Goal: Transaction & Acquisition: Purchase product/service

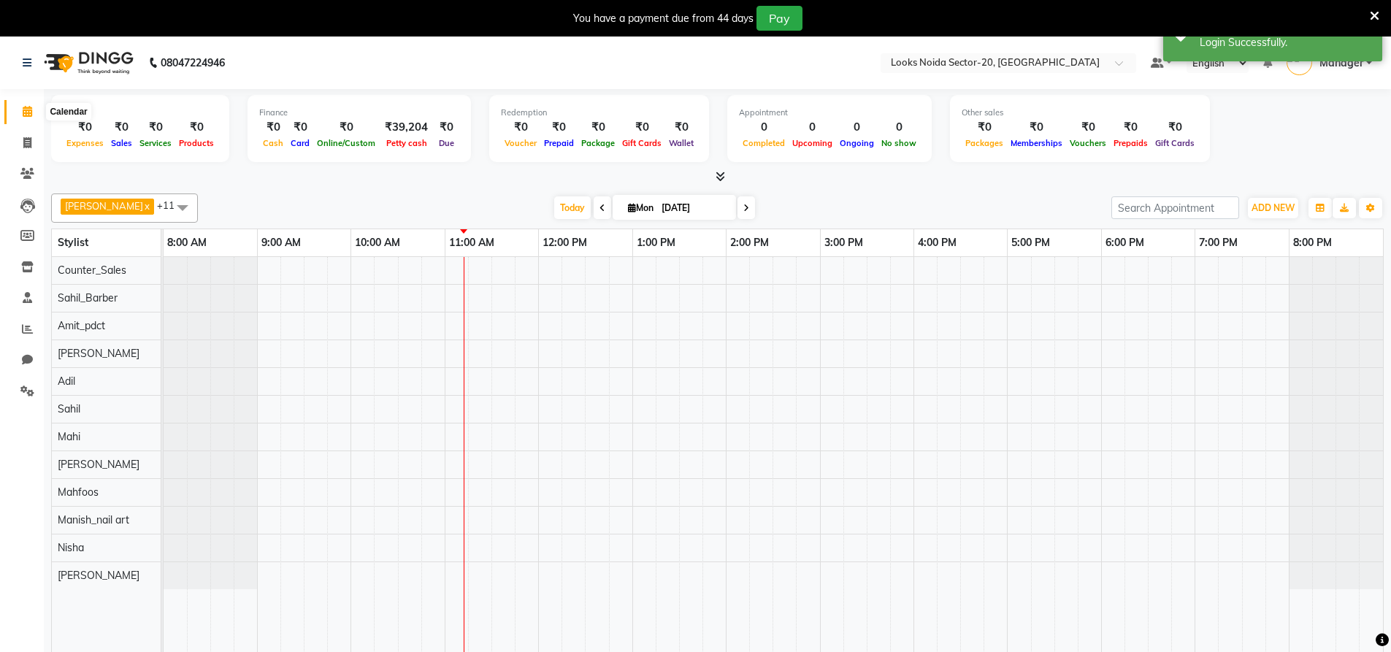
click at [39, 108] on span at bounding box center [28, 112] width 26 height 17
click at [25, 139] on icon at bounding box center [27, 142] width 8 height 11
select select "8646"
select select "service"
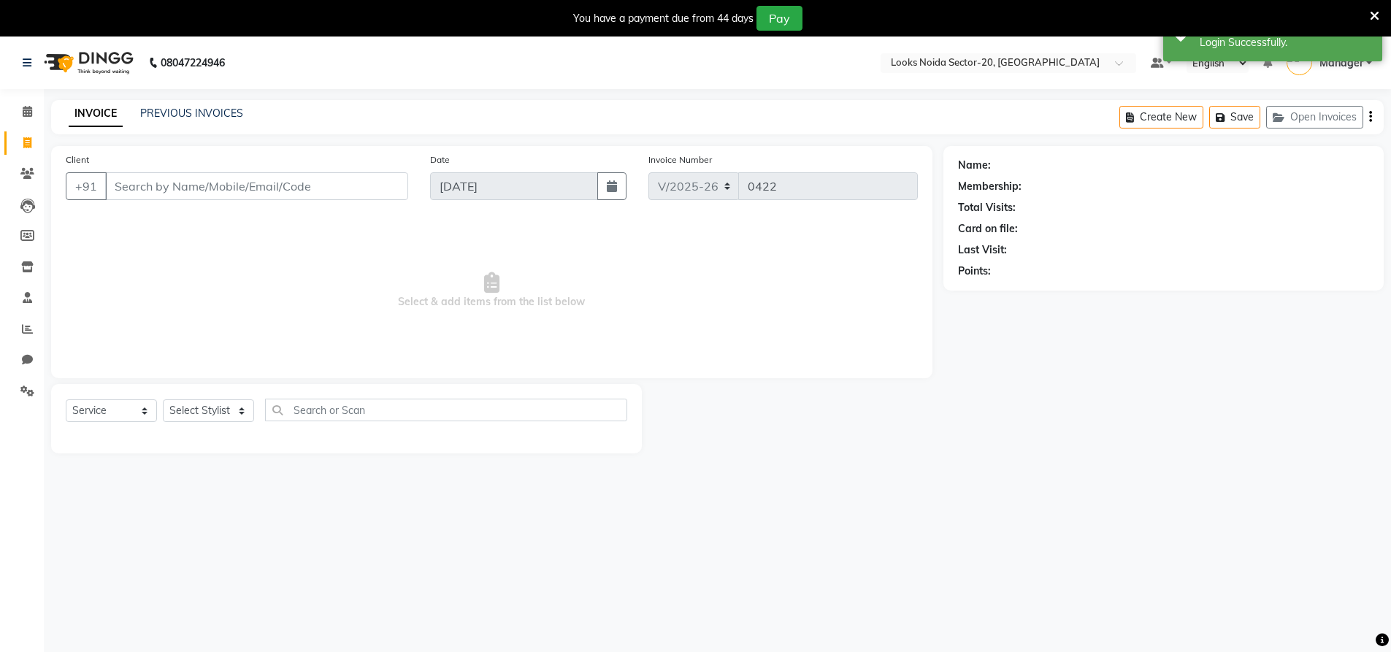
click at [205, 187] on input "Client" at bounding box center [256, 186] width 303 height 28
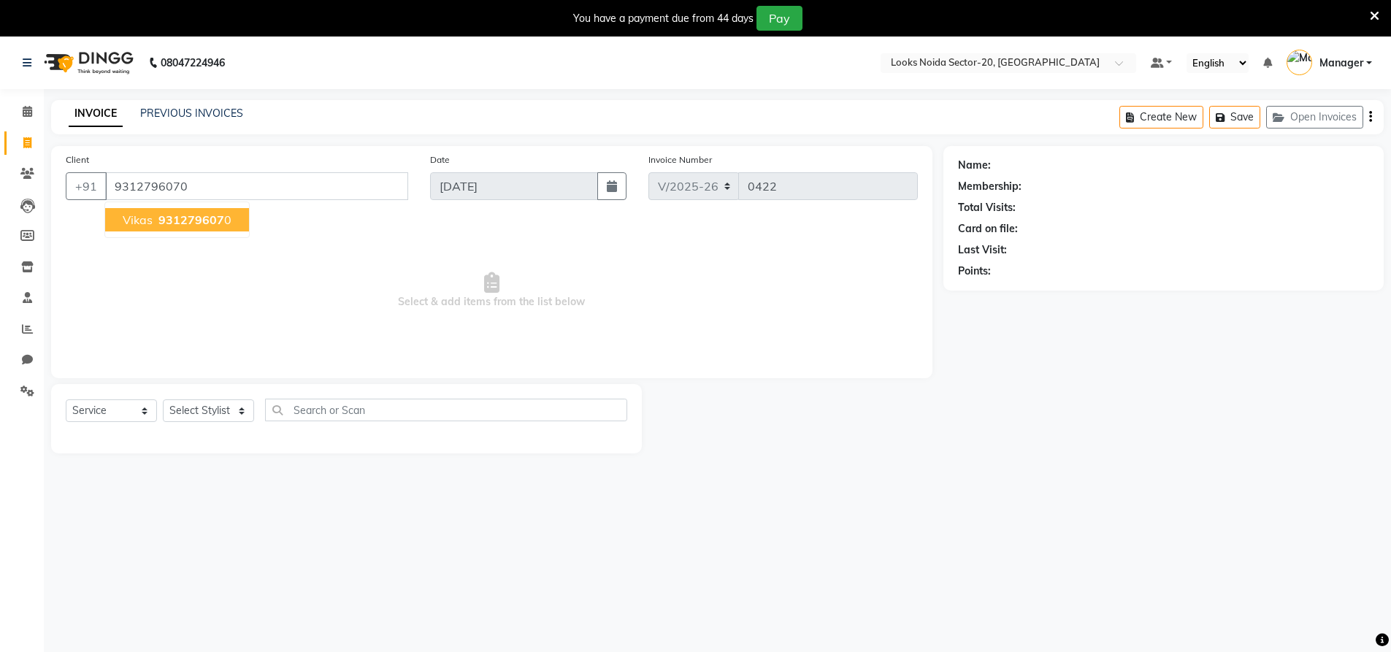
type input "9312796070"
select select "1: Object"
click at [221, 399] on div "Select Service Product Membership Package Voucher Prepaid Gift Card Select Styl…" at bounding box center [346, 418] width 591 height 69
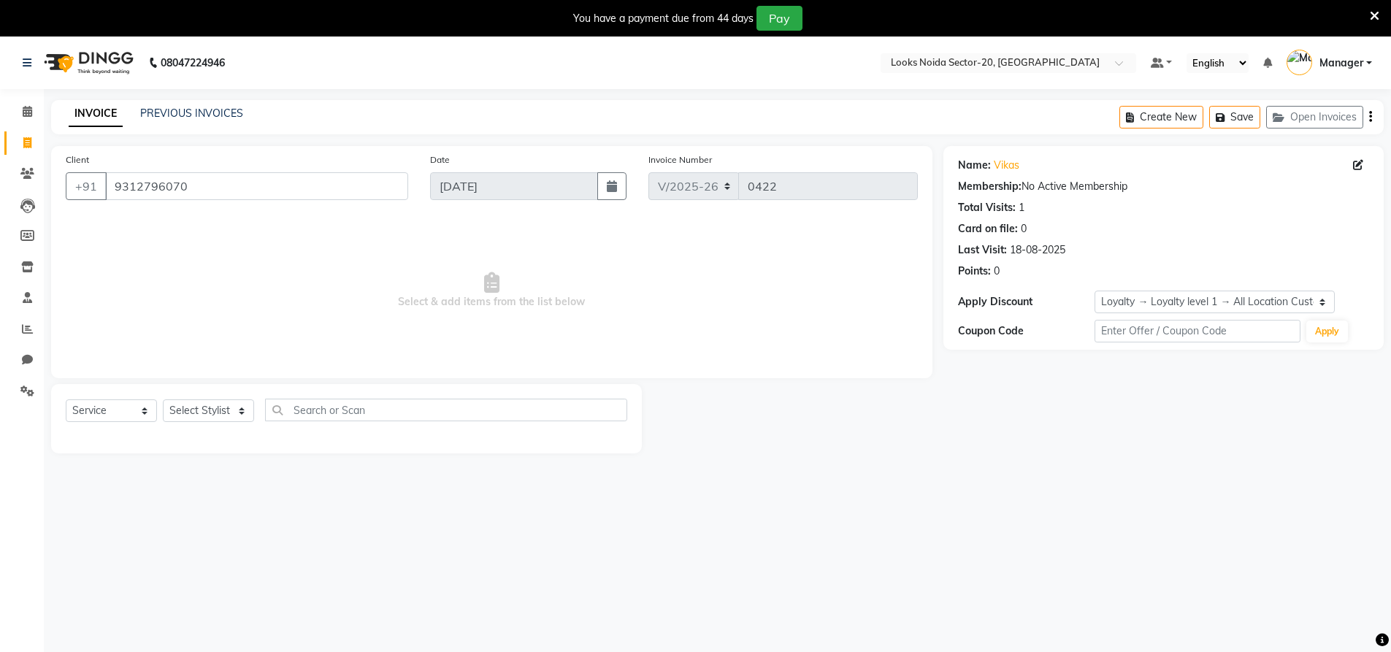
drag, startPoint x: 219, startPoint y: 424, endPoint x: 225, endPoint y: 389, distance: 35.5
click at [220, 421] on div "Select Service Product Membership Package Voucher Prepaid Gift Card Select Styl…" at bounding box center [347, 416] width 562 height 34
click at [225, 408] on select "Select Stylist [PERSON_NAME] [PERSON_NAME] Amit_pdct Counter_Sales [PERSON_NAME…" at bounding box center [208, 410] width 91 height 23
select select "88101"
click at [163, 399] on select "Select Stylist [PERSON_NAME] [PERSON_NAME] Amit_pdct Counter_Sales [PERSON_NAME…" at bounding box center [208, 410] width 91 height 23
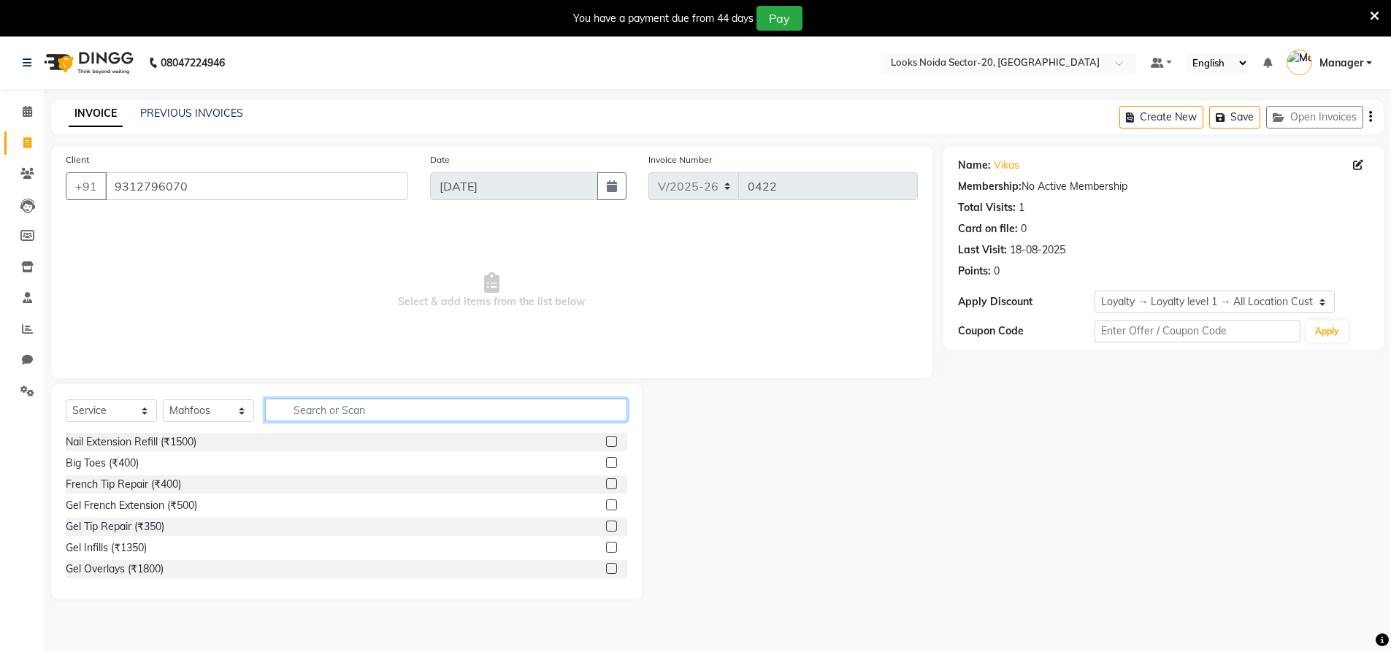
click at [351, 407] on input "text" at bounding box center [446, 410] width 362 height 23
type input "h"
click at [341, 416] on input "sh" at bounding box center [436, 410] width 342 height 23
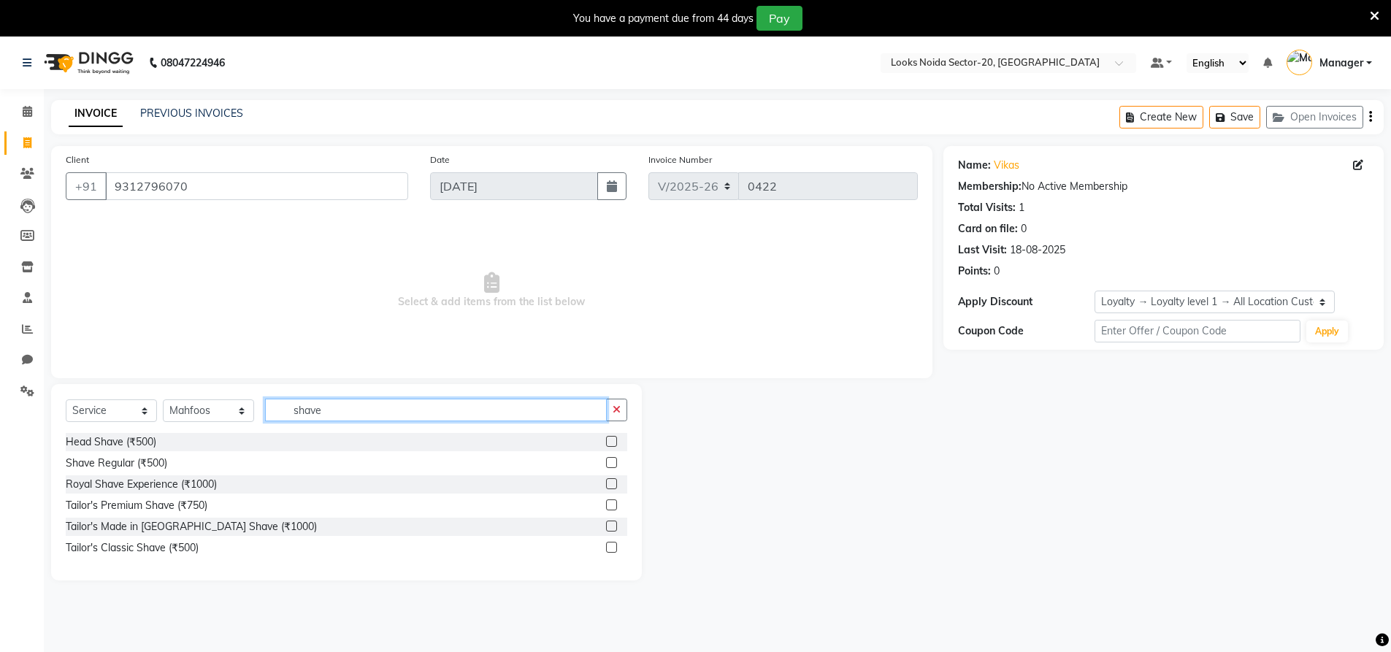
type input "shave"
click at [605, 319] on span "Select & add items from the list below" at bounding box center [492, 291] width 852 height 146
click at [614, 437] on label at bounding box center [611, 441] width 11 height 11
click at [614, 437] on input "checkbox" at bounding box center [610, 441] width 9 height 9
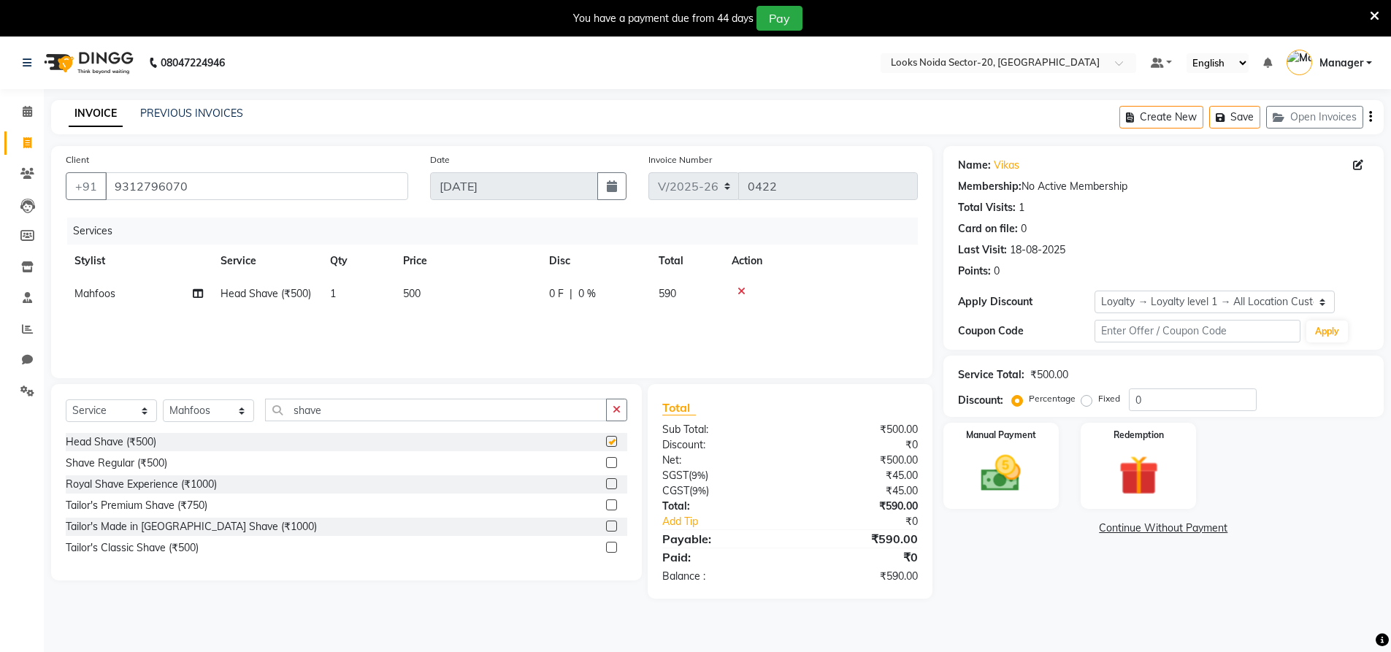
checkbox input "false"
click at [613, 463] on label at bounding box center [611, 462] width 11 height 11
click at [613, 463] on input "checkbox" at bounding box center [610, 463] width 9 height 9
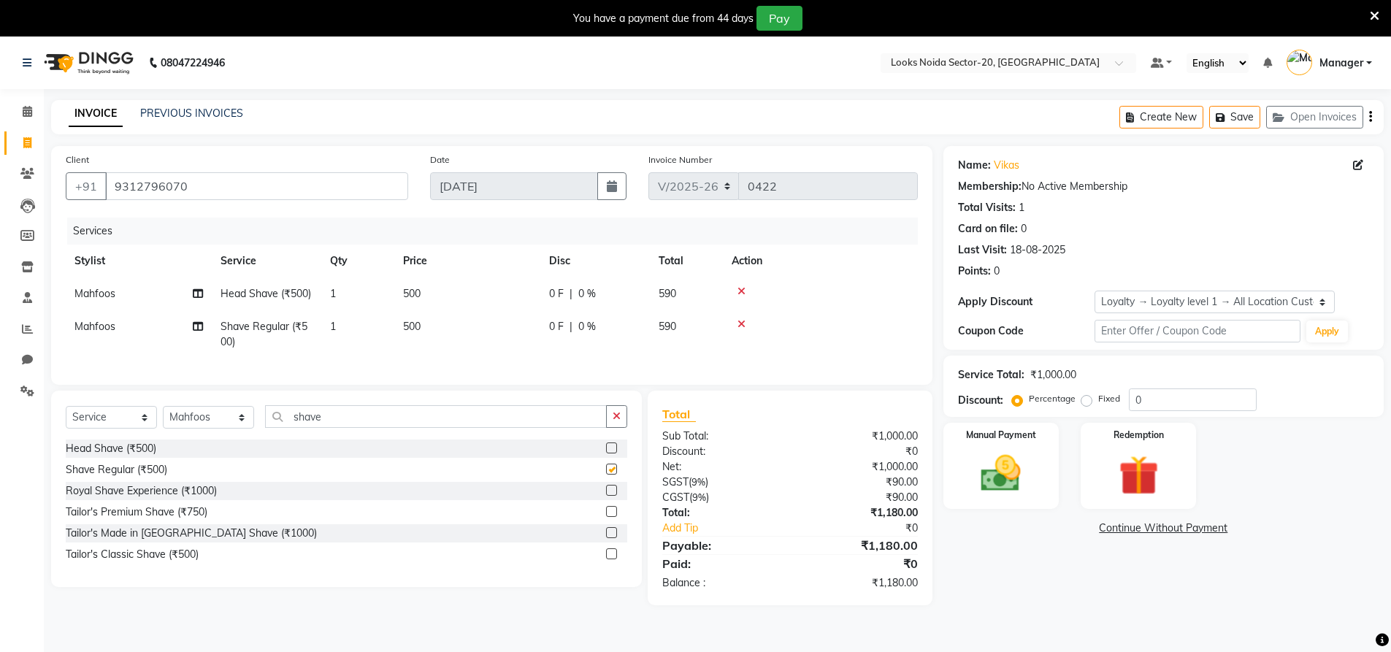
checkbox input "false"
click at [463, 332] on td "500" at bounding box center [467, 334] width 146 height 48
select select "88101"
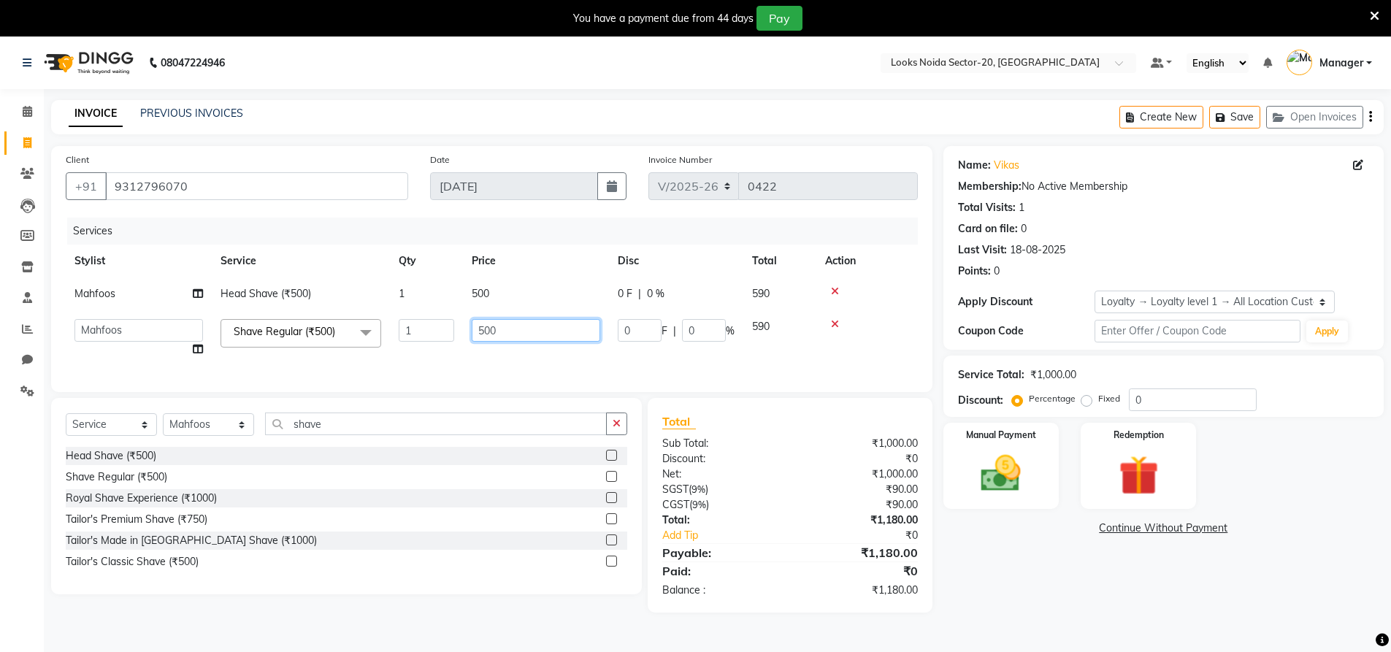
click at [519, 321] on input "500" at bounding box center [536, 330] width 129 height 23
type input "5"
type input "300"
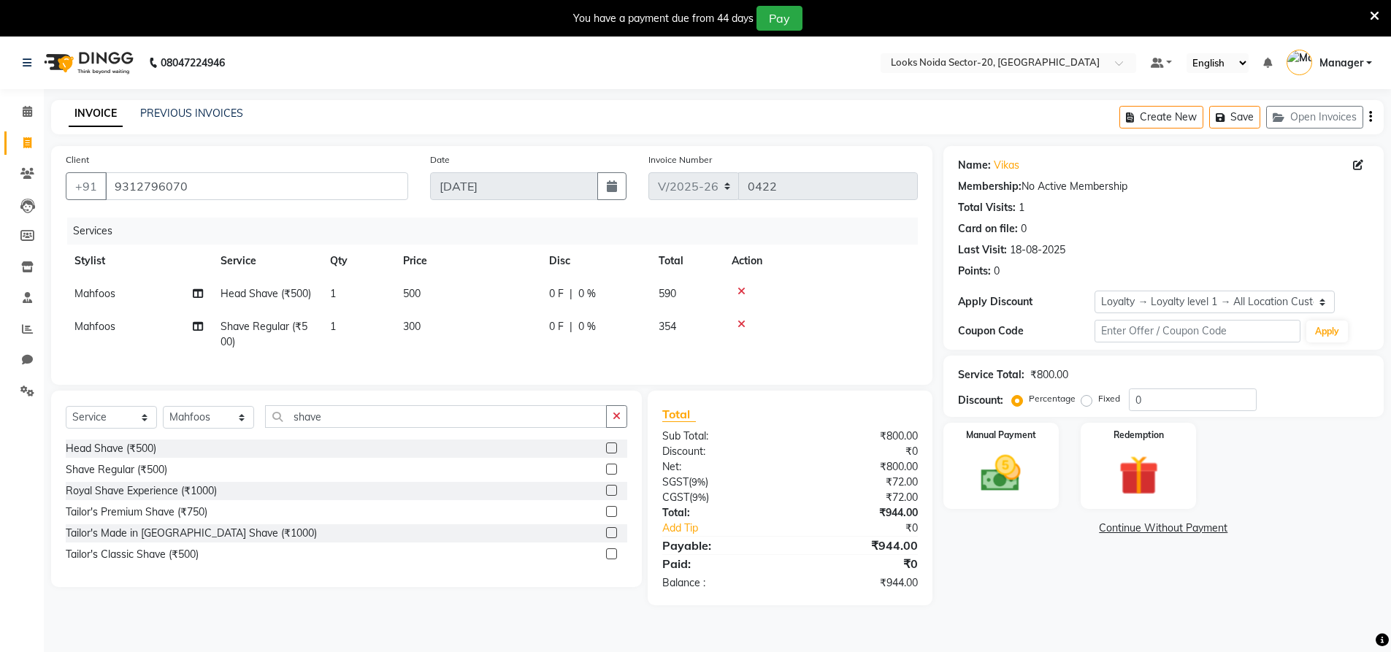
click at [1179, 578] on div "Name: Vikas Membership: No Active Membership Total Visits: 1 Card on file: 0 La…" at bounding box center [1169, 375] width 451 height 459
click at [1014, 489] on img at bounding box center [1001, 473] width 67 height 47
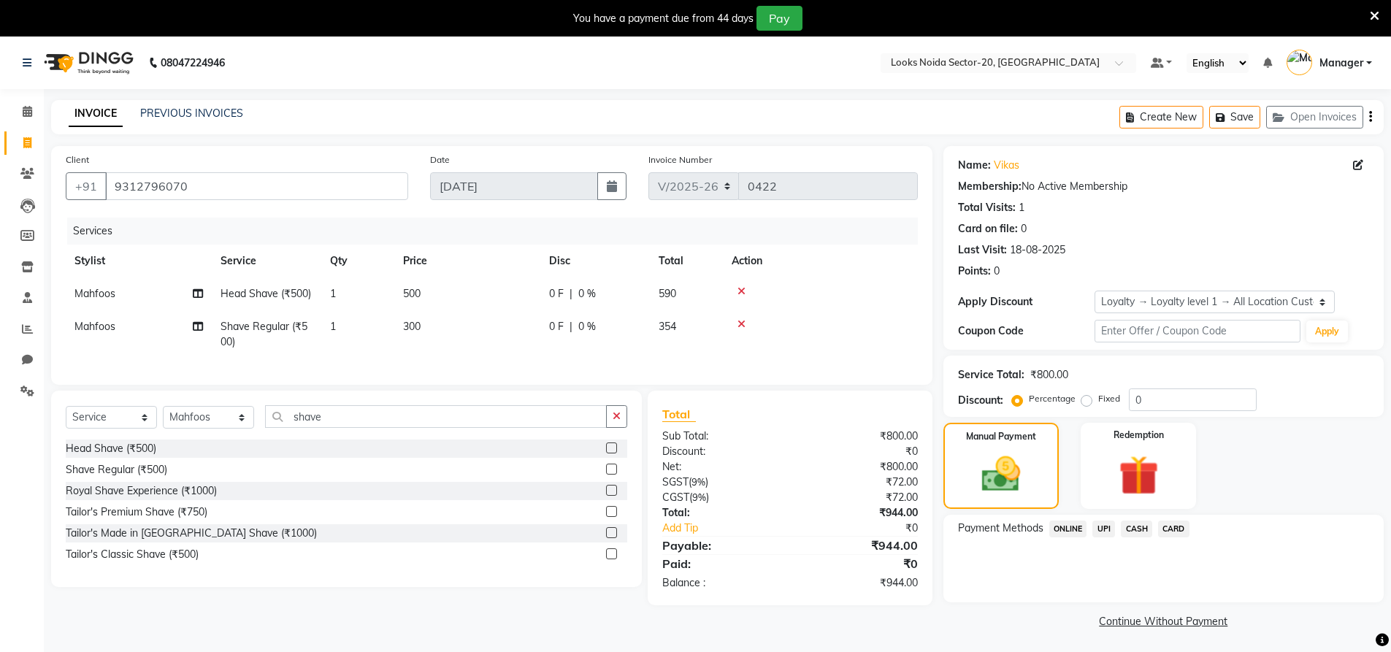
click at [1109, 532] on span "UPI" at bounding box center [1104, 529] width 23 height 17
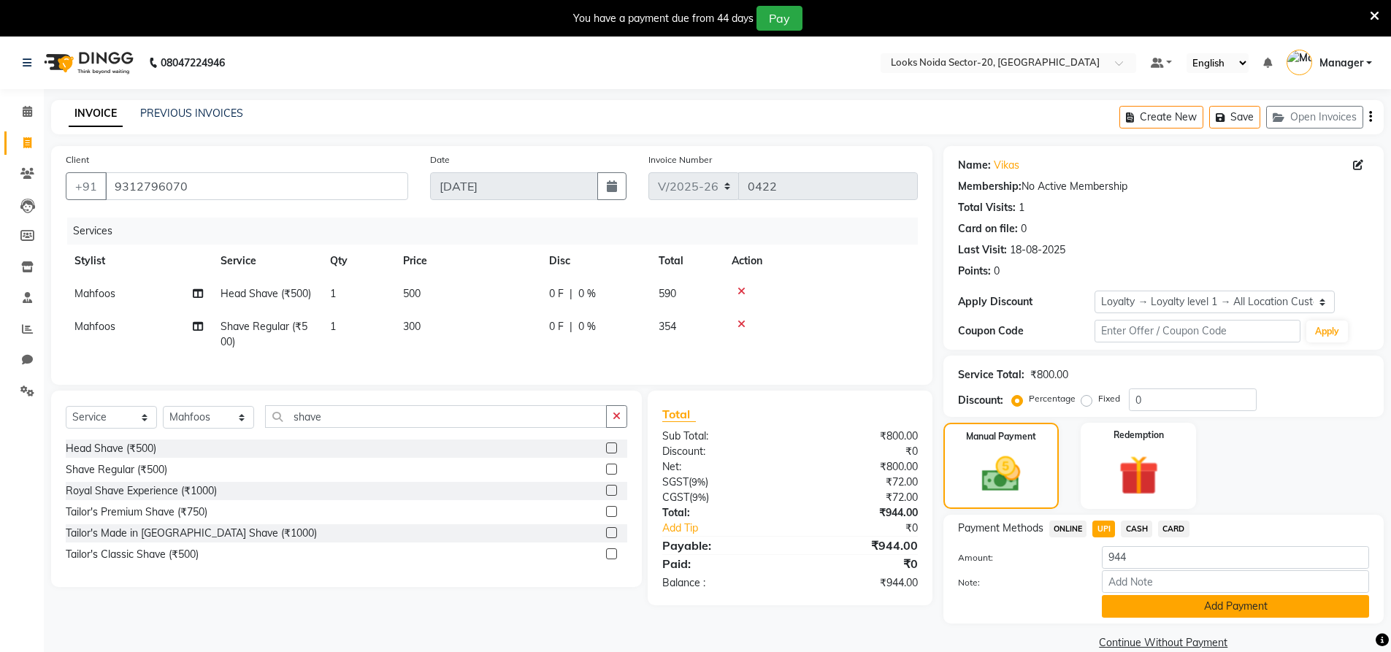
click at [1169, 603] on button "Add Payment" at bounding box center [1235, 606] width 267 height 23
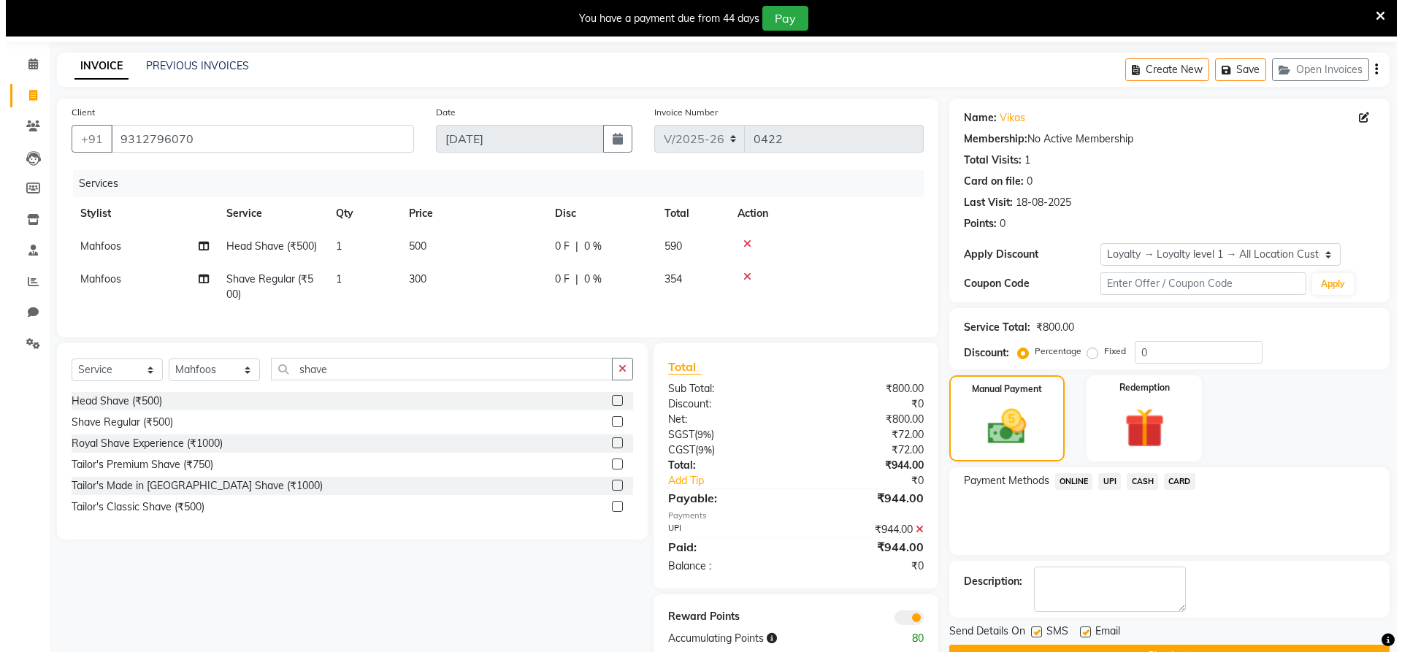
scroll to position [89, 0]
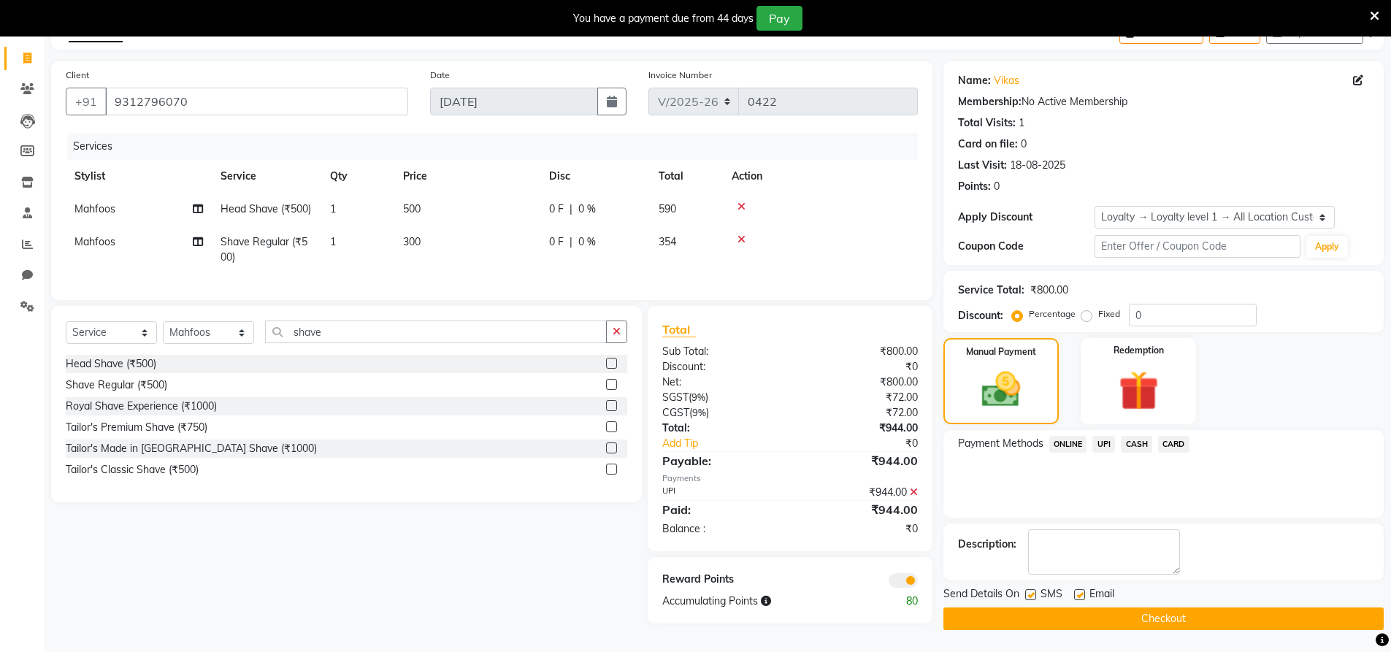
click at [899, 580] on span at bounding box center [903, 580] width 29 height 15
click at [918, 583] on input "checkbox" at bounding box center [918, 583] width 0 height 0
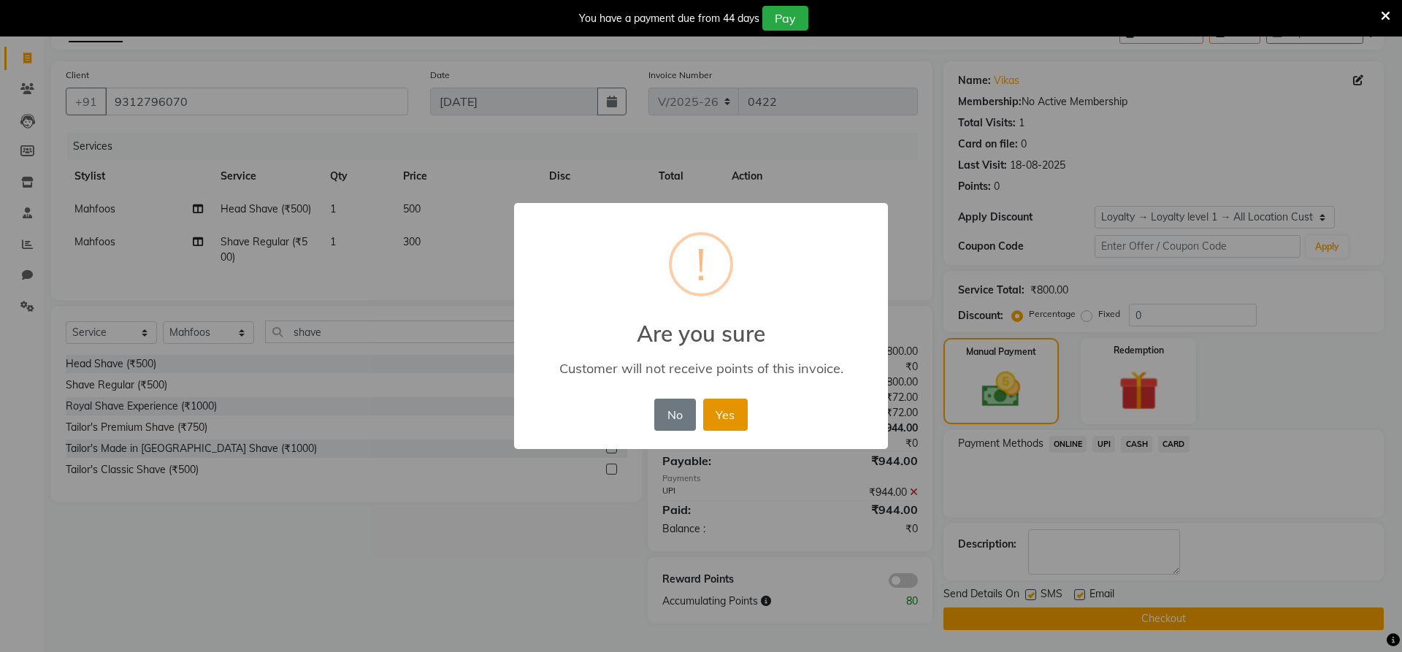
click at [739, 410] on button "Yes" at bounding box center [725, 415] width 45 height 32
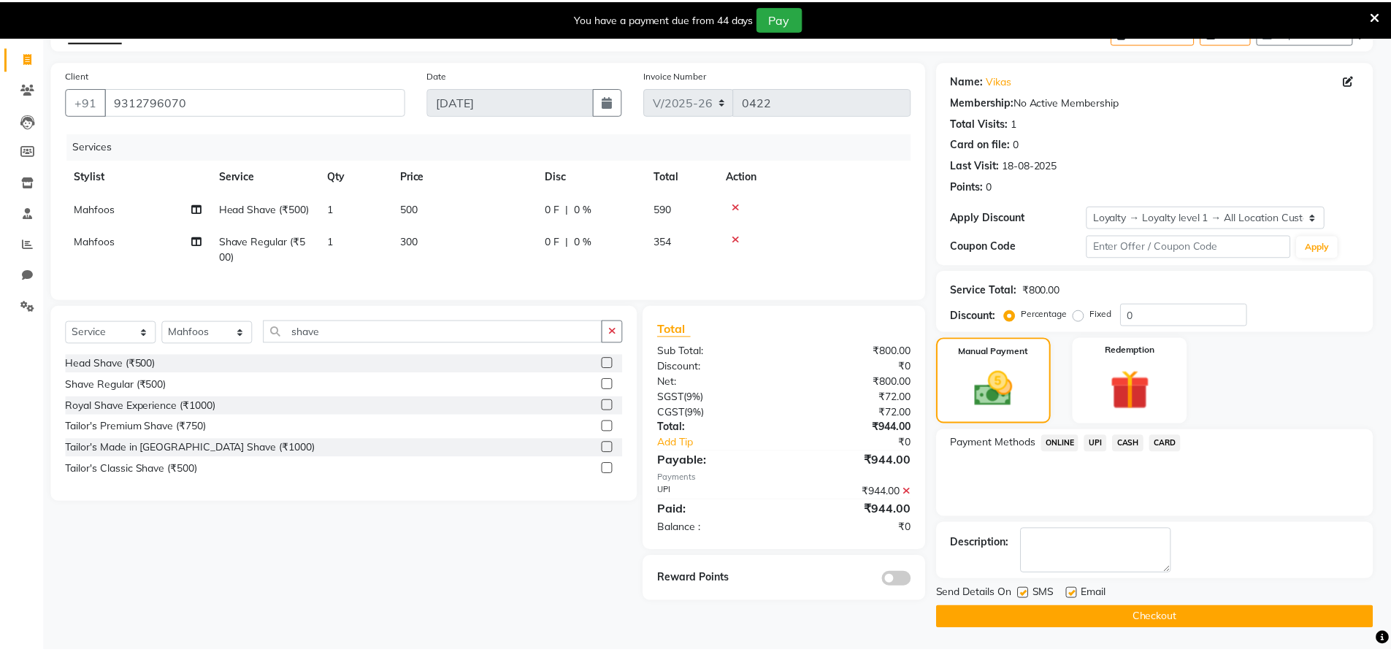
scroll to position [85, 0]
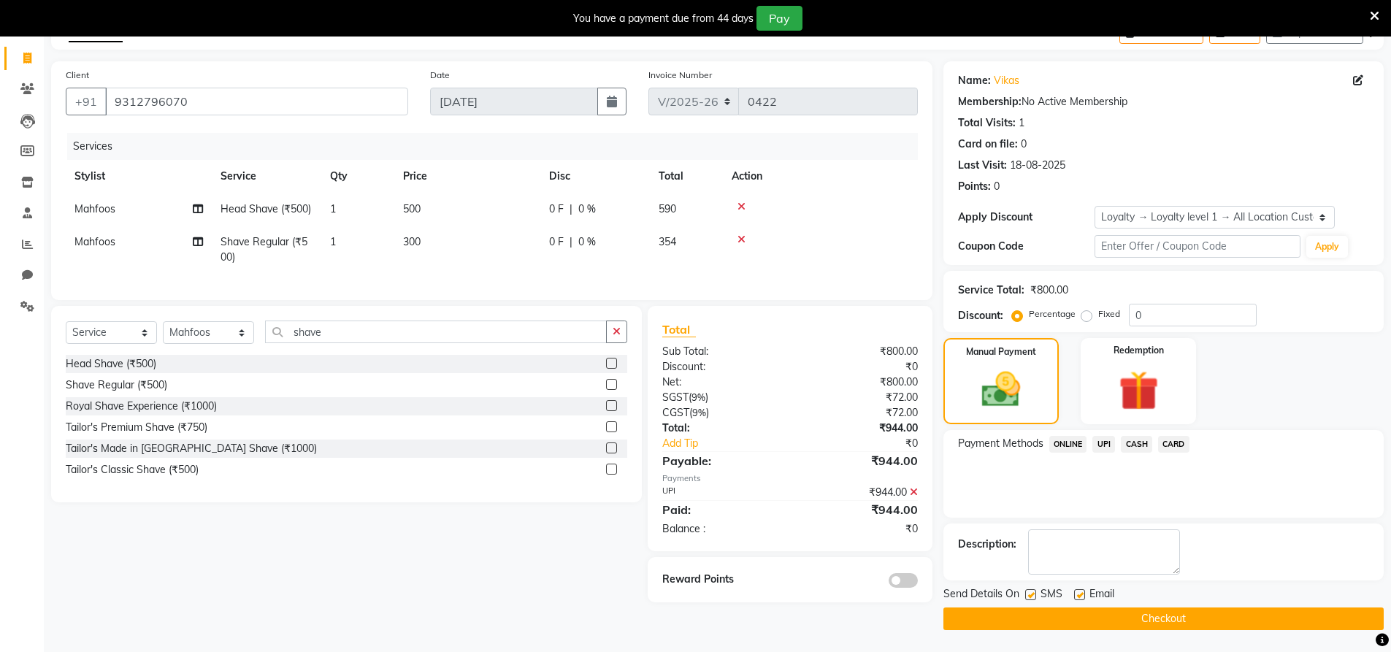
click at [1081, 617] on button "Checkout" at bounding box center [1164, 619] width 440 height 23
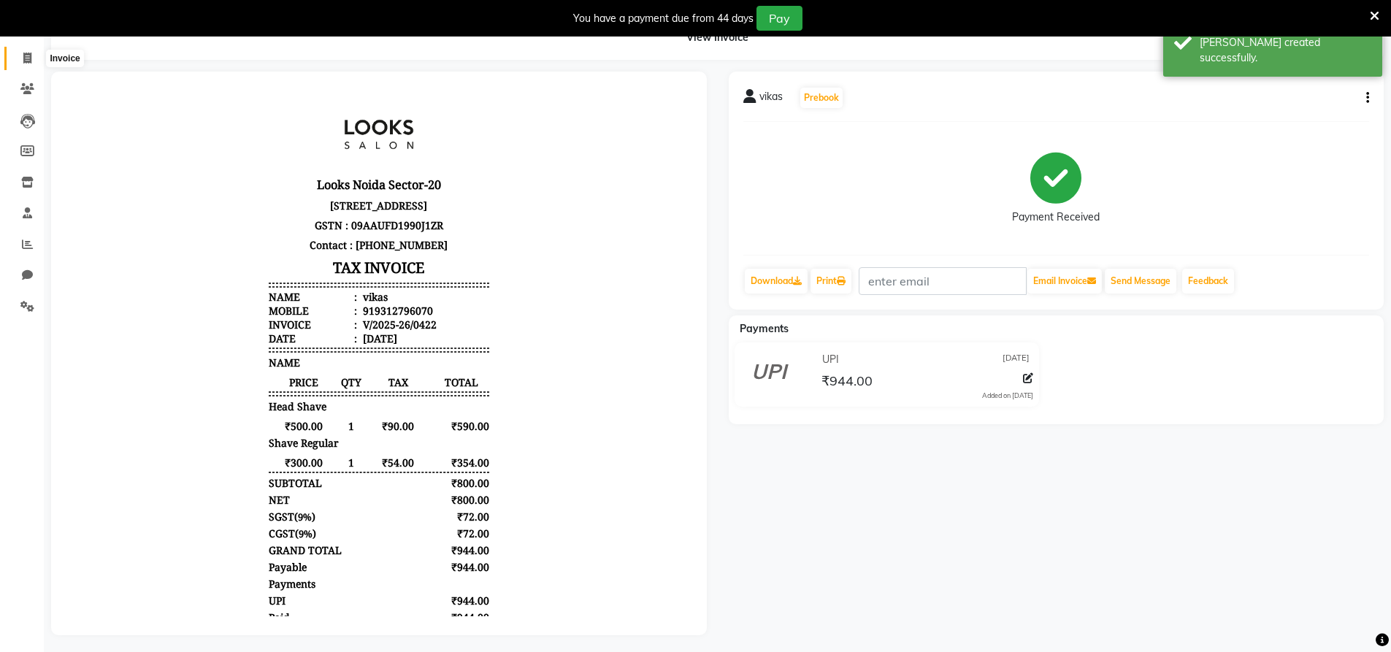
click at [34, 50] on span at bounding box center [28, 58] width 26 height 17
select select "8646"
select select "service"
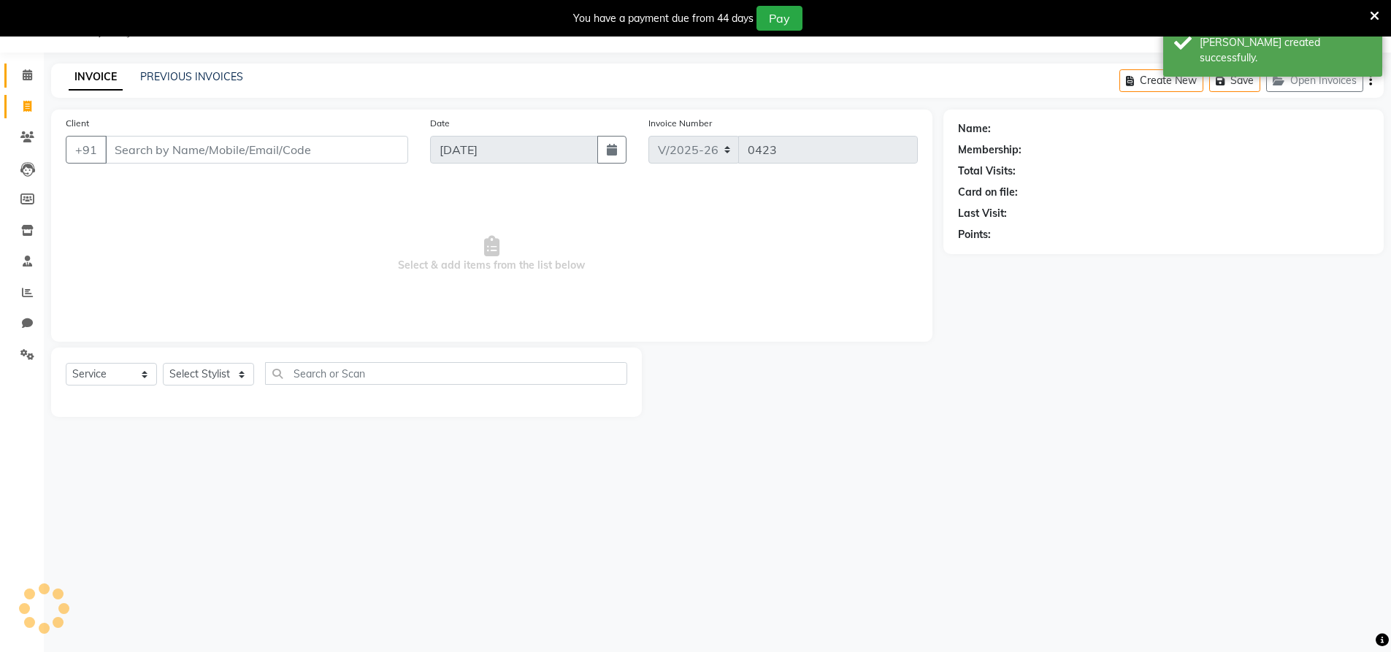
scroll to position [37, 0]
drag, startPoint x: 31, startPoint y: 101, endPoint x: 25, endPoint y: 94, distance: 9.3
click at [31, 102] on icon at bounding box center [27, 106] width 8 height 11
select select "8646"
select select "service"
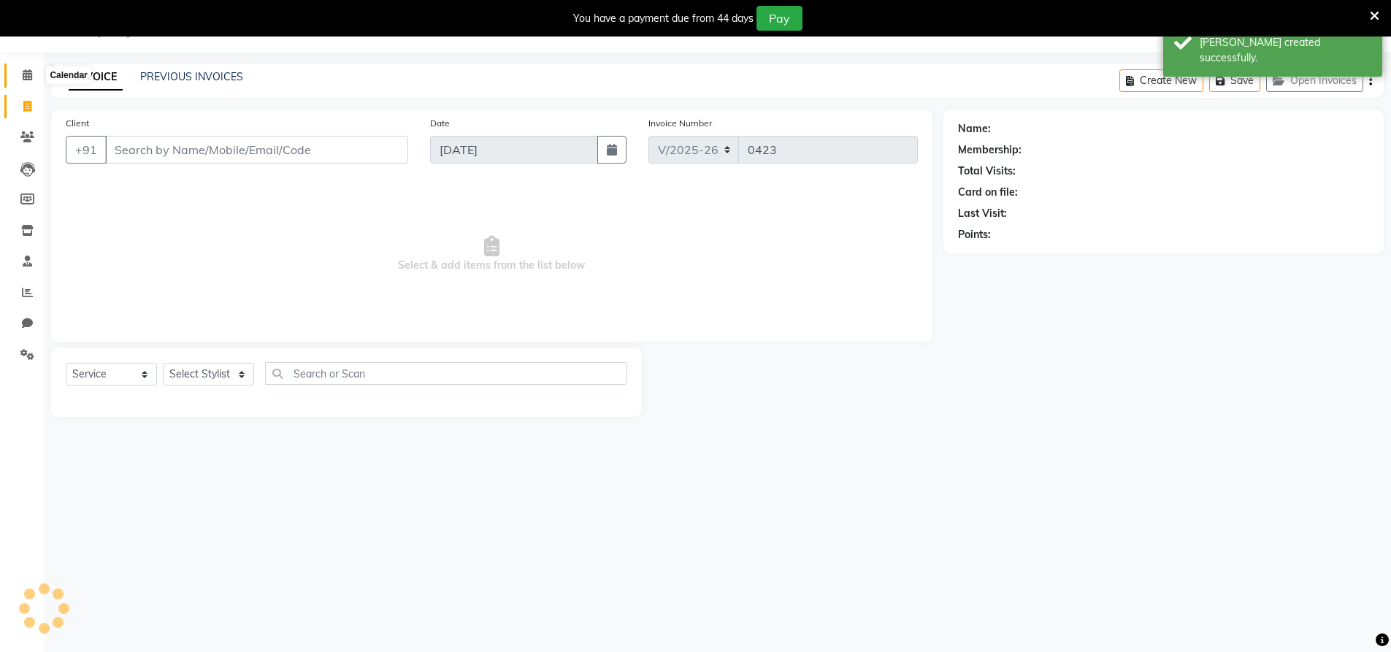
click at [23, 76] on icon at bounding box center [27, 74] width 9 height 11
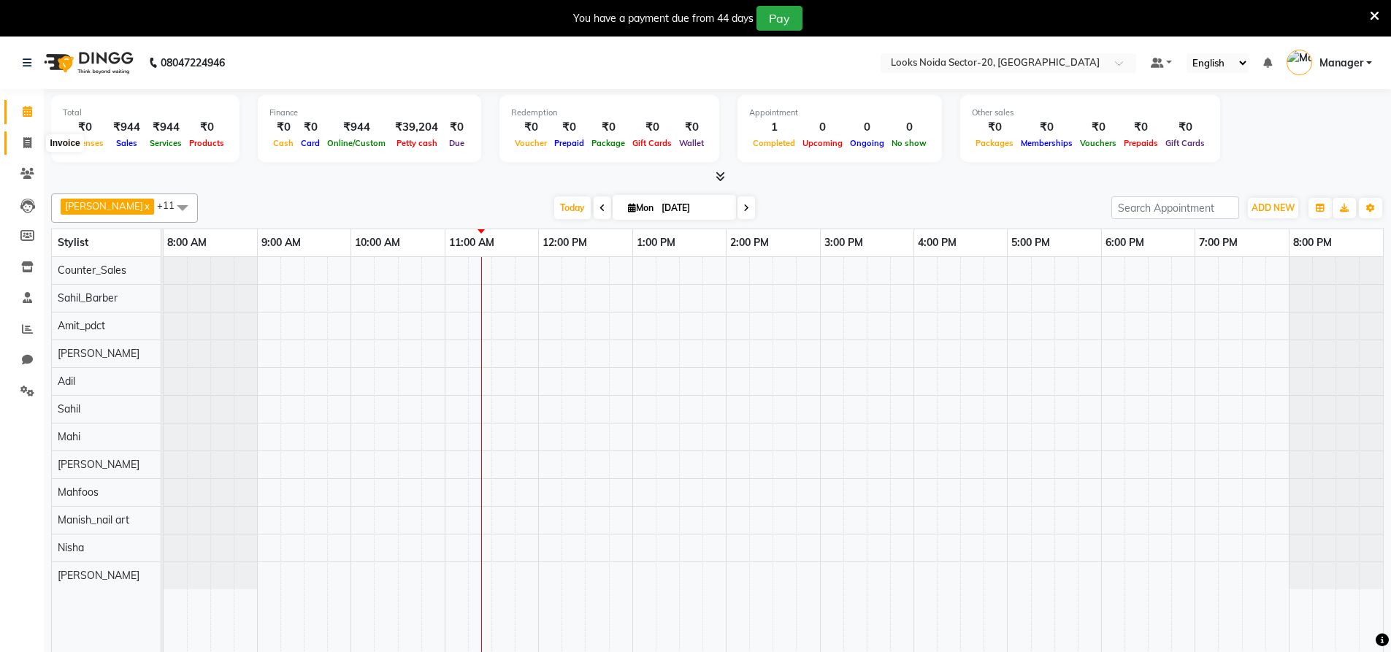
click at [18, 146] on span at bounding box center [28, 143] width 26 height 17
select select "service"
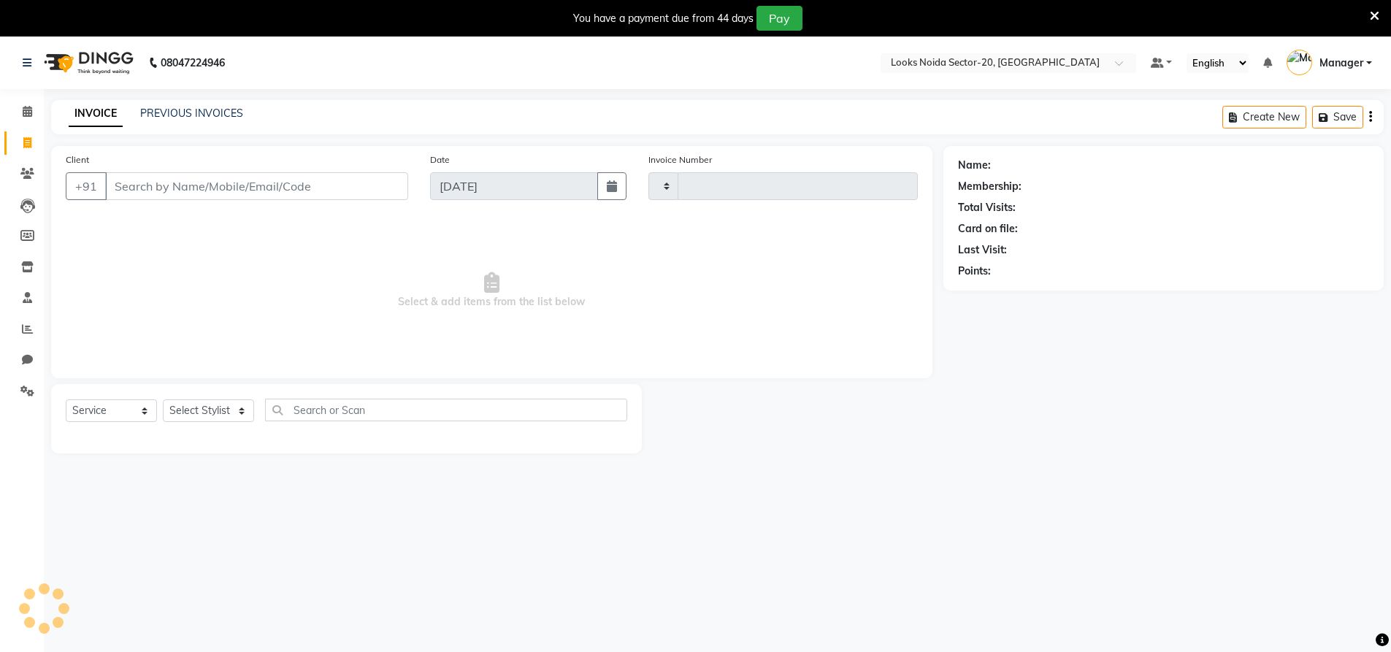
type input "0423"
select select "8646"
drag, startPoint x: 197, startPoint y: 190, endPoint x: 287, endPoint y: 580, distance: 400.2
click at [197, 190] on input "Client" at bounding box center [256, 186] width 303 height 28
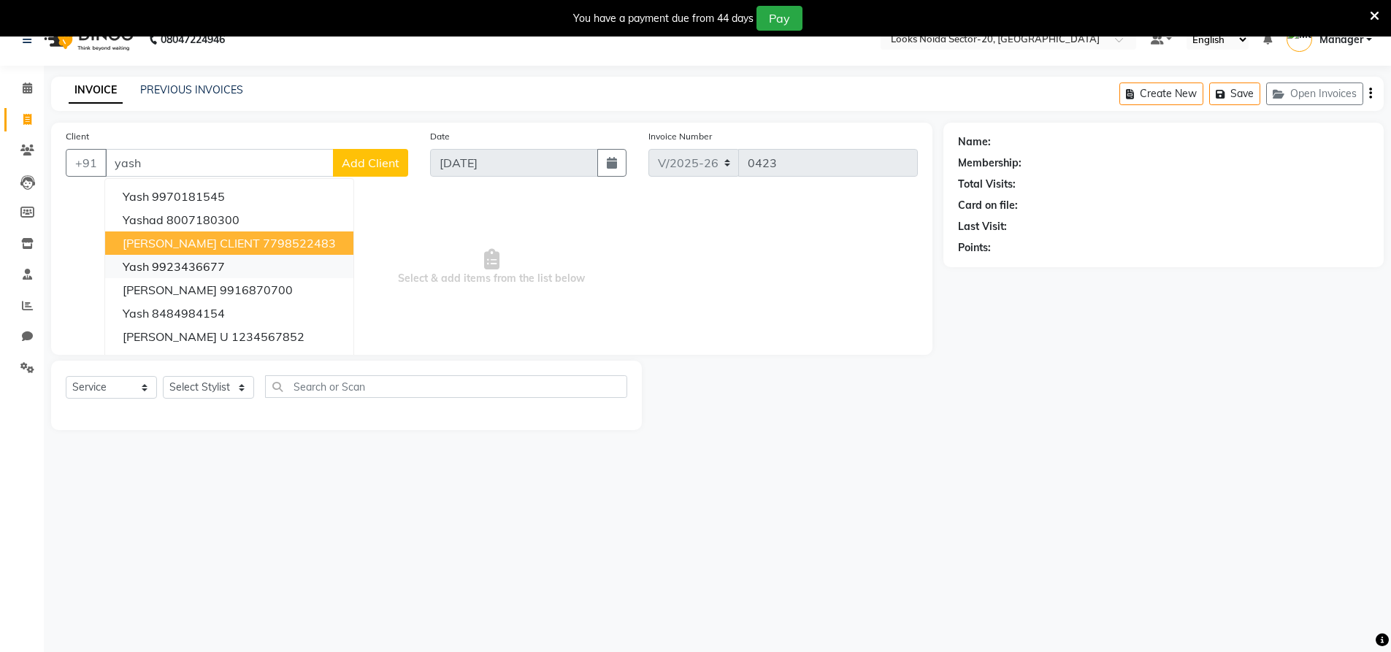
scroll to position [37, 0]
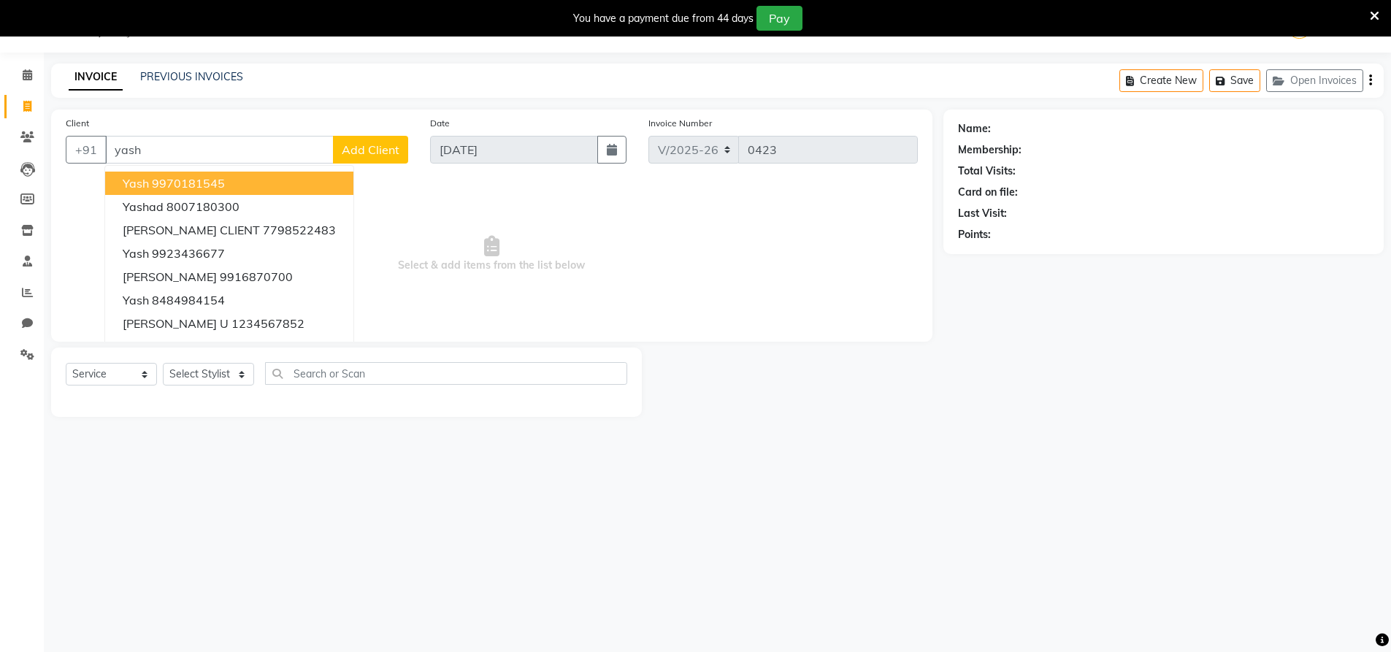
click at [208, 137] on input "yash" at bounding box center [219, 150] width 229 height 28
click at [271, 146] on input "yash" at bounding box center [219, 150] width 229 height 28
type input "y"
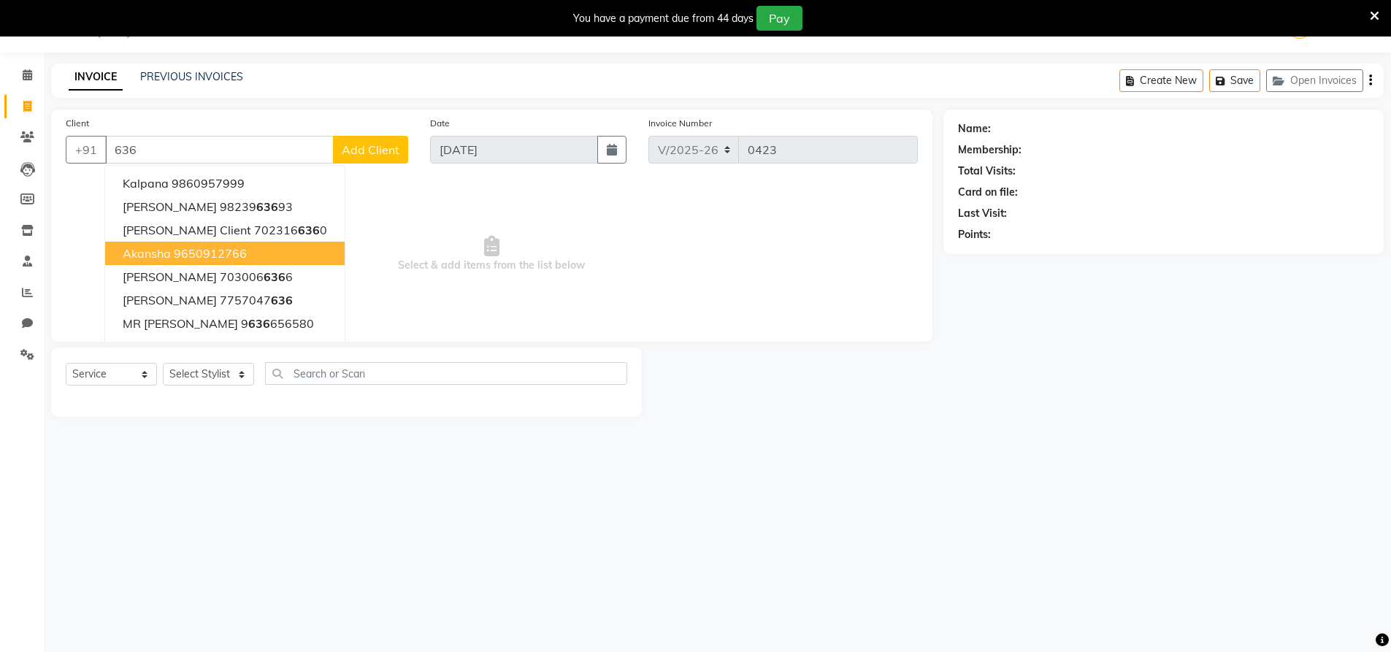
type input "636"
click at [364, 221] on span "Select & add items from the list below" at bounding box center [492, 254] width 852 height 146
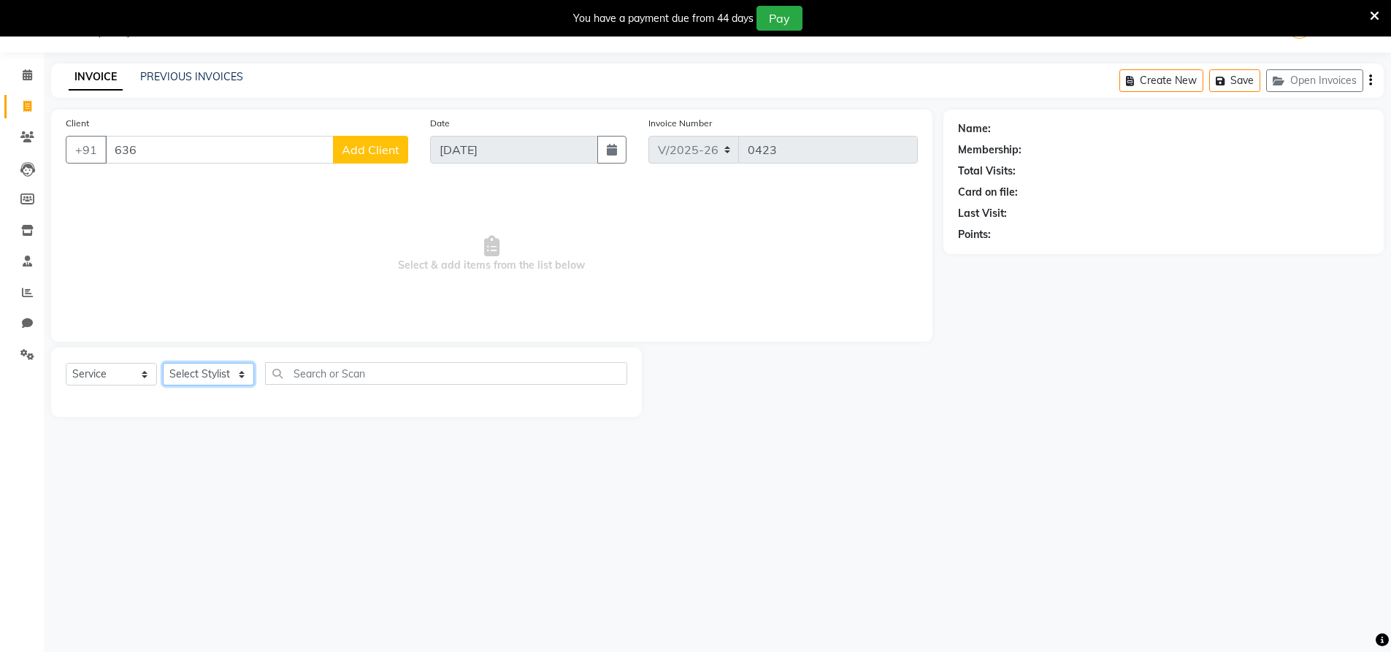
click at [216, 372] on select "Select Stylist [PERSON_NAME] [PERSON_NAME] Amit_pdct Counter_Sales [PERSON_NAME…" at bounding box center [208, 374] width 91 height 23
select select "86762"
click at [163, 363] on select "Select Stylist [PERSON_NAME] [PERSON_NAME] Amit_pdct Counter_Sales [PERSON_NAME…" at bounding box center [208, 374] width 91 height 23
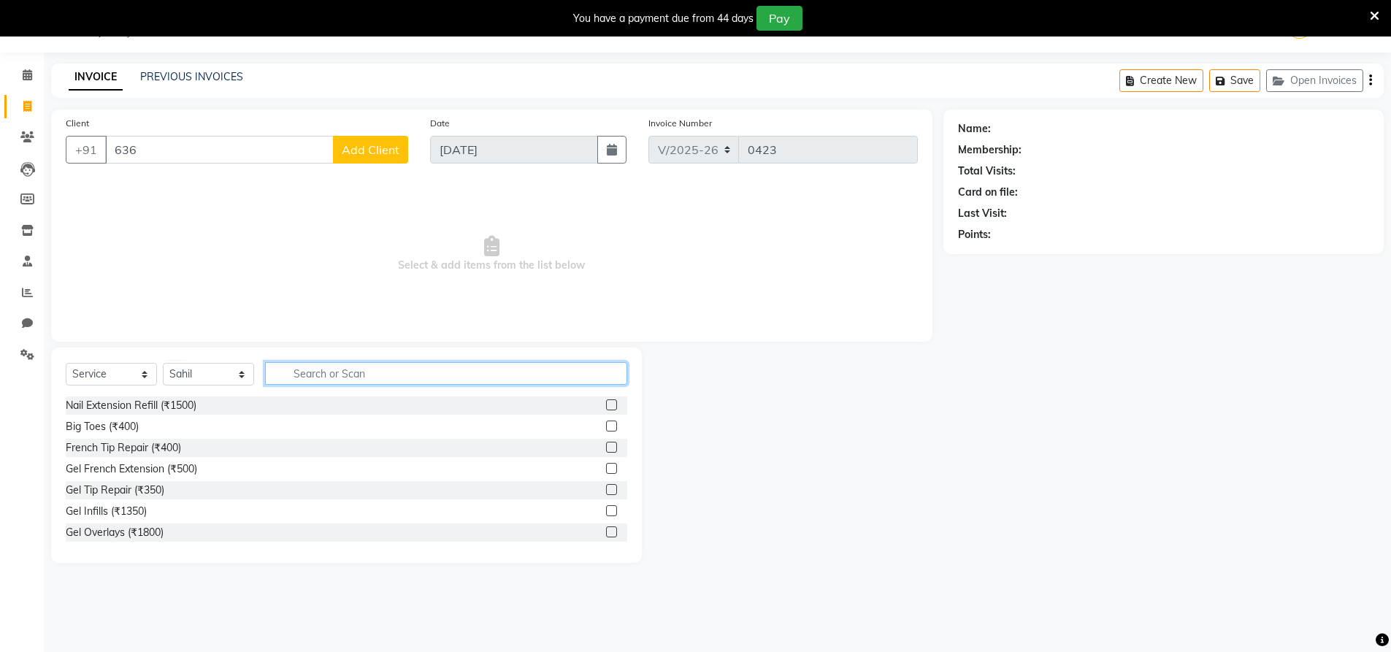
click at [290, 375] on input "text" at bounding box center [446, 373] width 362 height 23
type input "wash"
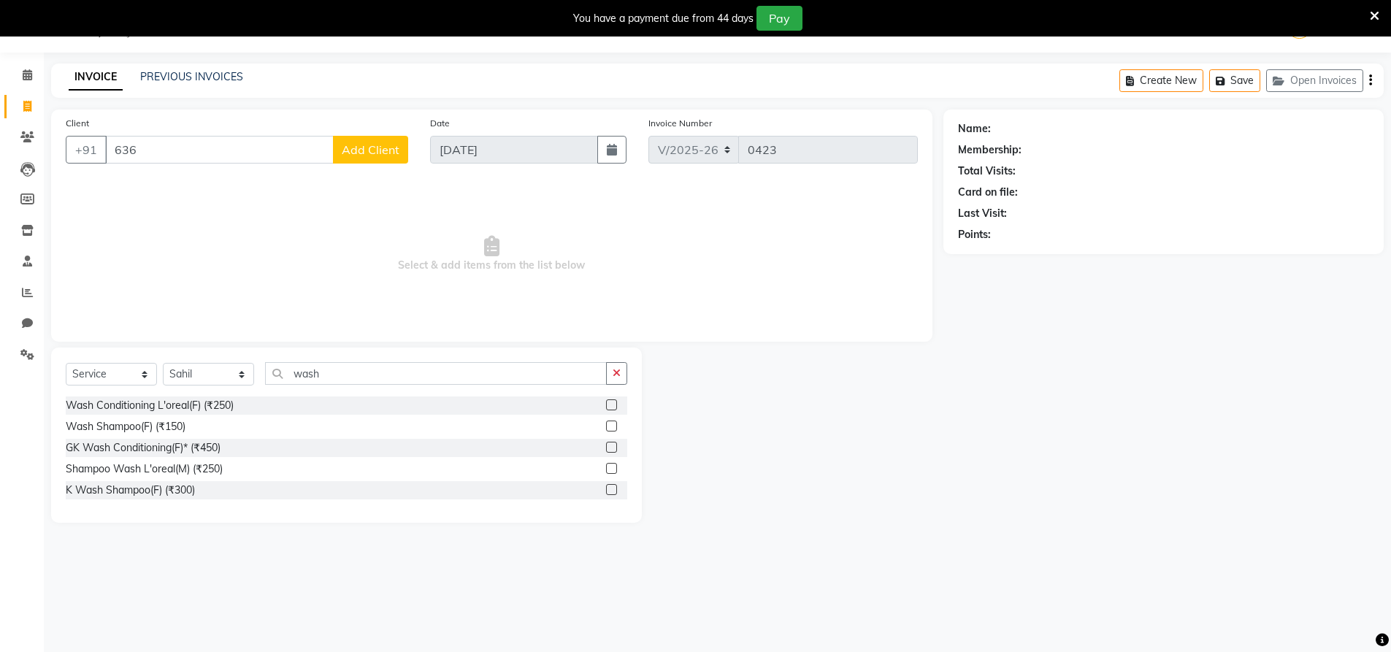
click at [614, 422] on label at bounding box center [611, 426] width 11 height 11
click at [614, 422] on input "checkbox" at bounding box center [610, 426] width 9 height 9
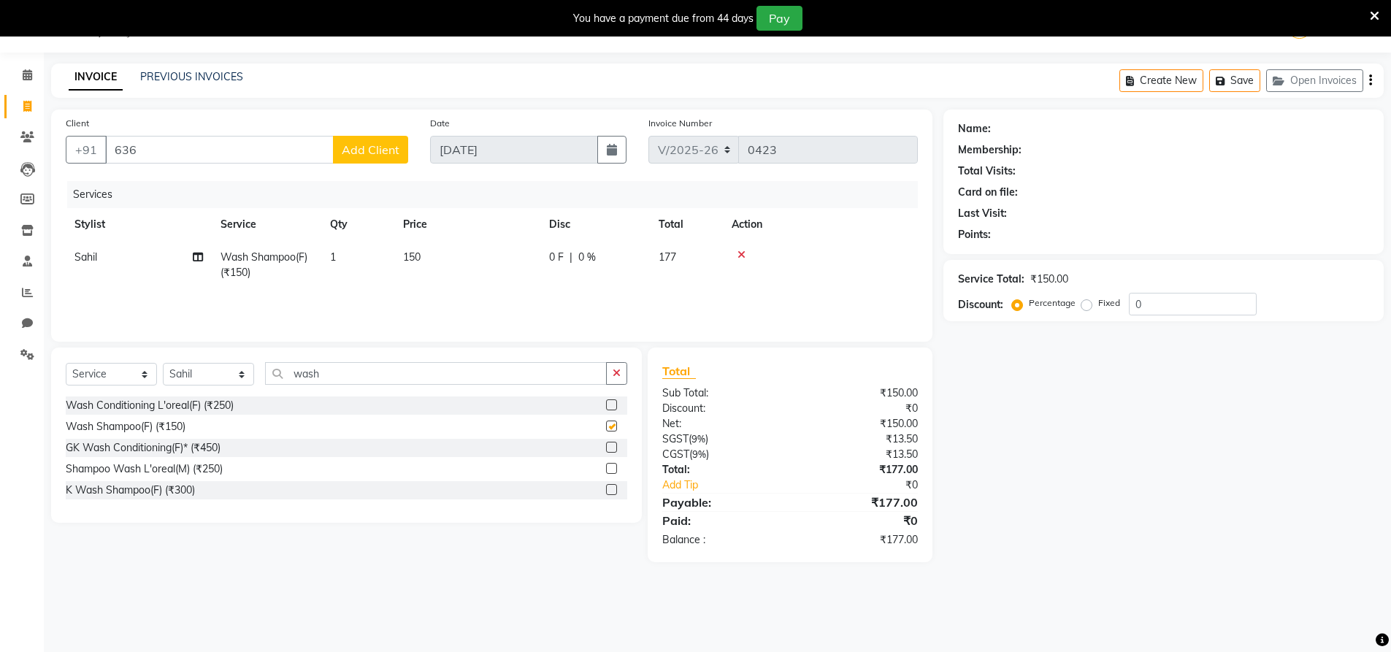
checkbox input "false"
click at [465, 263] on td "150" at bounding box center [467, 265] width 146 height 48
select select "86762"
click at [513, 259] on input "150" at bounding box center [536, 261] width 129 height 23
type input "1"
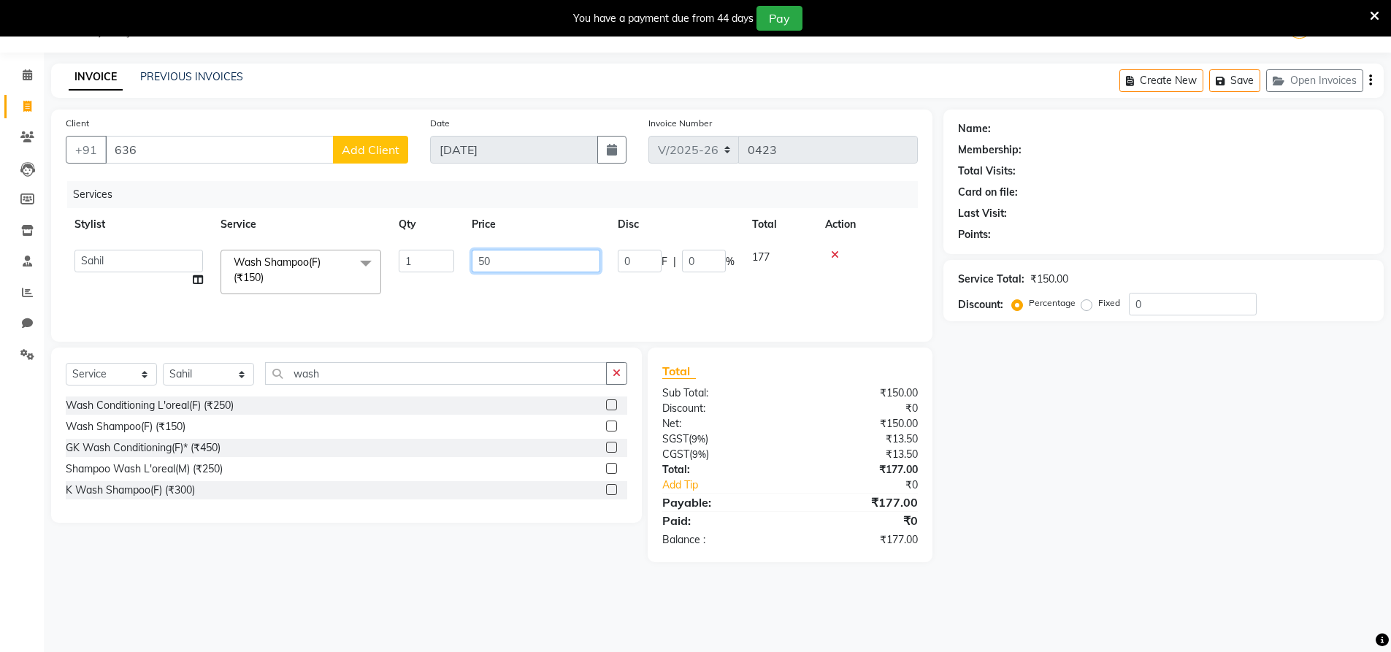
type input "500"
click at [381, 375] on input "wash" at bounding box center [436, 373] width 342 height 23
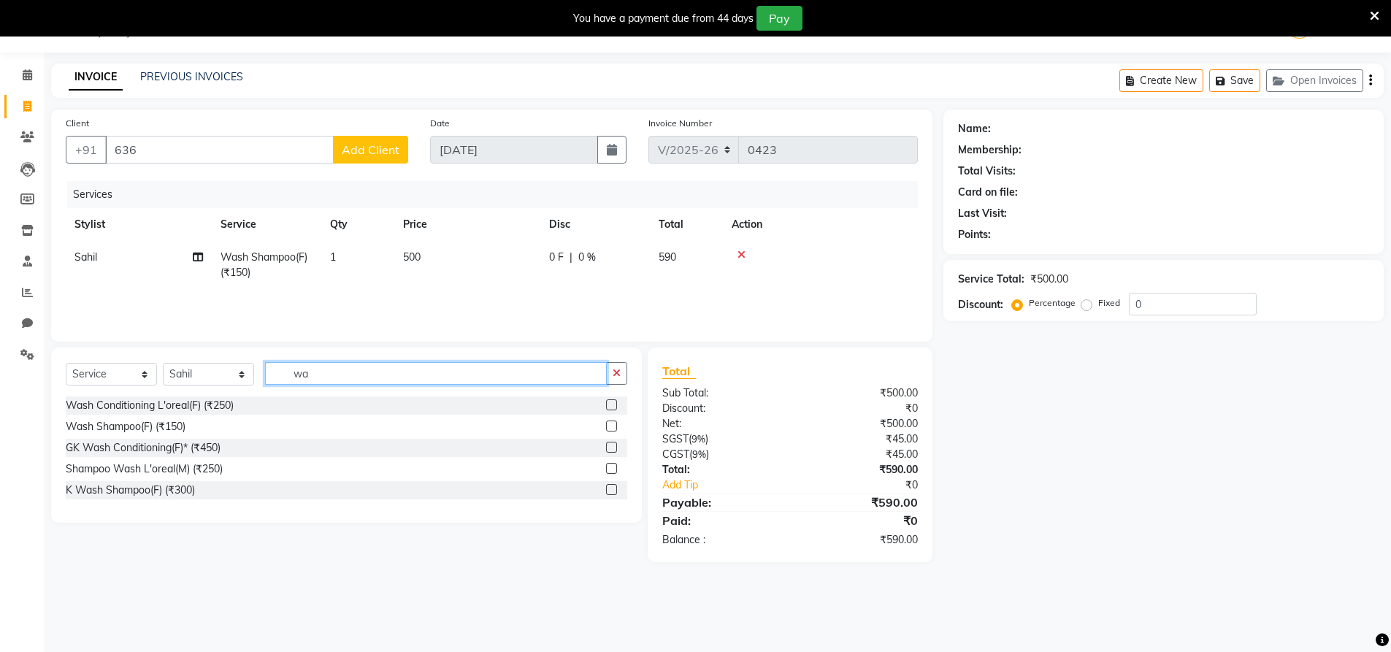
type input "w"
type input "i"
type input "iro"
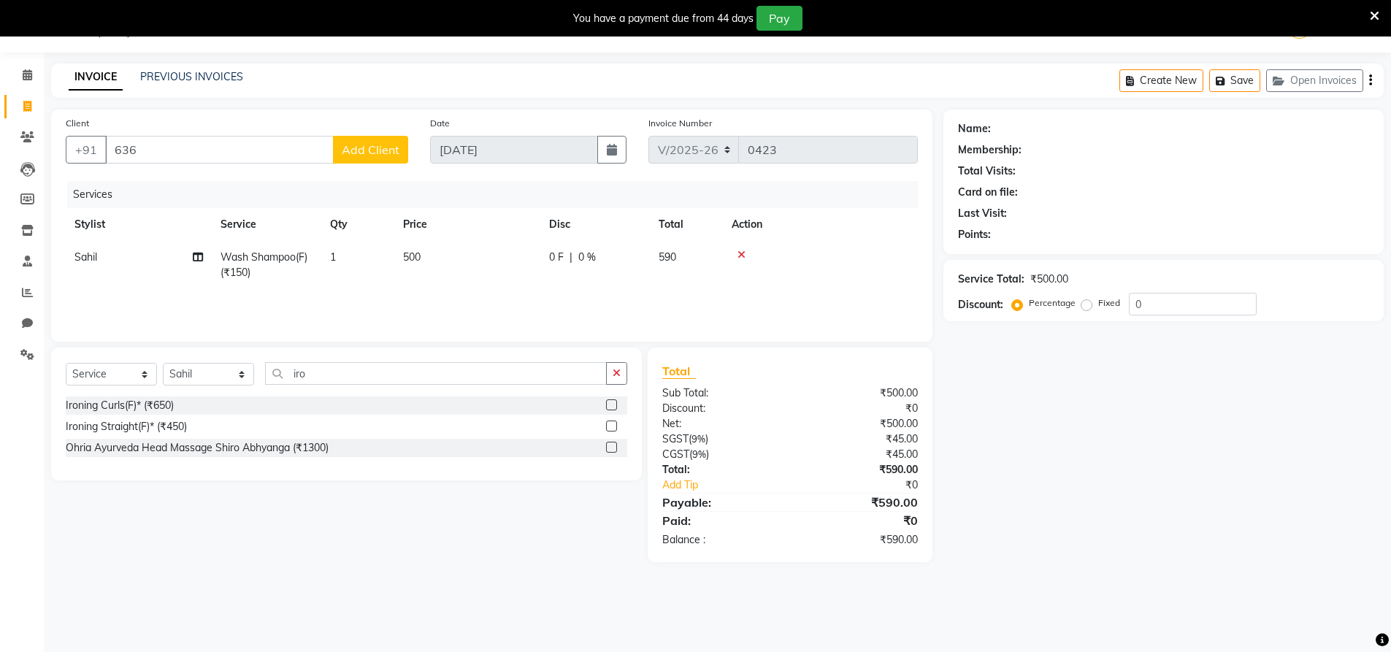
click at [609, 428] on label at bounding box center [611, 426] width 11 height 11
click at [609, 428] on input "checkbox" at bounding box center [610, 426] width 9 height 9
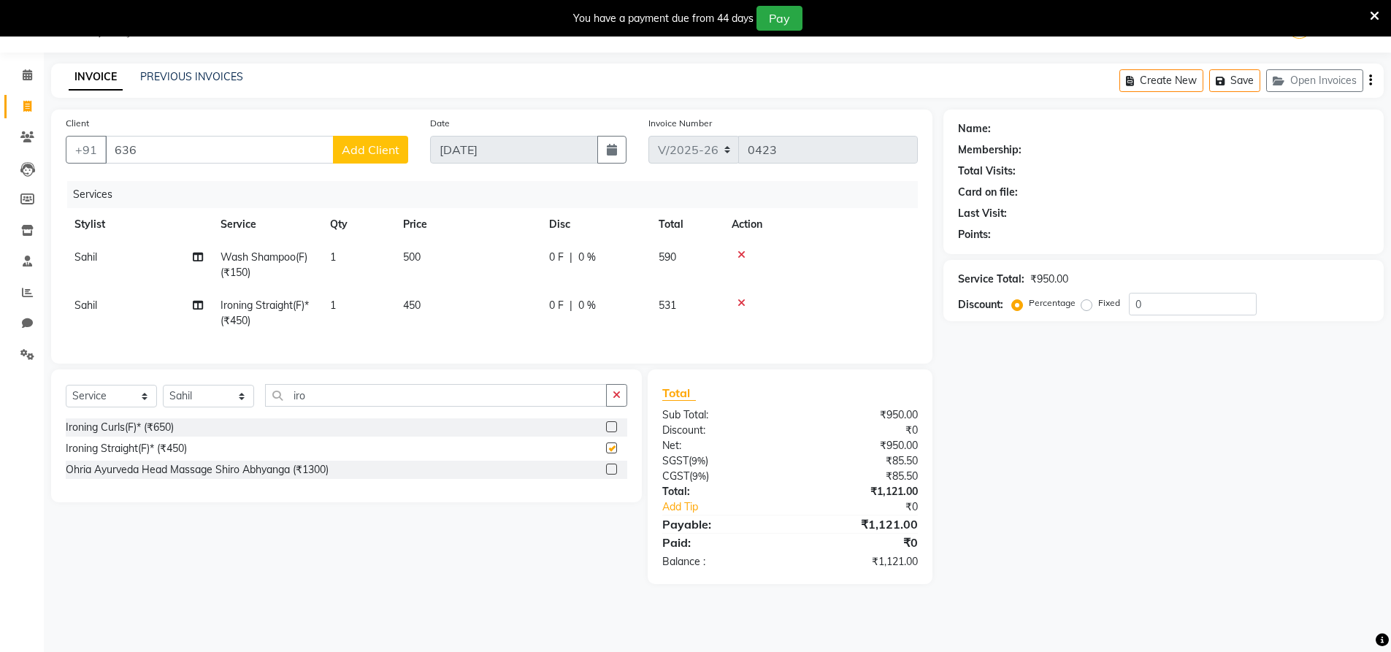
checkbox input "false"
drag, startPoint x: 441, startPoint y: 287, endPoint x: 440, endPoint y: 295, distance: 8.1
click at [440, 293] on tbody "Sahil Wash Shampoo(F) (₹150) 1 500 0 F | 0 % 590 Sahil Ironing Straight(F)* (₹4…" at bounding box center [492, 289] width 852 height 96
click at [440, 305] on td "450" at bounding box center [467, 313] width 146 height 48
select select "86762"
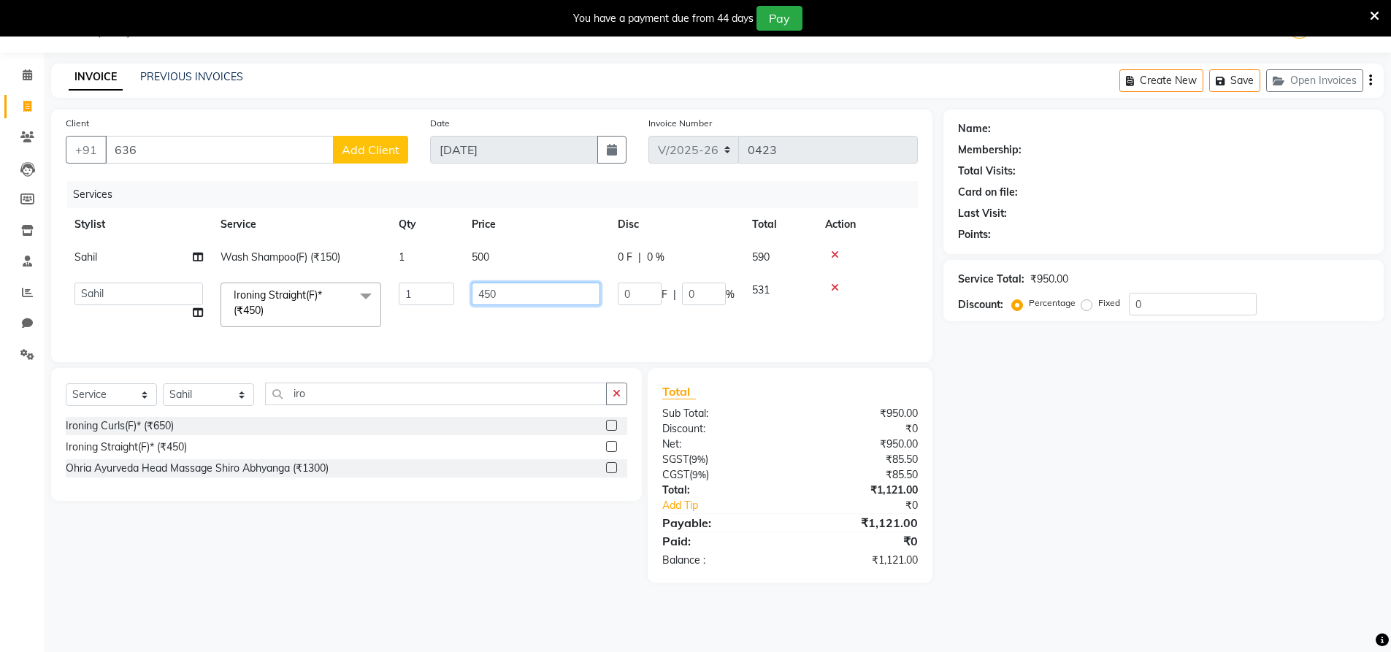
click at [525, 302] on input "450" at bounding box center [536, 294] width 129 height 23
type input "4"
type input "800"
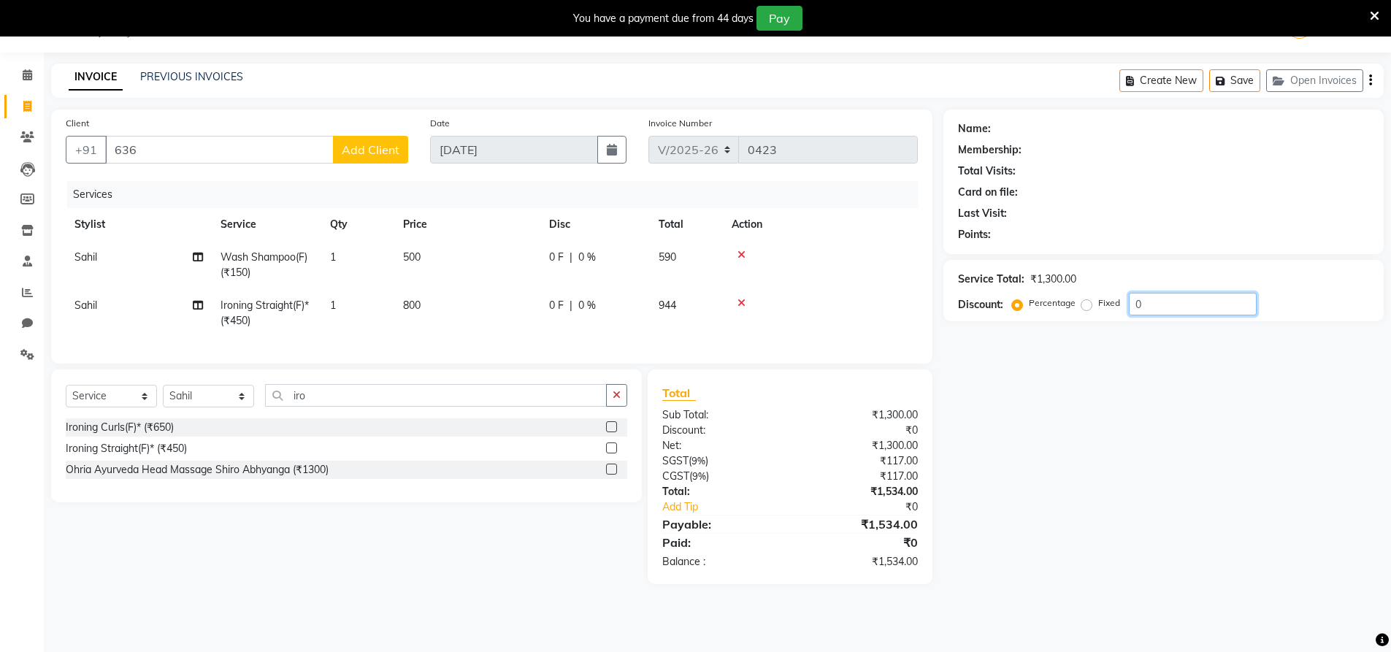
drag, startPoint x: 1212, startPoint y: 518, endPoint x: 1194, endPoint y: 492, distance: 31.6
click at [1207, 511] on div "Name: Membership: Total Visits: Card on file: Last Visit: Points: Service Total…" at bounding box center [1169, 347] width 451 height 475
click at [413, 253] on span "500" at bounding box center [412, 256] width 18 height 13
select select "86762"
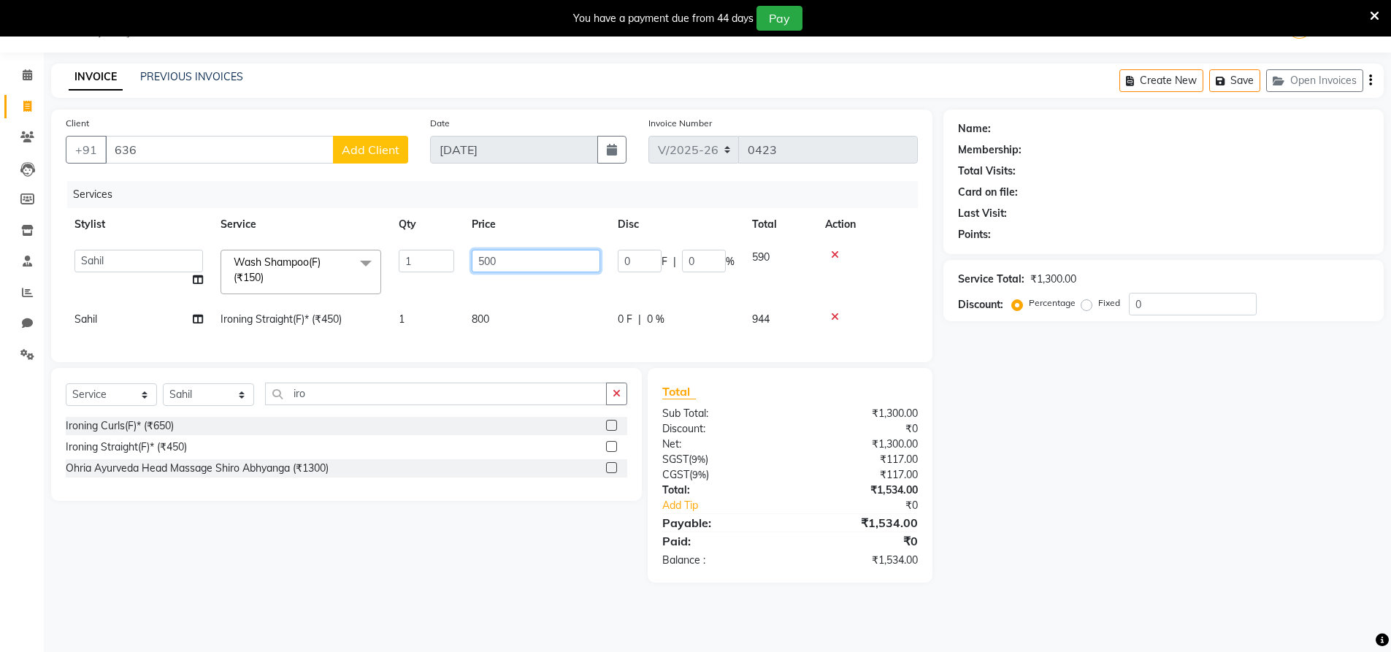
click at [559, 260] on input "500" at bounding box center [536, 261] width 129 height 23
type input "5"
type input "400"
click at [1094, 422] on div "Name: Membership: Total Visits: Card on file: Last Visit: Points: Service Total…" at bounding box center [1169, 346] width 451 height 473
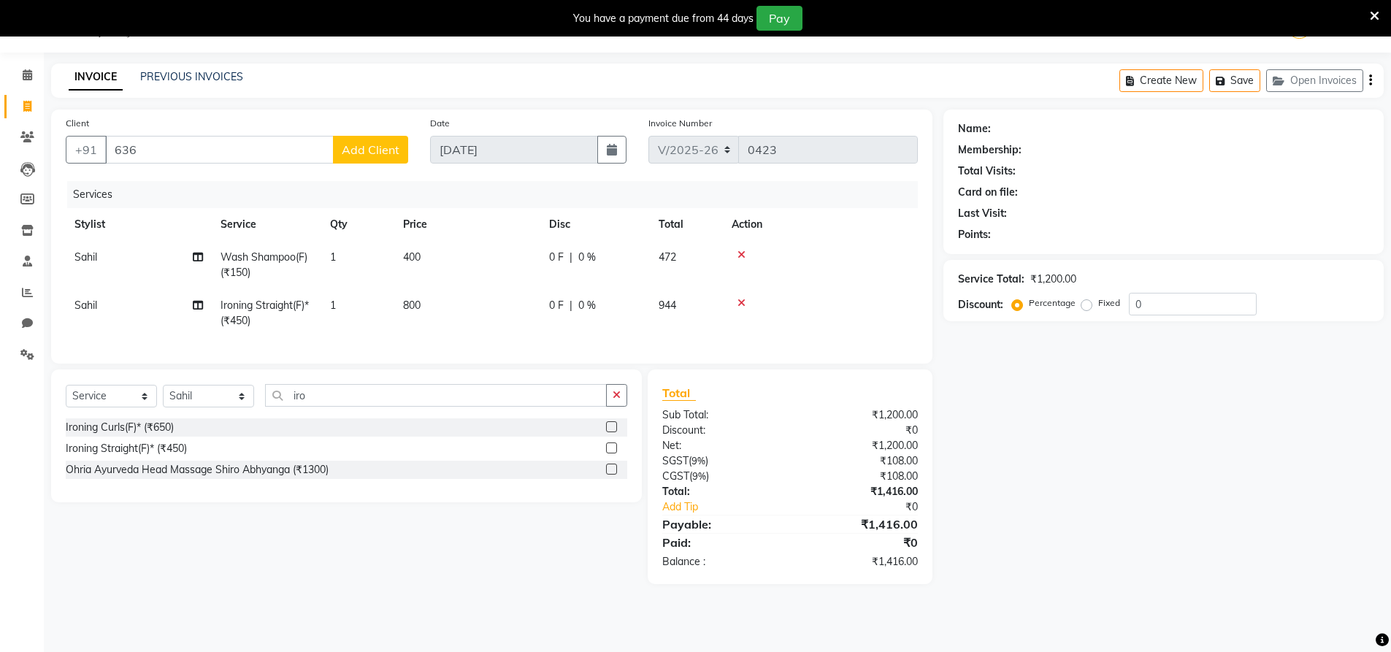
click at [1021, 525] on div "Name: Membership: Total Visits: Card on file: Last Visit: Points: Service Total…" at bounding box center [1169, 347] width 451 height 475
click at [1137, 307] on input "0" at bounding box center [1193, 304] width 128 height 23
type input "10"
click at [1087, 635] on div "08047224946 Select Location × Looks Noida Sector-20, Noida Default Panel My Pan…" at bounding box center [695, 326] width 1391 height 652
click at [1090, 499] on div "Name: Membership: Total Visits: Card on file: Last Visit: Points: Service Total…" at bounding box center [1169, 355] width 451 height 490
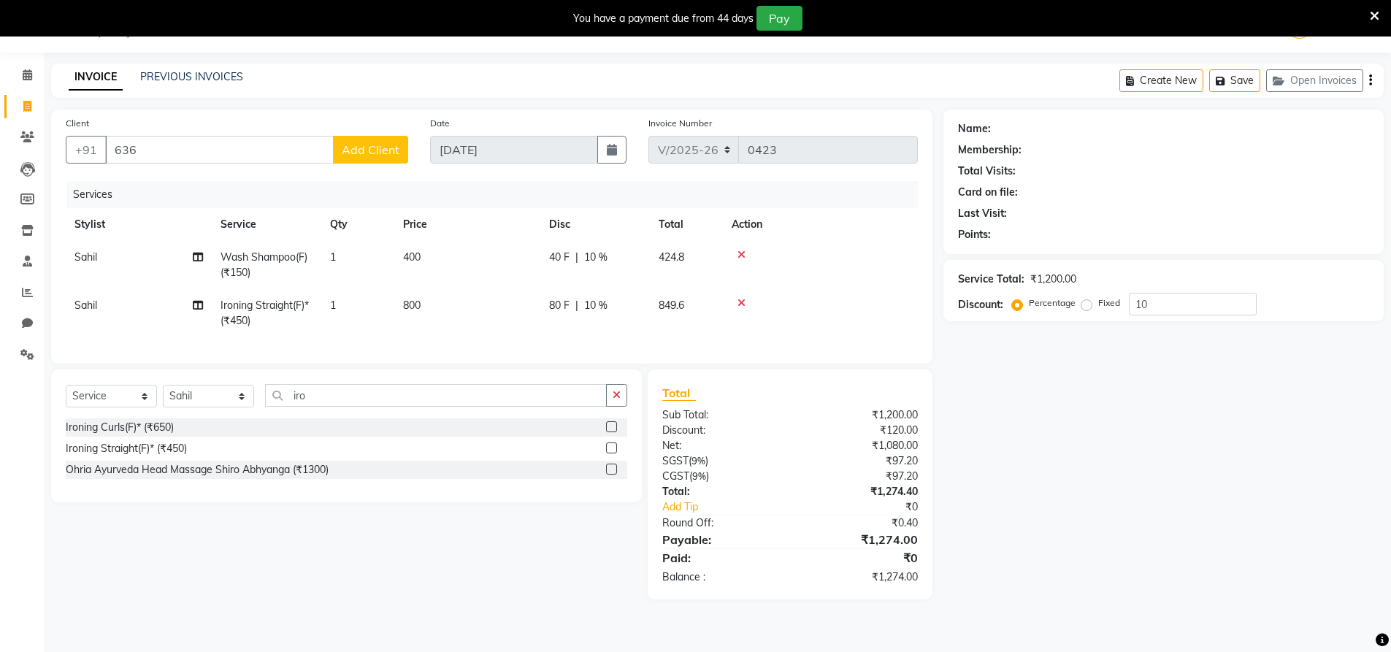
click at [1207, 594] on div "Name: Membership: Total Visits: Card on file: Last Visit: Points: Service Total…" at bounding box center [1169, 355] width 451 height 490
click at [1137, 147] on div "Membership:" at bounding box center [1163, 149] width 411 height 15
click at [1103, 424] on div "Name: Membership: Total Visits: Card on file: Last Visit: Points: Service Total…" at bounding box center [1169, 355] width 451 height 490
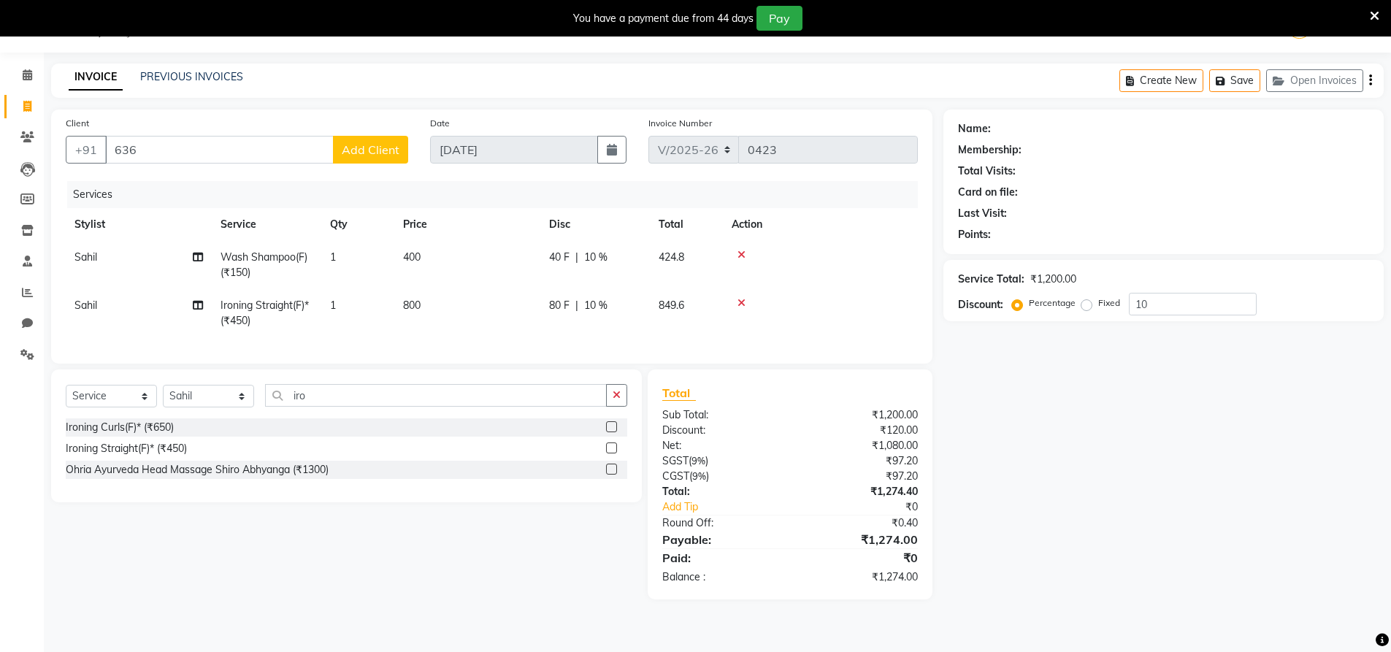
drag, startPoint x: 1098, startPoint y: 193, endPoint x: 1106, endPoint y: 207, distance: 17.0
click at [1106, 207] on div "Name: Membership: Total Visits: Card on file: Last Visit: Points:" at bounding box center [1163, 178] width 411 height 127
click at [1236, 340] on div "Name: Membership: Total Visits: Card on file: Last Visit: Points: Service Total…" at bounding box center [1169, 355] width 451 height 490
drag, startPoint x: 1057, startPoint y: 412, endPoint x: 1087, endPoint y: 591, distance: 181.3
click at [1057, 411] on div "Name: Membership: Total Visits: Card on file: Last Visit: Points: Service Total…" at bounding box center [1169, 355] width 451 height 490
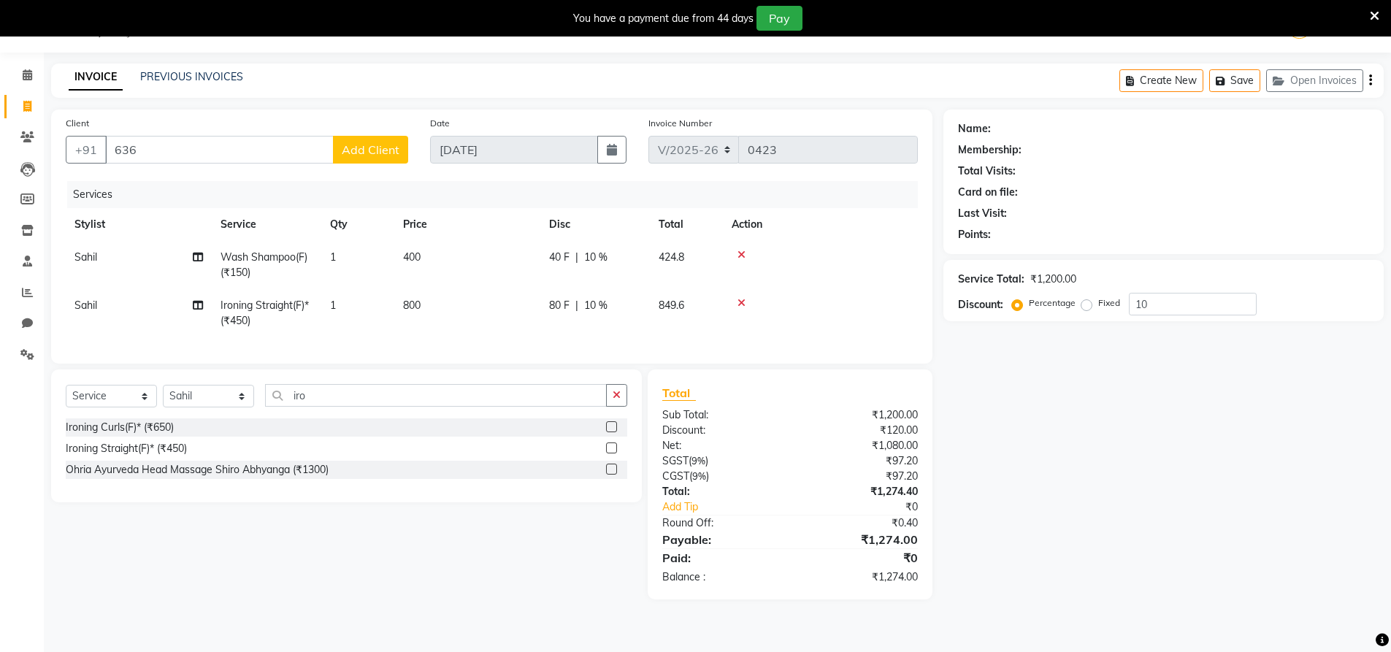
click at [1377, 20] on icon at bounding box center [1374, 15] width 9 height 13
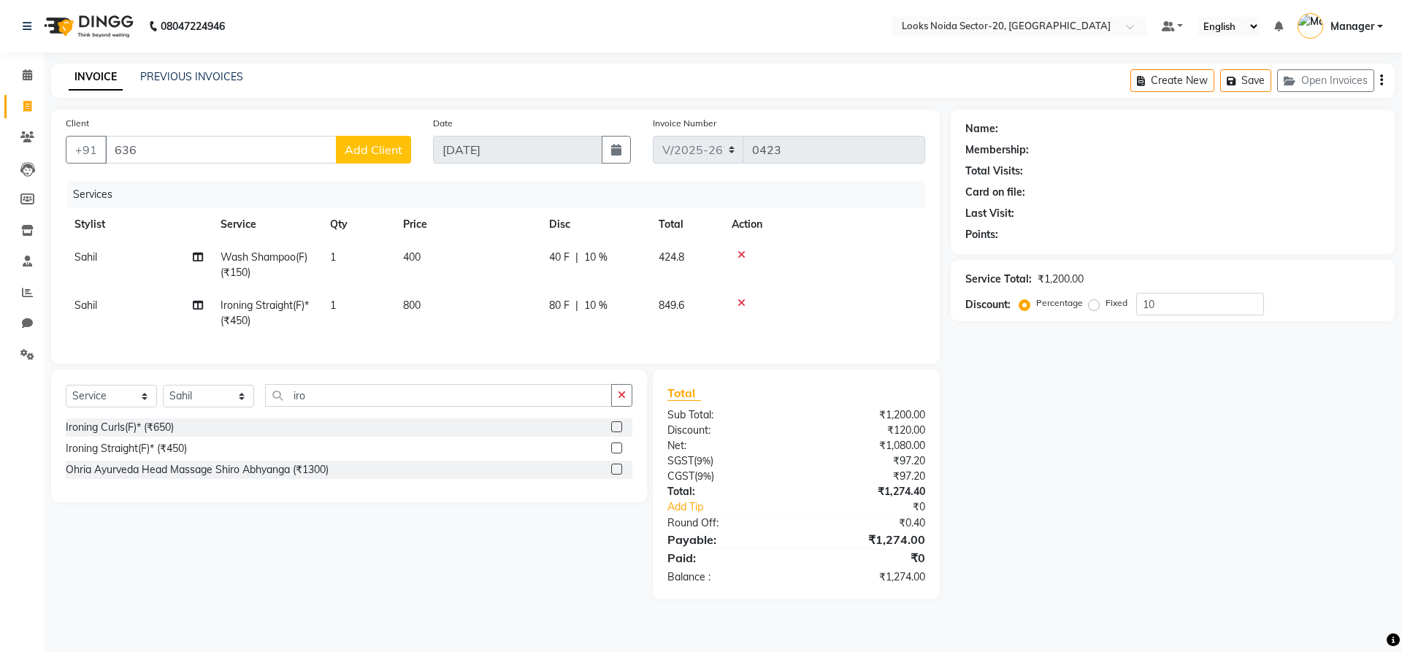
click at [164, 167] on div "Client +91 636 Add Client" at bounding box center [238, 145] width 367 height 60
click at [180, 147] on input "636" at bounding box center [221, 150] width 232 height 28
type input "63"
type input "0"
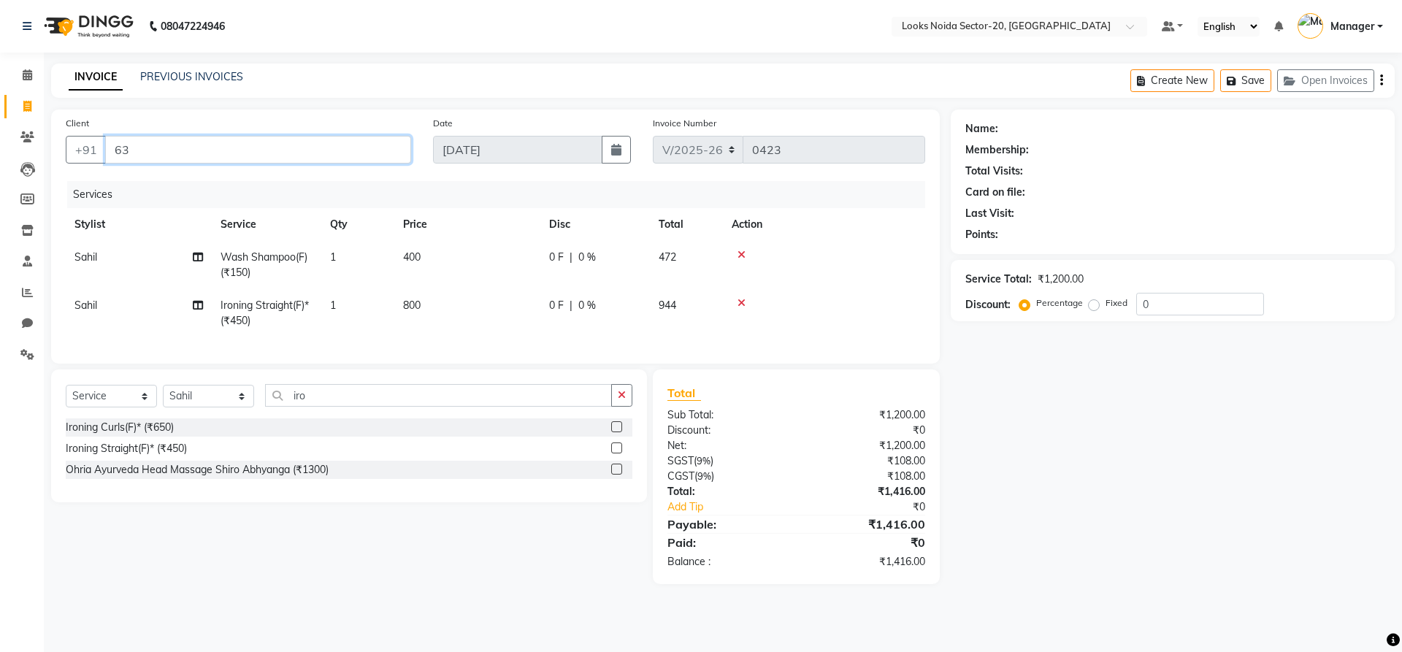
type input "6"
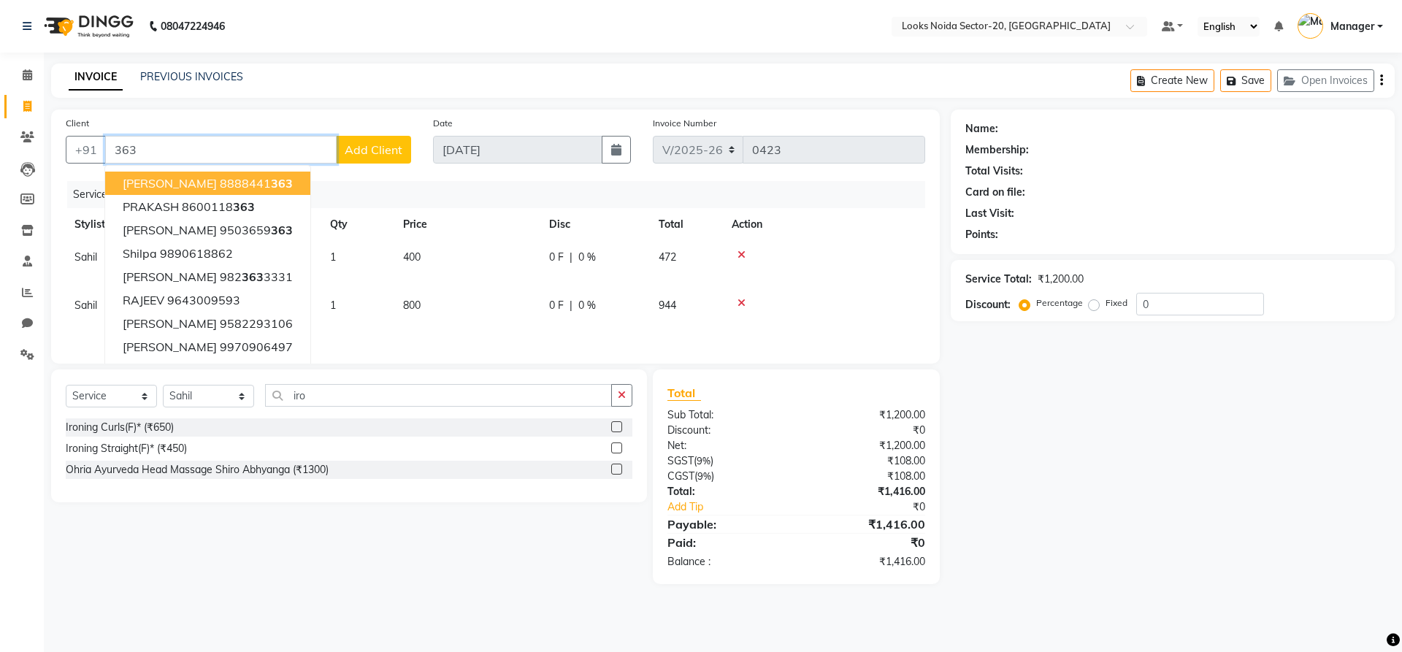
drag, startPoint x: 166, startPoint y: 140, endPoint x: 172, endPoint y: 135, distance: 8.3
click at [172, 135] on div "Client +91 363 NILISH AGARWAL 8888441 363 PRAKASH 8600118 363 POOJA BATRA 95036…" at bounding box center [238, 145] width 367 height 60
type input "3"
click at [171, 147] on input "yash s" at bounding box center [221, 150] width 232 height 28
type input "y"
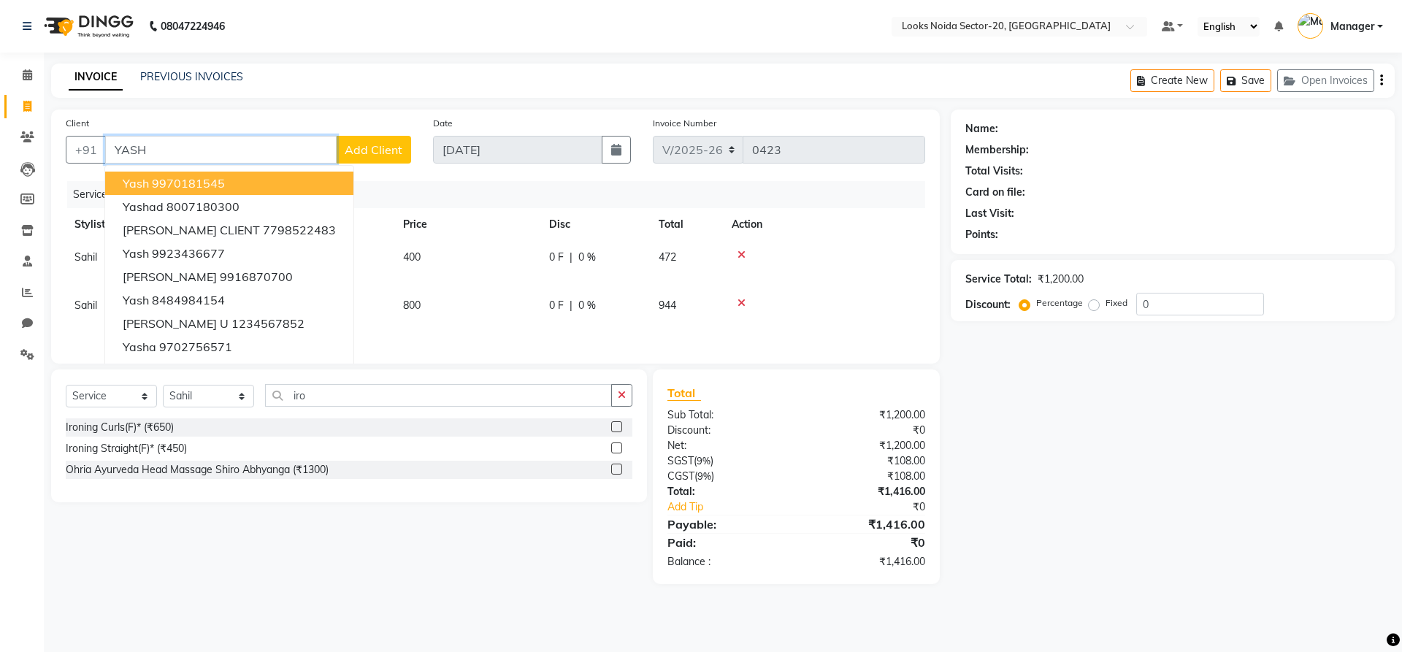
click at [239, 153] on input "YASH" at bounding box center [221, 150] width 232 height 28
click at [210, 151] on input "YASH" at bounding box center [221, 150] width 232 height 28
click at [296, 144] on input "YASH" at bounding box center [221, 150] width 232 height 28
type input "Y"
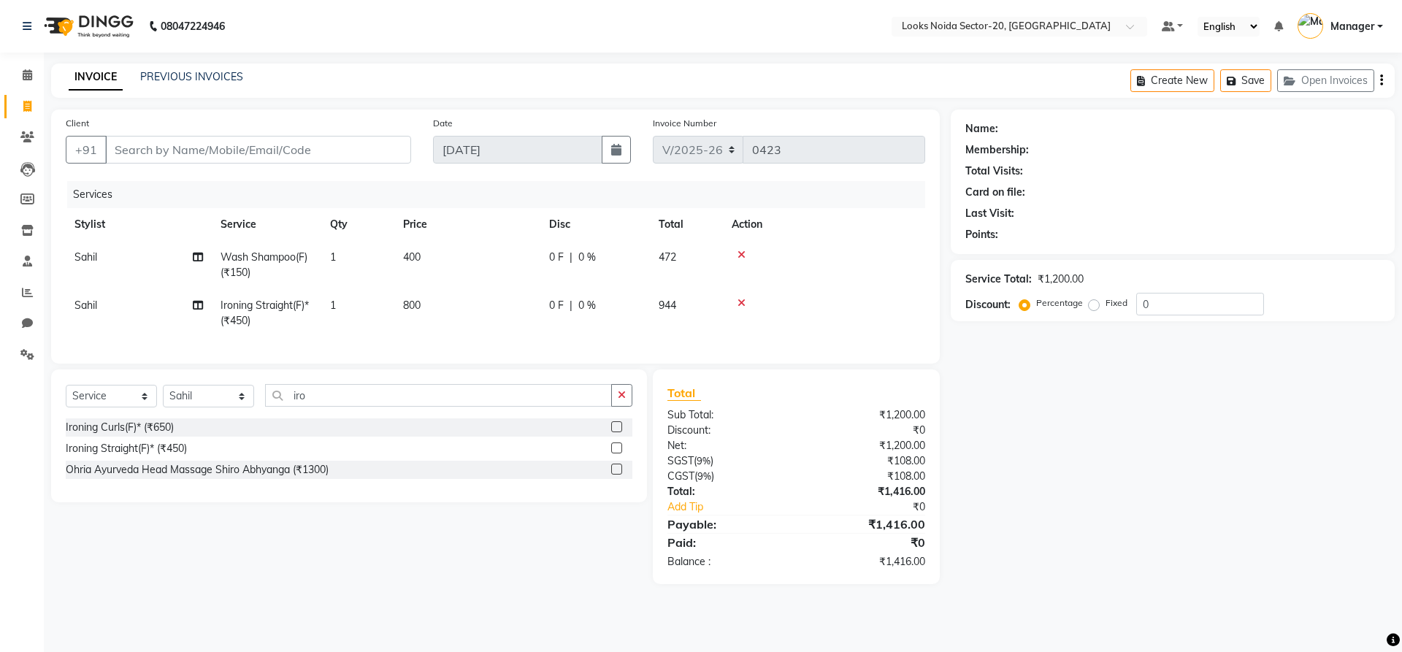
click at [300, 134] on div "Client +91" at bounding box center [238, 145] width 367 height 60
click at [297, 144] on input "Client" at bounding box center [258, 150] width 306 height 28
click at [207, 80] on link "PREVIOUS INVOICES" at bounding box center [191, 76] width 103 height 13
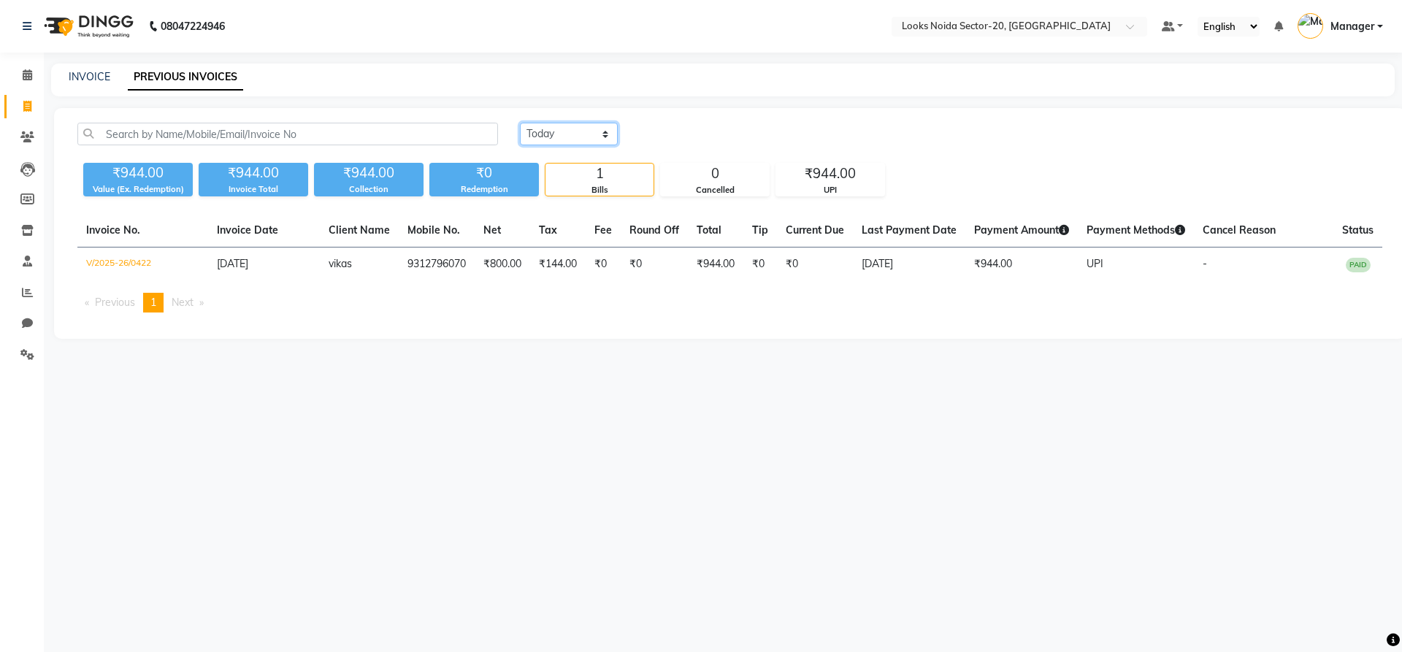
click at [565, 128] on select "Today Yesterday Custom Range" at bounding box center [569, 134] width 98 height 23
select select "yesterday"
click at [520, 123] on select "Today Yesterday Custom Range" at bounding box center [569, 134] width 98 height 23
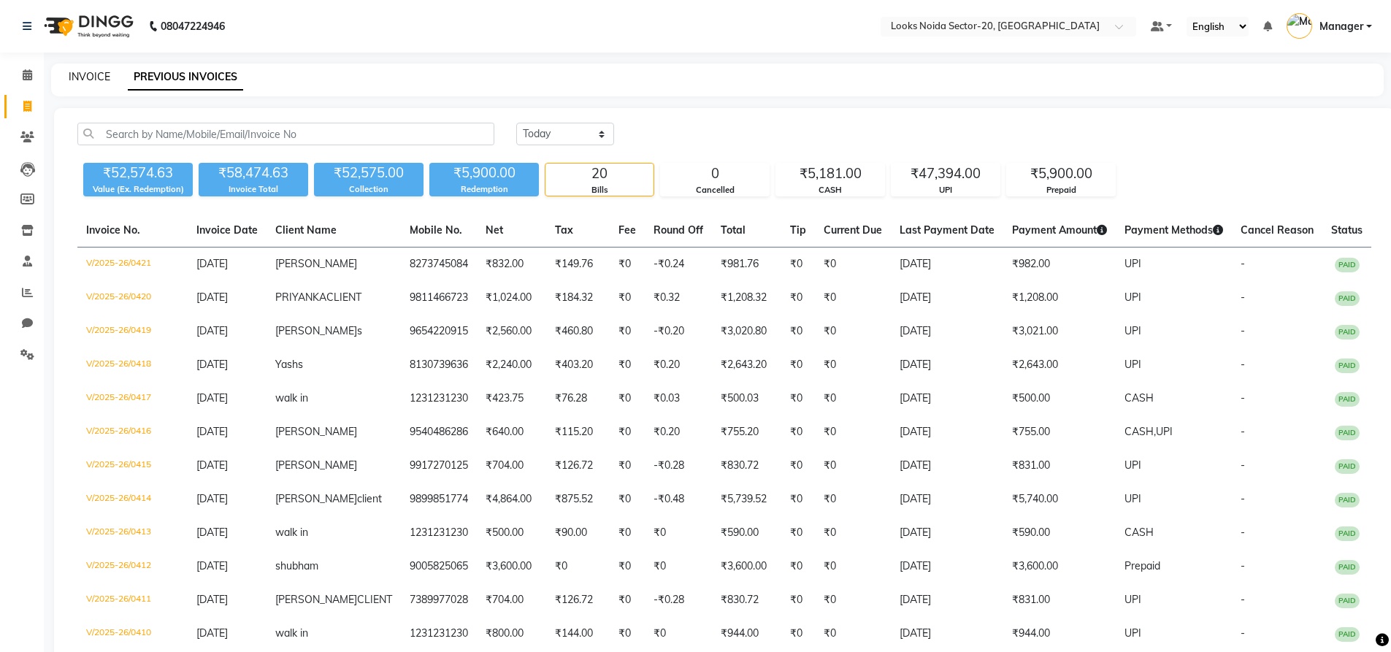
click at [84, 74] on link "INVOICE" at bounding box center [90, 76] width 42 height 13
select select "service"
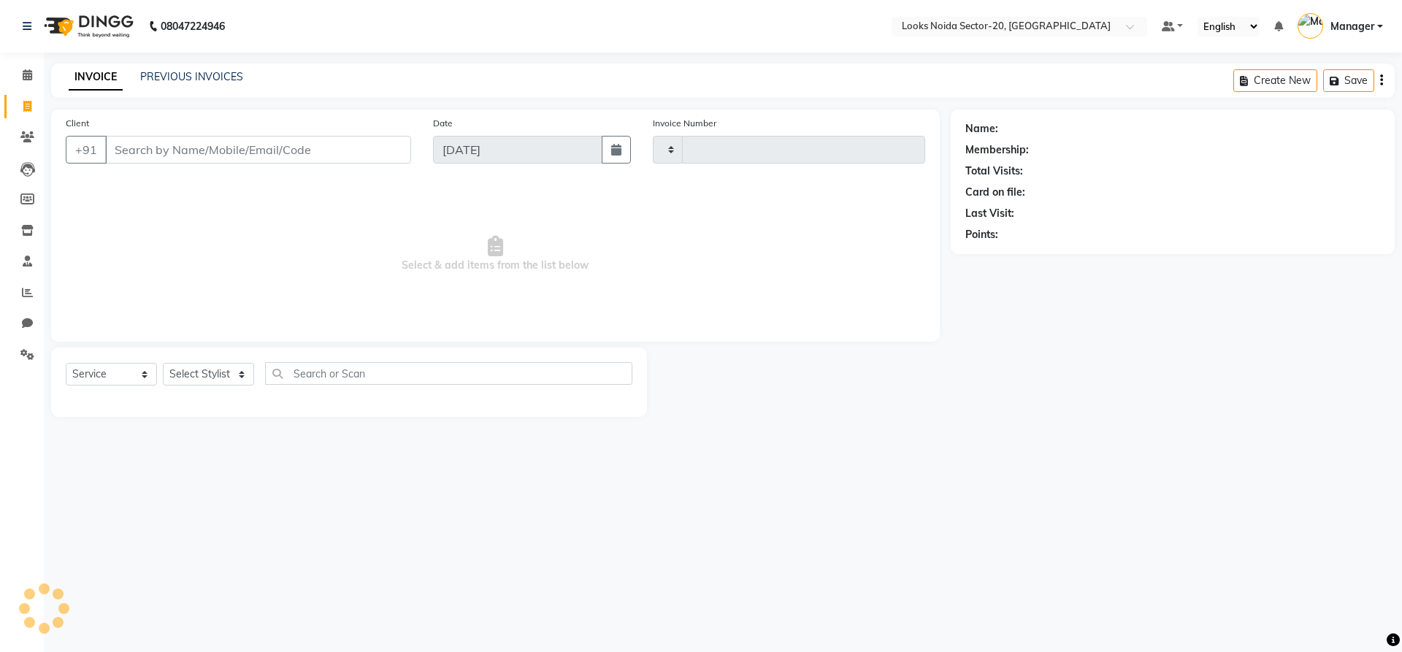
type input "0423"
select select "8646"
click at [169, 155] on input "Client" at bounding box center [258, 150] width 306 height 28
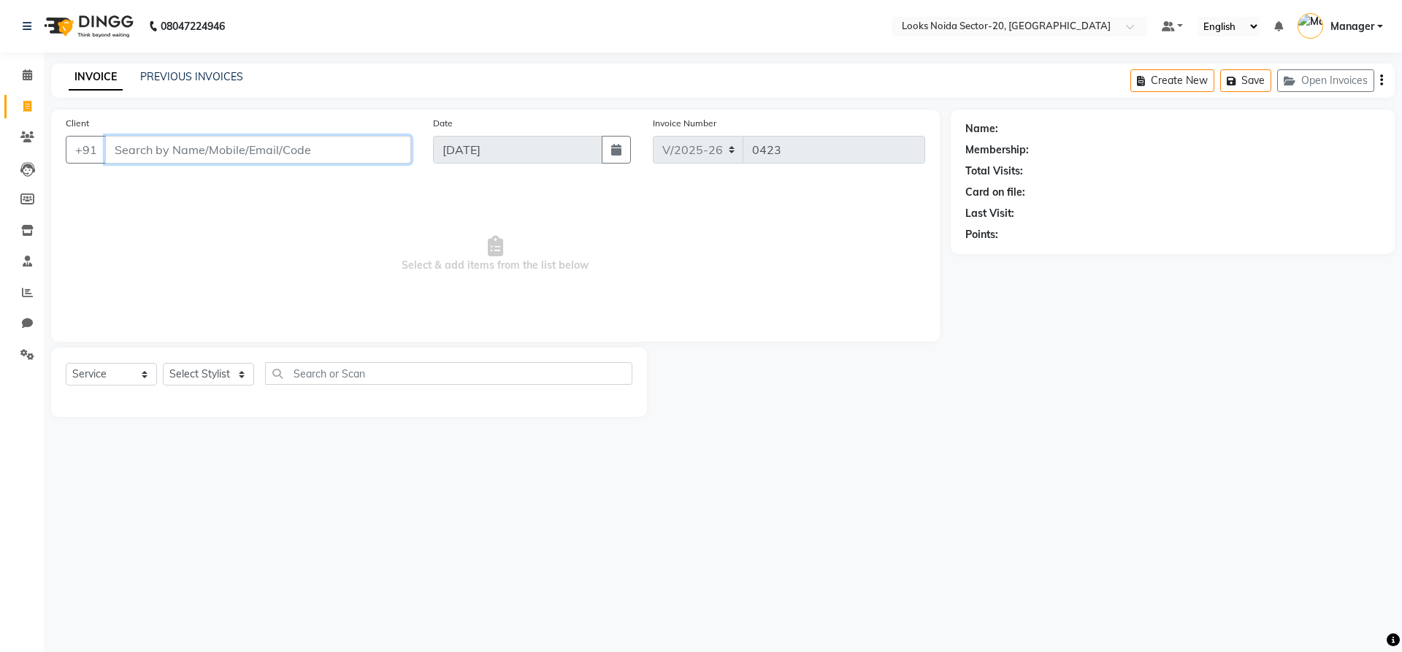
click at [280, 157] on input "Client" at bounding box center [258, 150] width 306 height 28
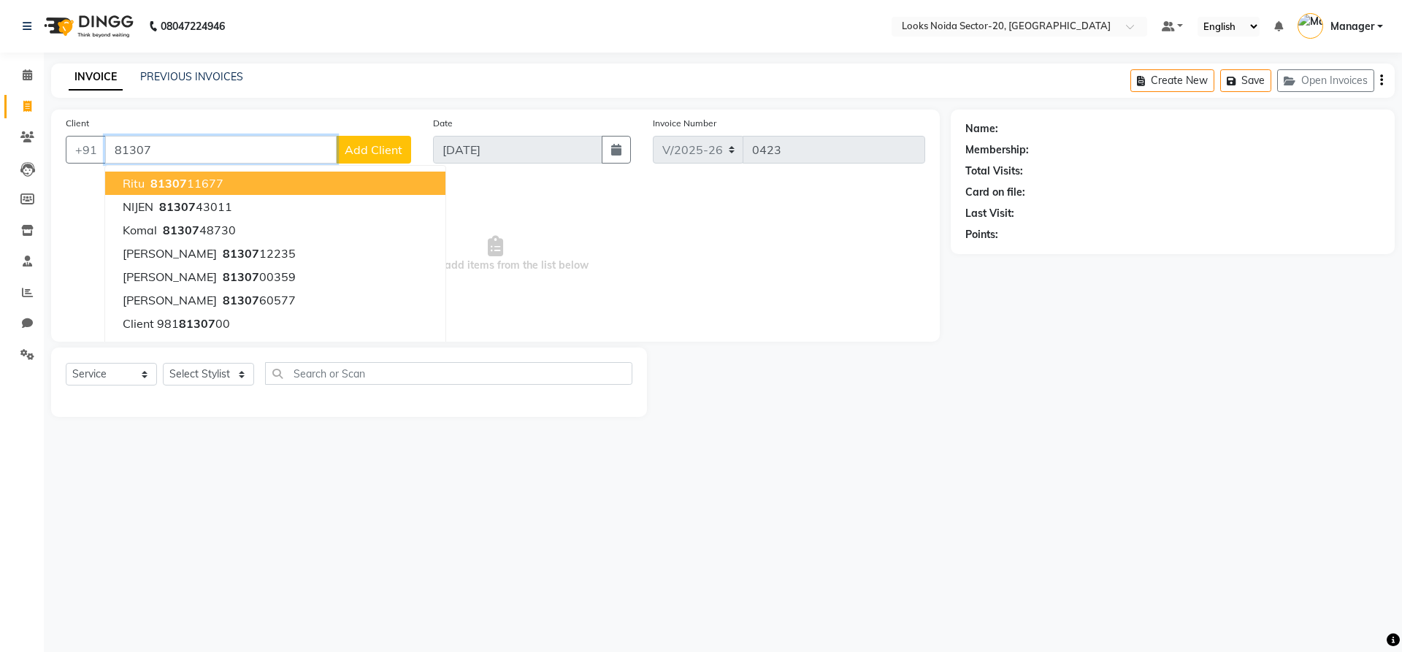
click at [188, 145] on input "81307" at bounding box center [221, 150] width 232 height 28
click at [188, 144] on input "81307" at bounding box center [221, 150] width 232 height 28
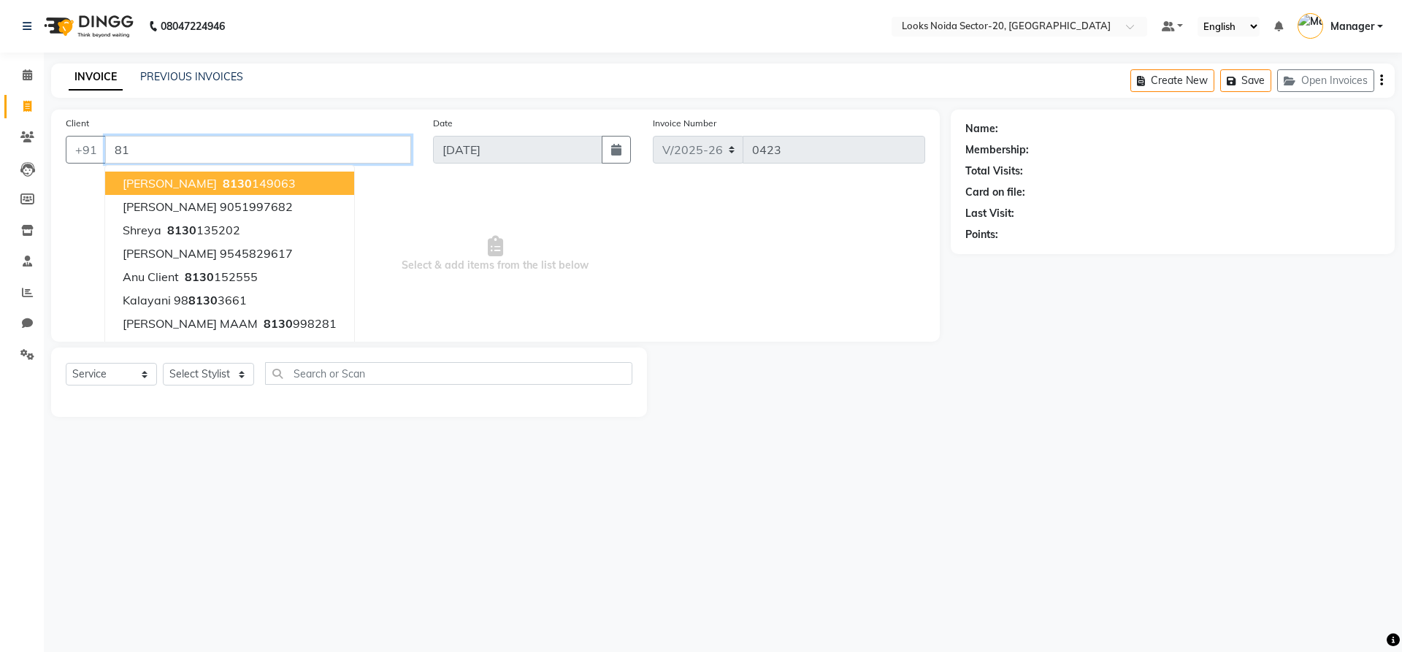
type input "8"
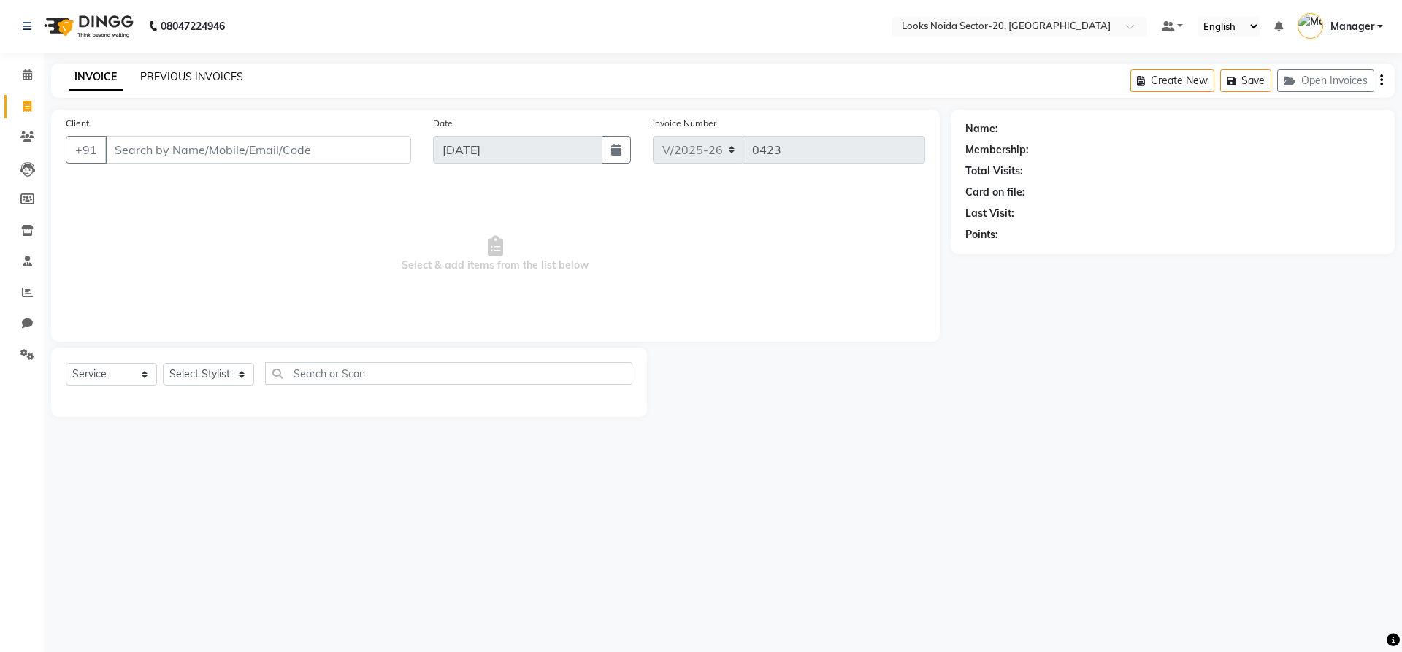
click at [193, 80] on link "PREVIOUS INVOICES" at bounding box center [191, 76] width 103 height 13
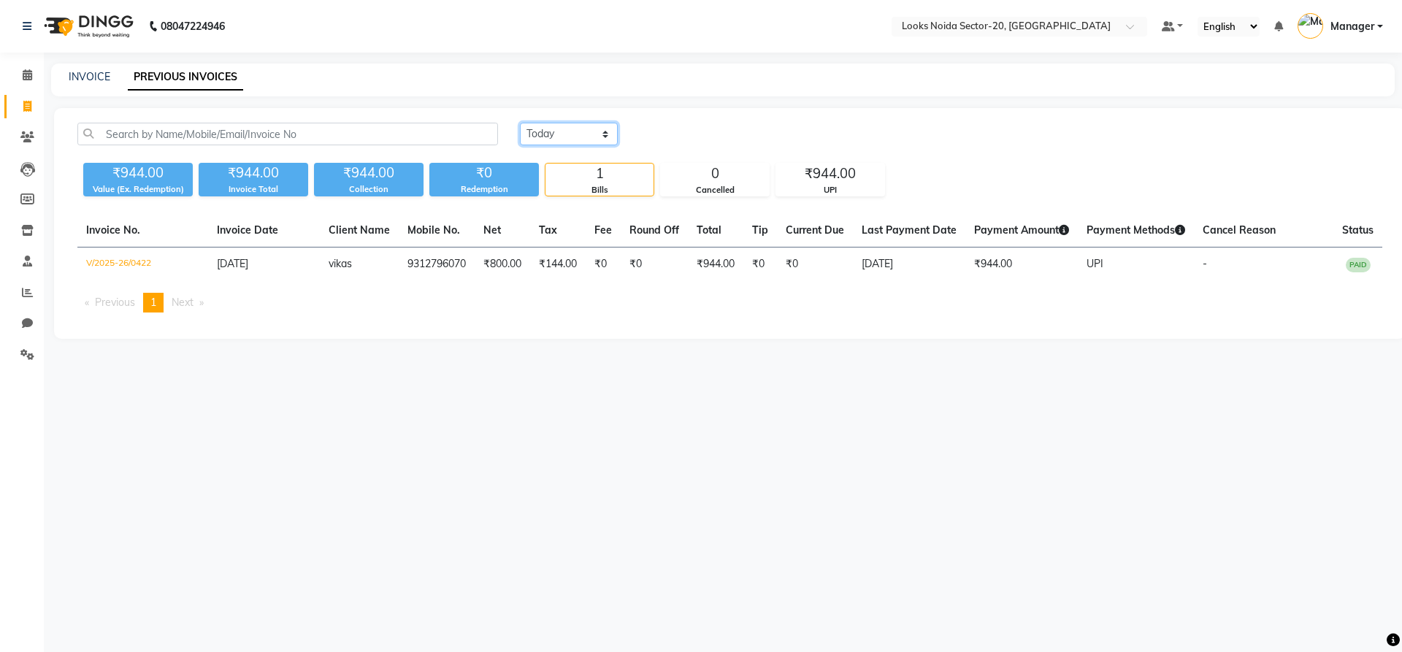
click at [544, 136] on select "Today Yesterday Custom Range" at bounding box center [569, 134] width 98 height 23
select select "yesterday"
click at [520, 123] on select "Today Yesterday Custom Range" at bounding box center [569, 134] width 98 height 23
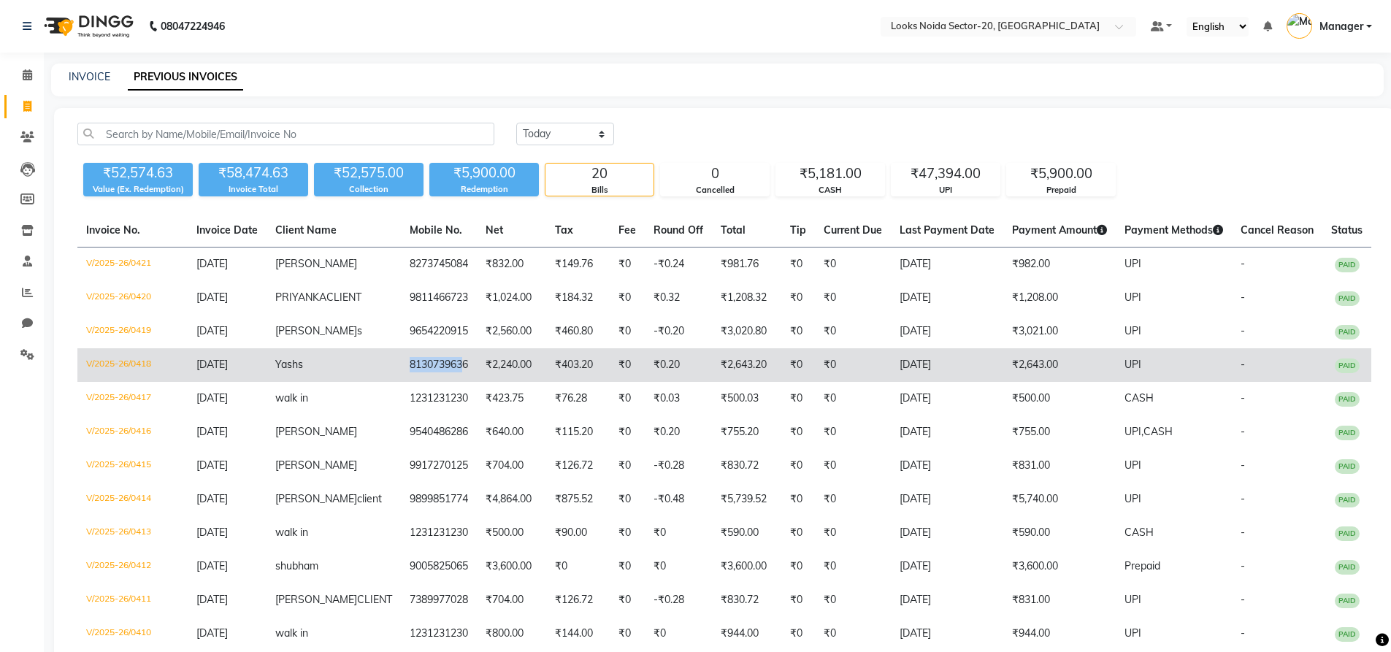
drag, startPoint x: 435, startPoint y: 375, endPoint x: 374, endPoint y: 366, distance: 61.2
click at [401, 366] on td "8130739636" at bounding box center [439, 365] width 76 height 34
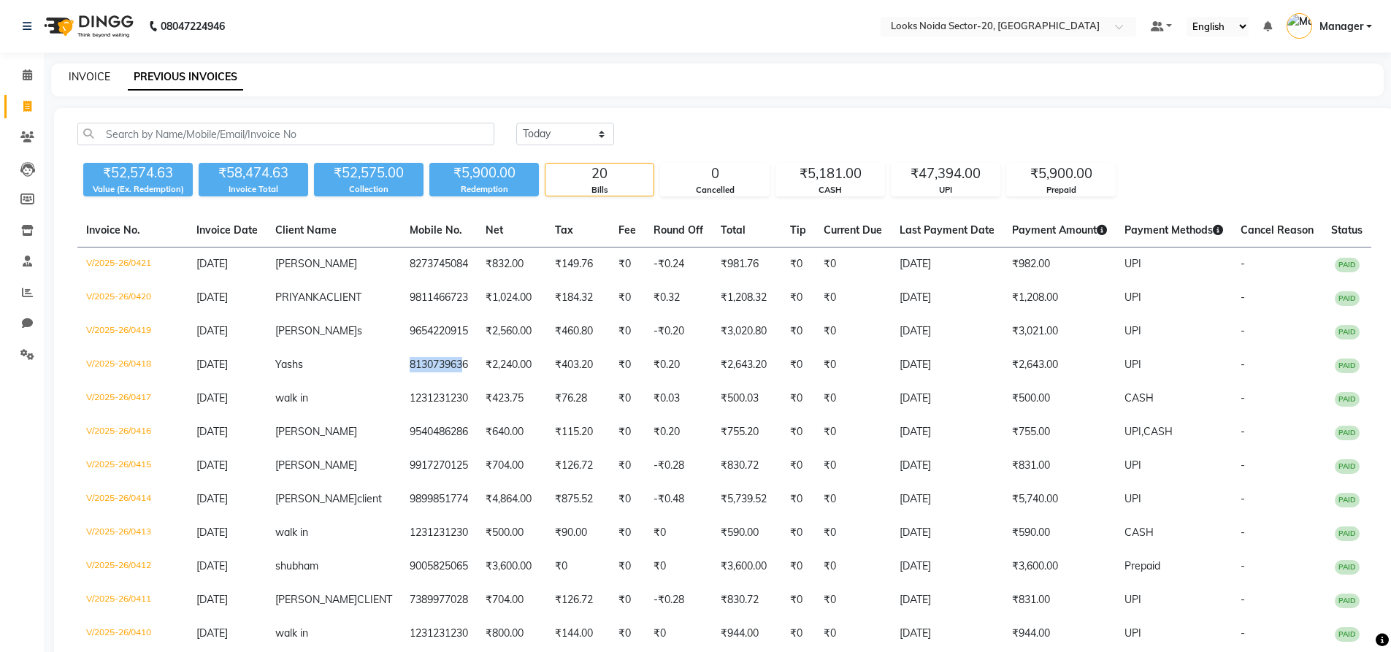
click at [94, 75] on link "INVOICE" at bounding box center [90, 76] width 42 height 13
select select "service"
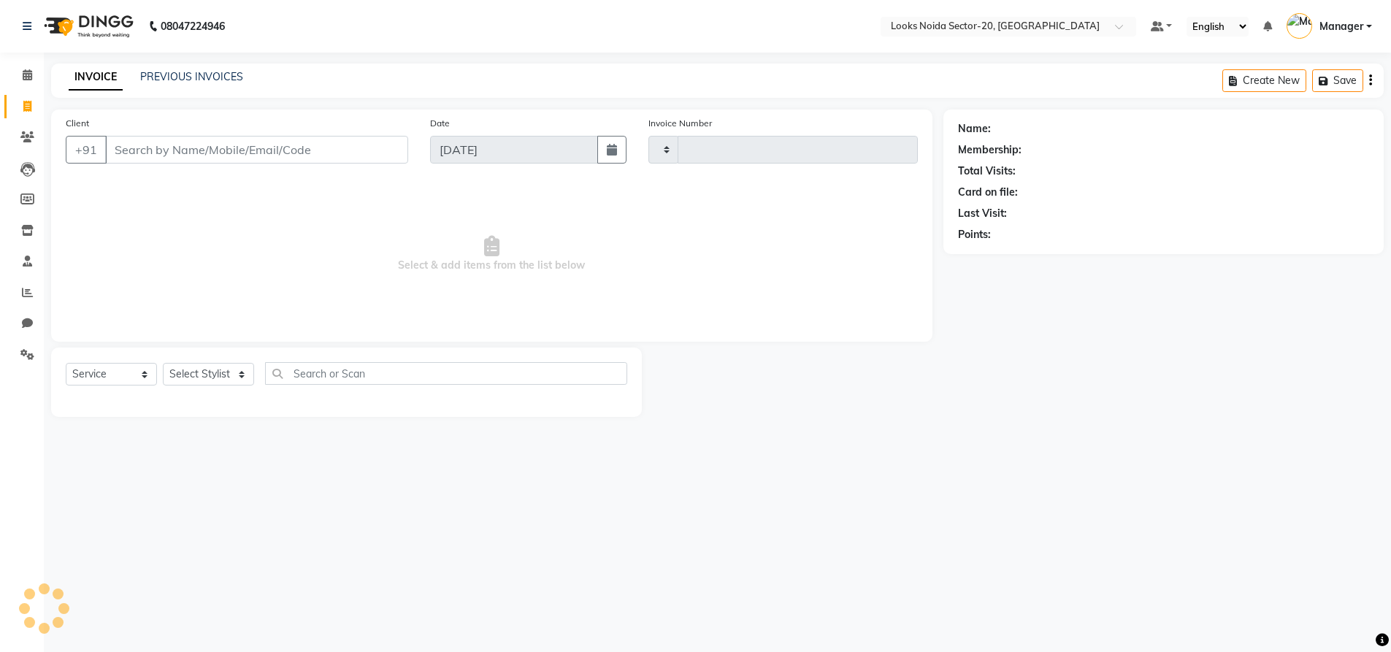
type input "0423"
select select "8646"
click at [221, 158] on input "Client" at bounding box center [258, 150] width 306 height 28
type input "8130739636"
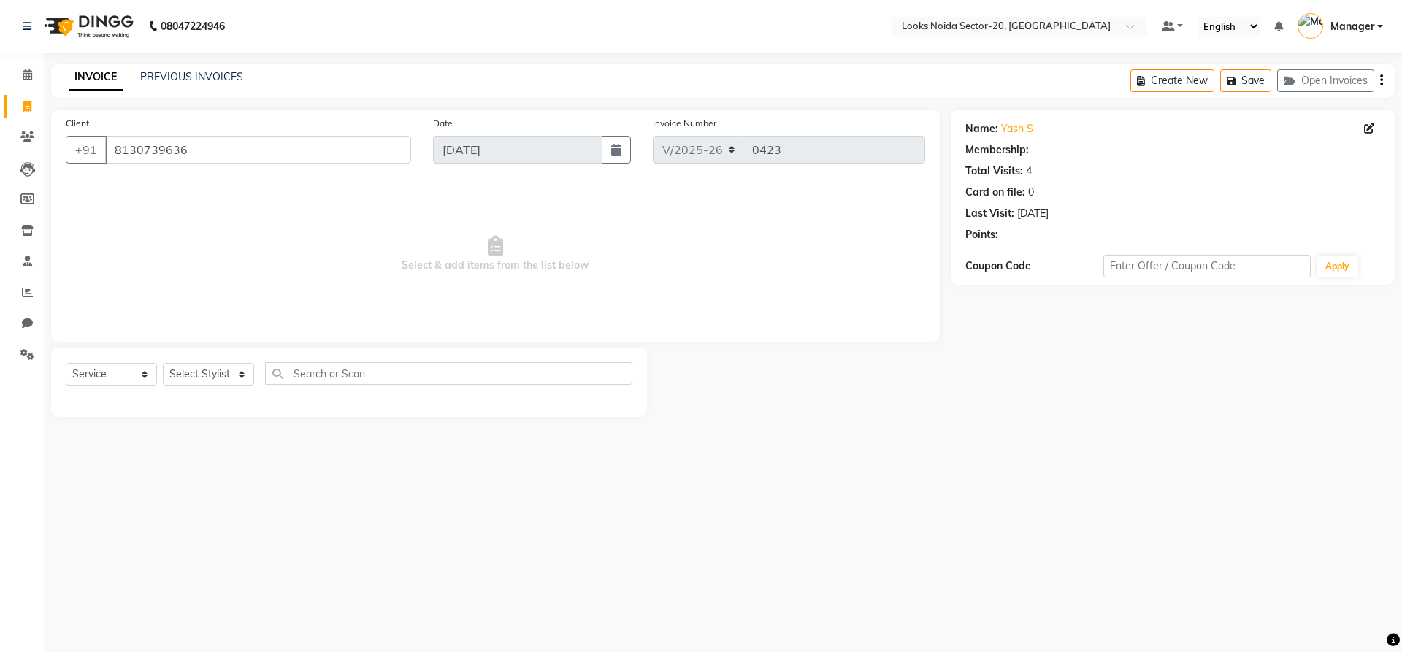
select select "1: Object"
click at [224, 376] on select "Select Stylist Aarti Sharma Adil Amit_pdct Counter_Sales Fardeen Mahfoos Mahi M…" at bounding box center [208, 374] width 91 height 23
select select "86762"
click at [163, 363] on select "Select Stylist Aarti Sharma Adil Amit_pdct Counter_Sales Fardeen Mahfoos Mahi M…" at bounding box center [208, 374] width 91 height 23
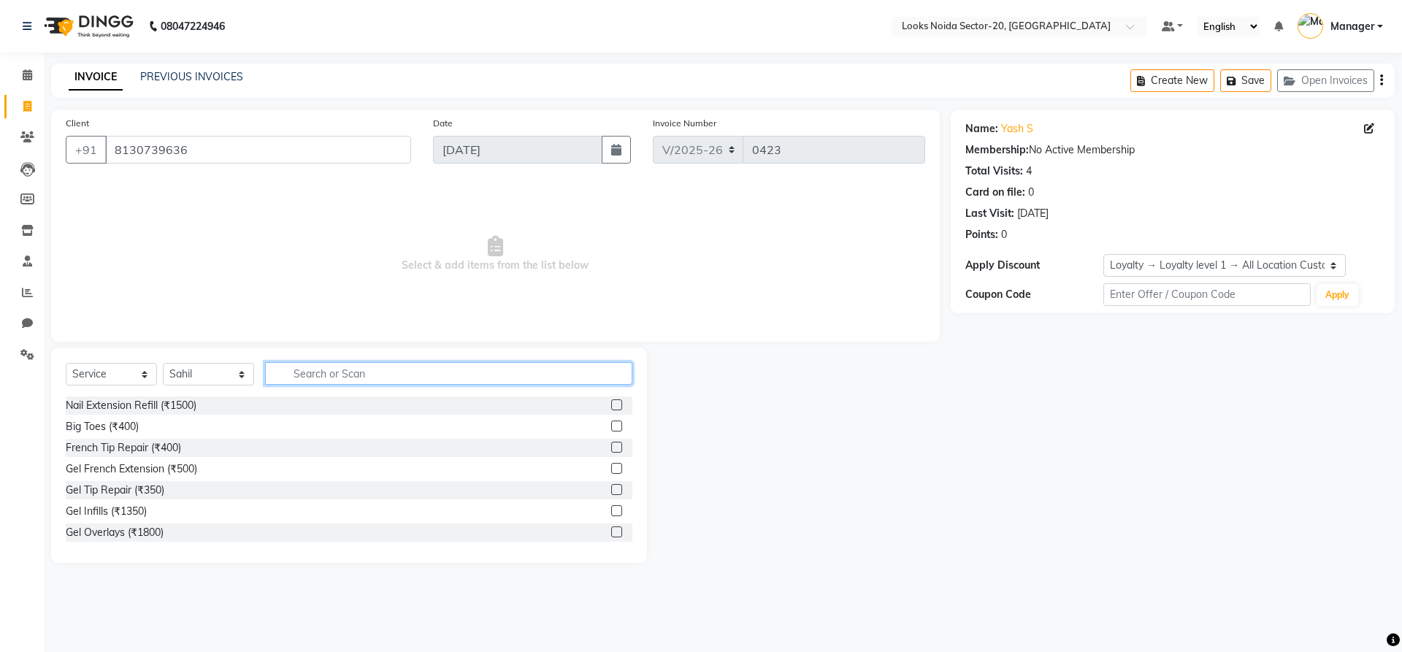
click at [287, 368] on input "text" at bounding box center [448, 373] width 367 height 23
click at [609, 380] on input "text" at bounding box center [448, 373] width 367 height 23
type input "WASH"
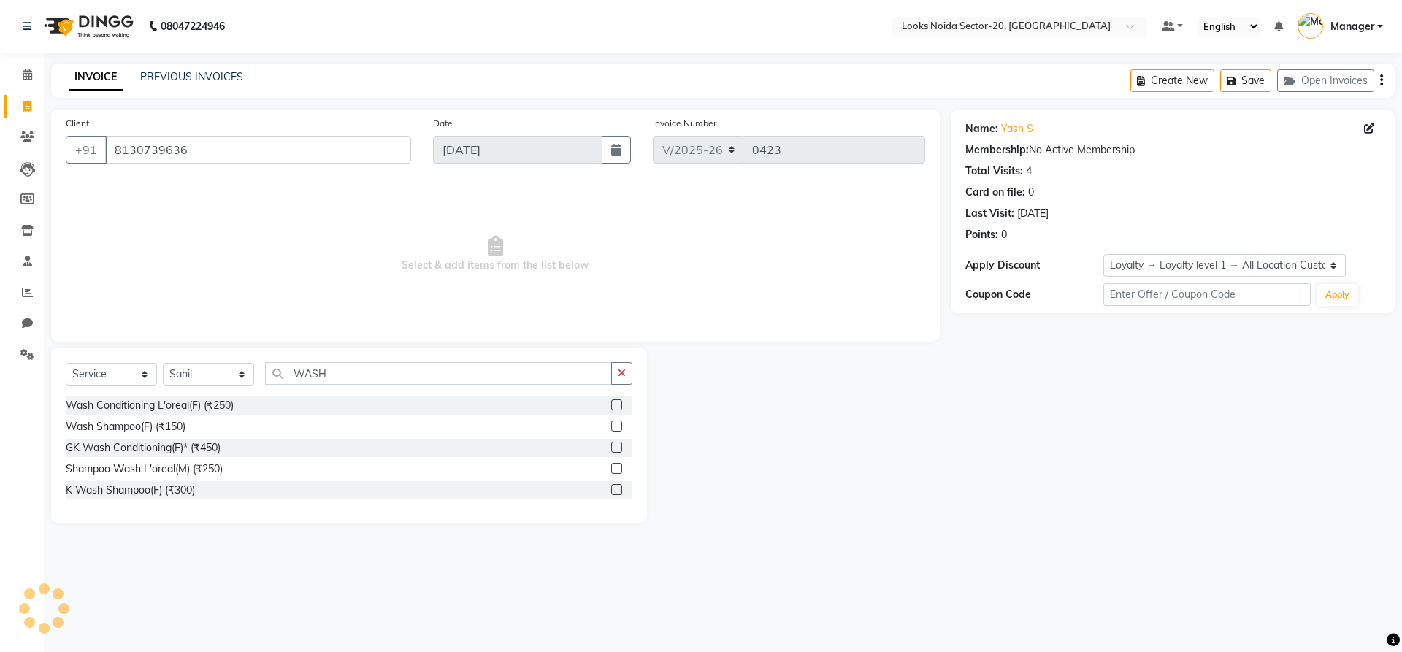
click at [619, 425] on label at bounding box center [616, 426] width 11 height 11
click at [619, 425] on input "checkbox" at bounding box center [615, 426] width 9 height 9
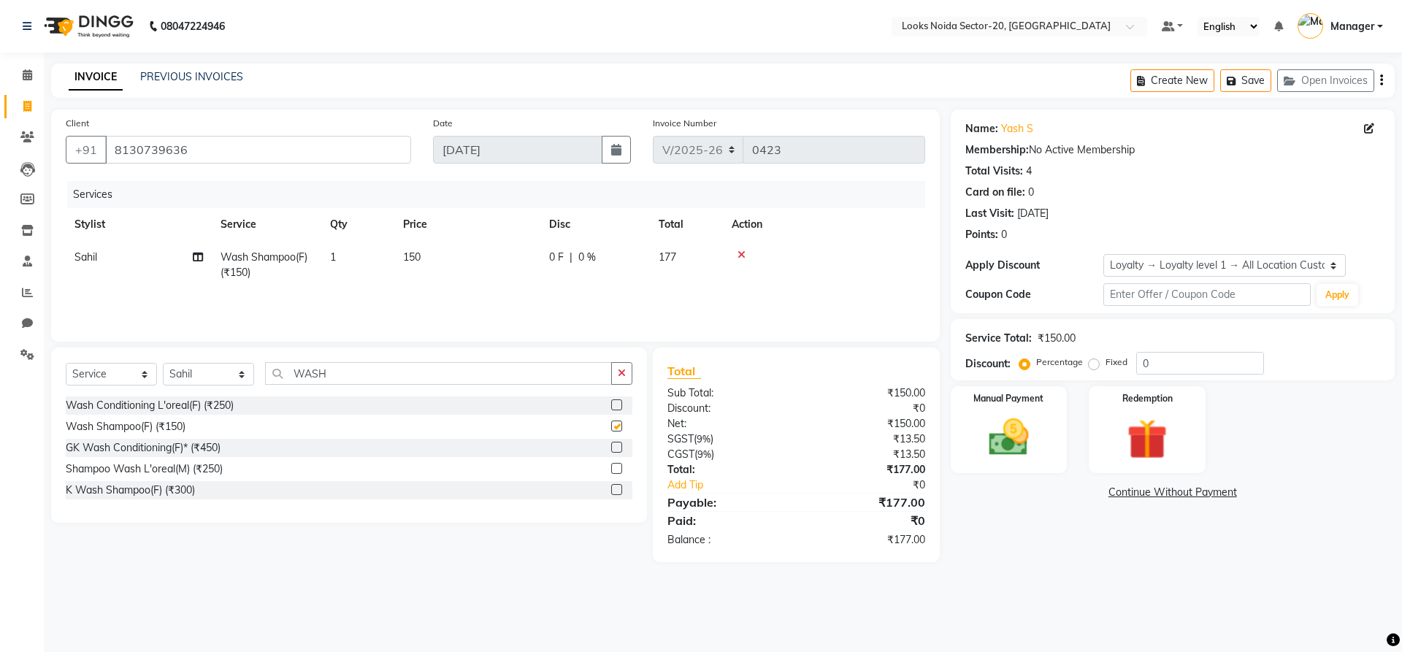
checkbox input "false"
click at [551, 376] on input "WASH" at bounding box center [438, 373] width 347 height 23
type input "W"
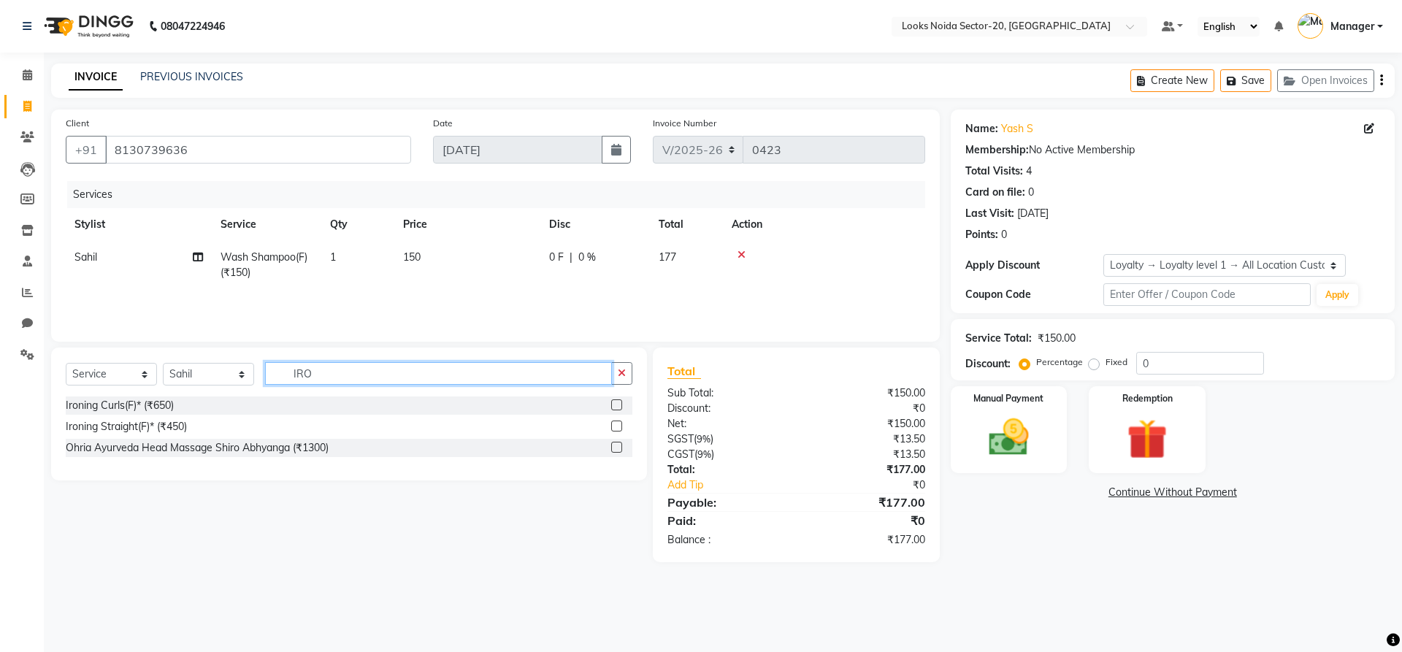
type input "IRO"
click at [616, 421] on label at bounding box center [616, 426] width 11 height 11
click at [616, 422] on input "checkbox" at bounding box center [615, 426] width 9 height 9
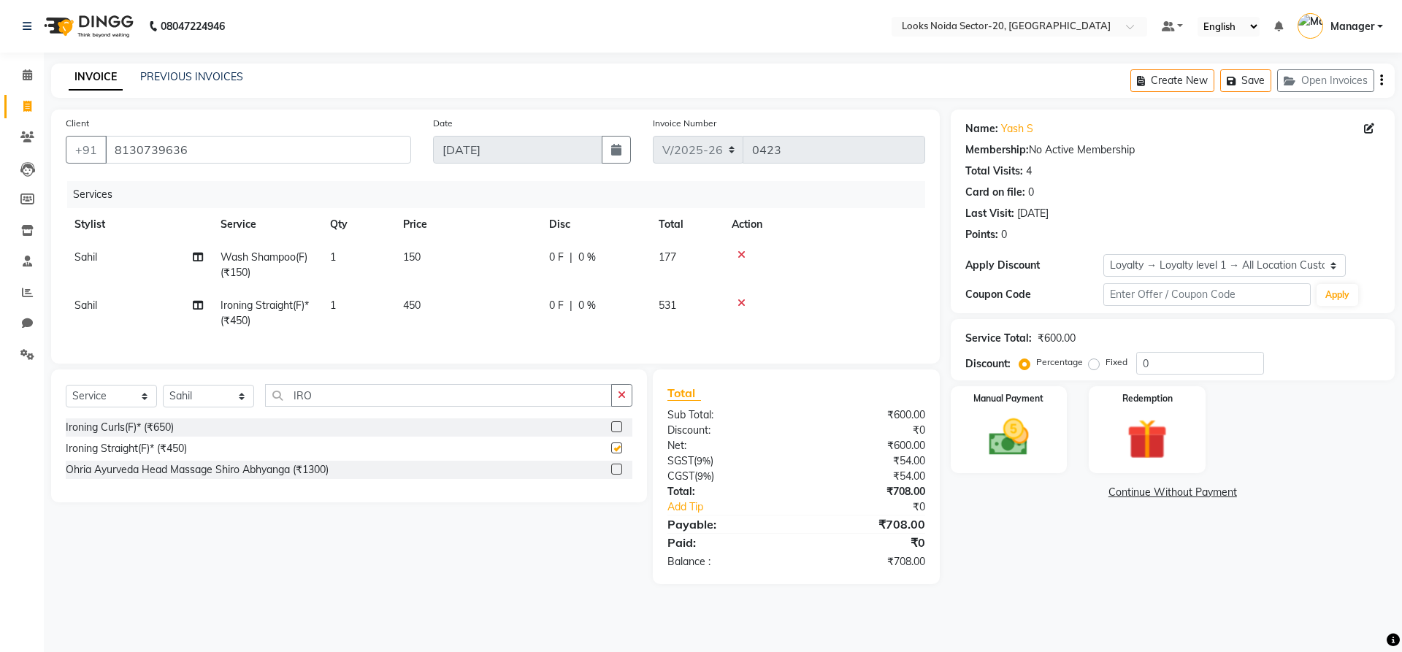
checkbox input "false"
click at [424, 255] on td "150" at bounding box center [467, 265] width 146 height 48
select select "86762"
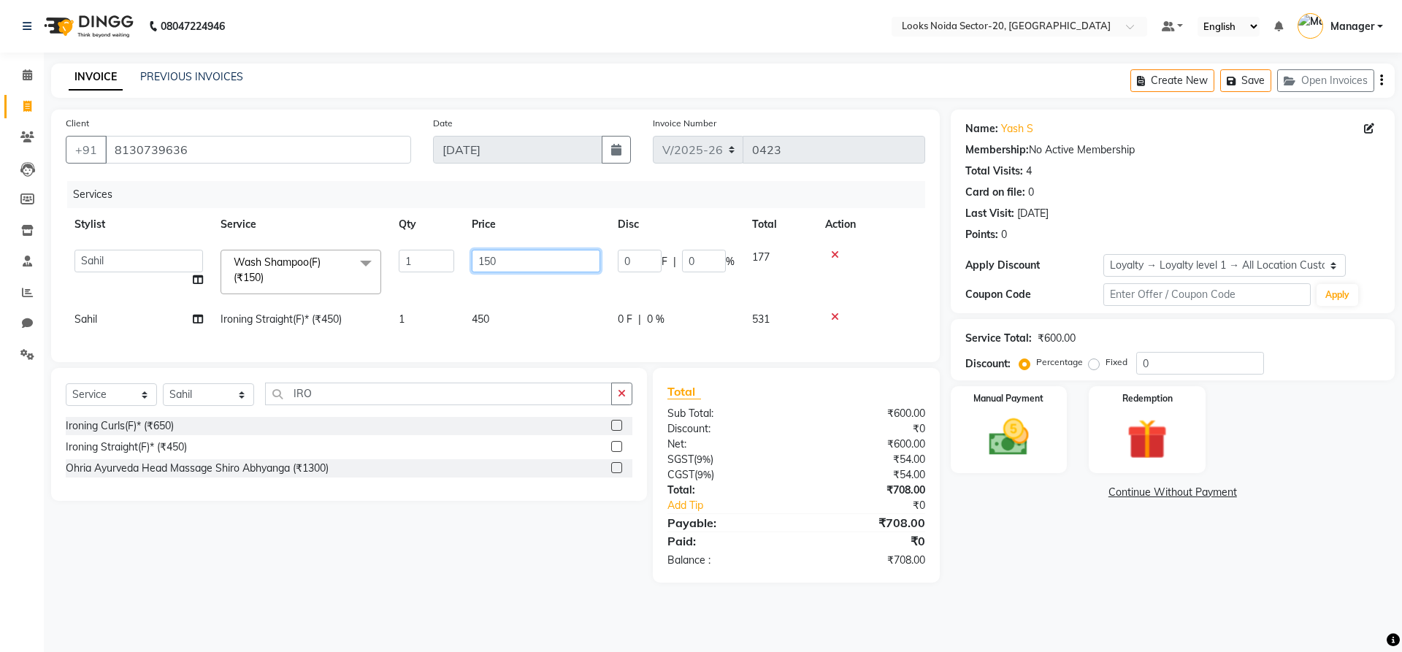
click at [575, 268] on input "150" at bounding box center [536, 261] width 129 height 23
type input "1"
type input "400"
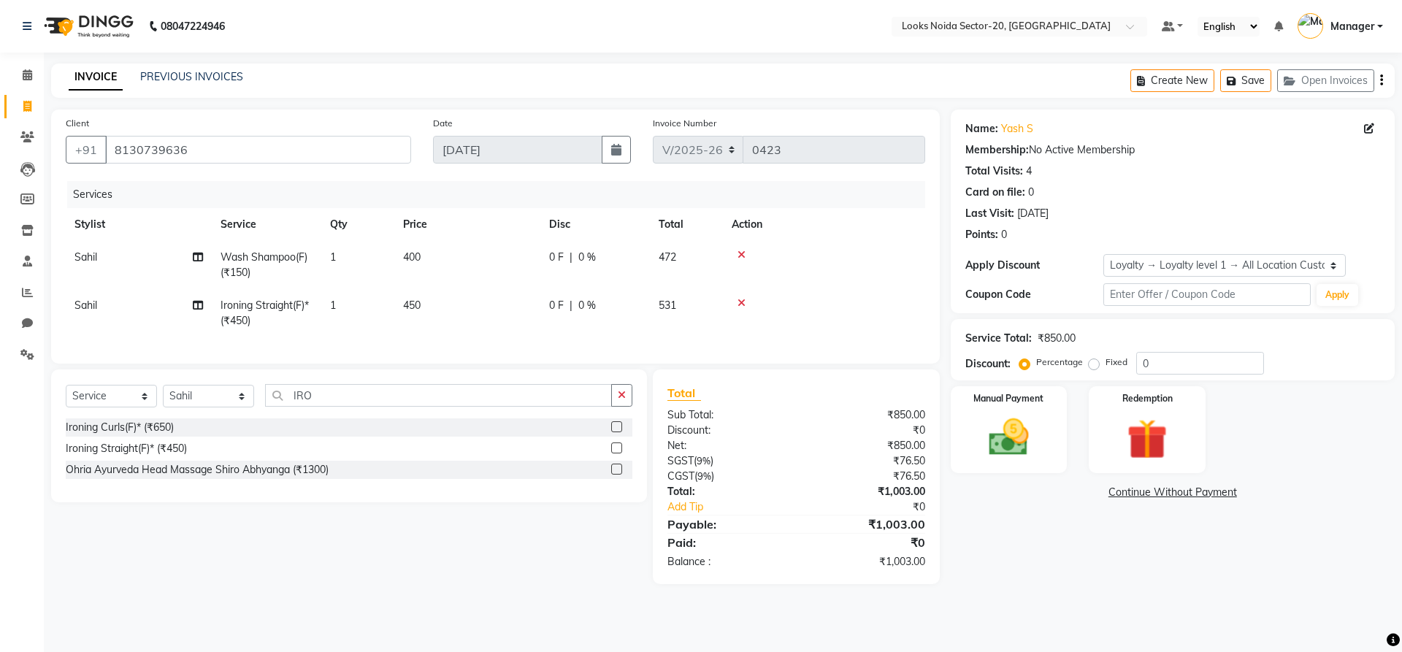
drag, startPoint x: 489, startPoint y: 327, endPoint x: 497, endPoint y: 322, distance: 10.1
click at [497, 322] on td "450" at bounding box center [467, 313] width 146 height 48
select select "86762"
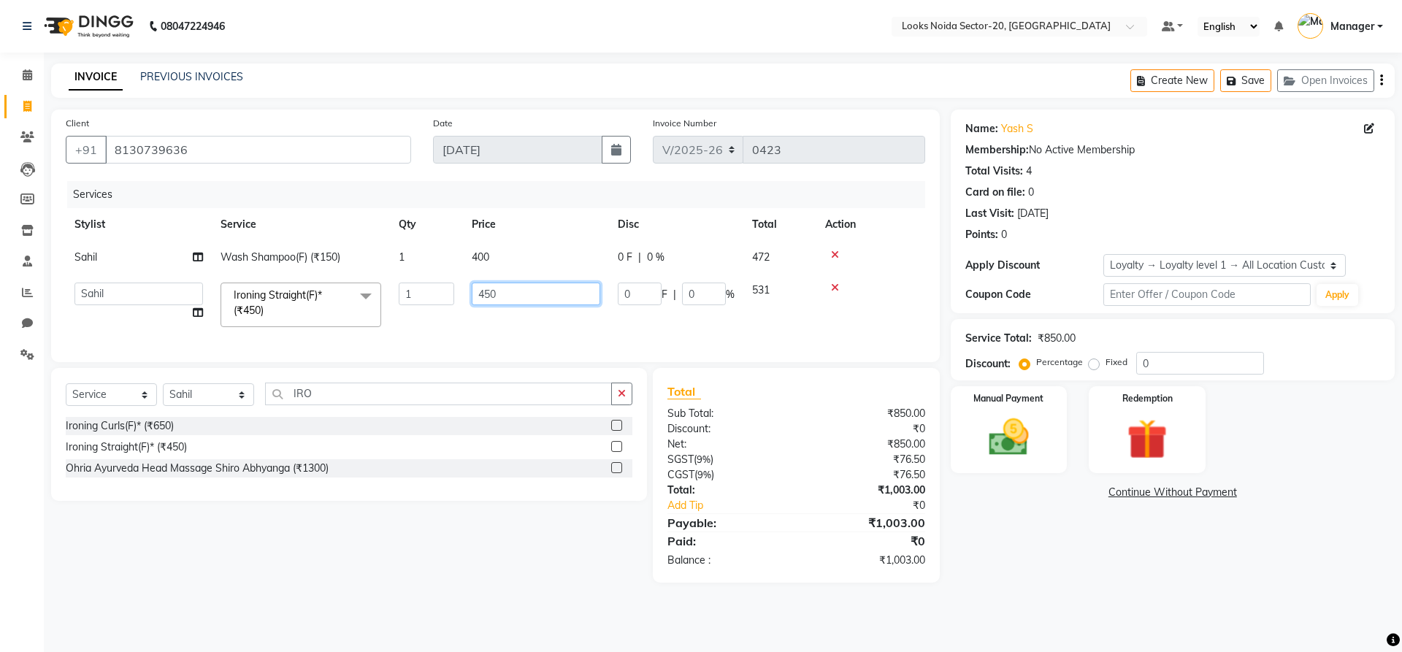
click at [511, 290] on input "450" at bounding box center [536, 294] width 129 height 23
type input "4"
type input "6"
type input "800"
click at [1217, 578] on div "Name: Yash S Membership: No Active Membership Total Visits: 4 Card on file: 0 L…" at bounding box center [1178, 346] width 455 height 473
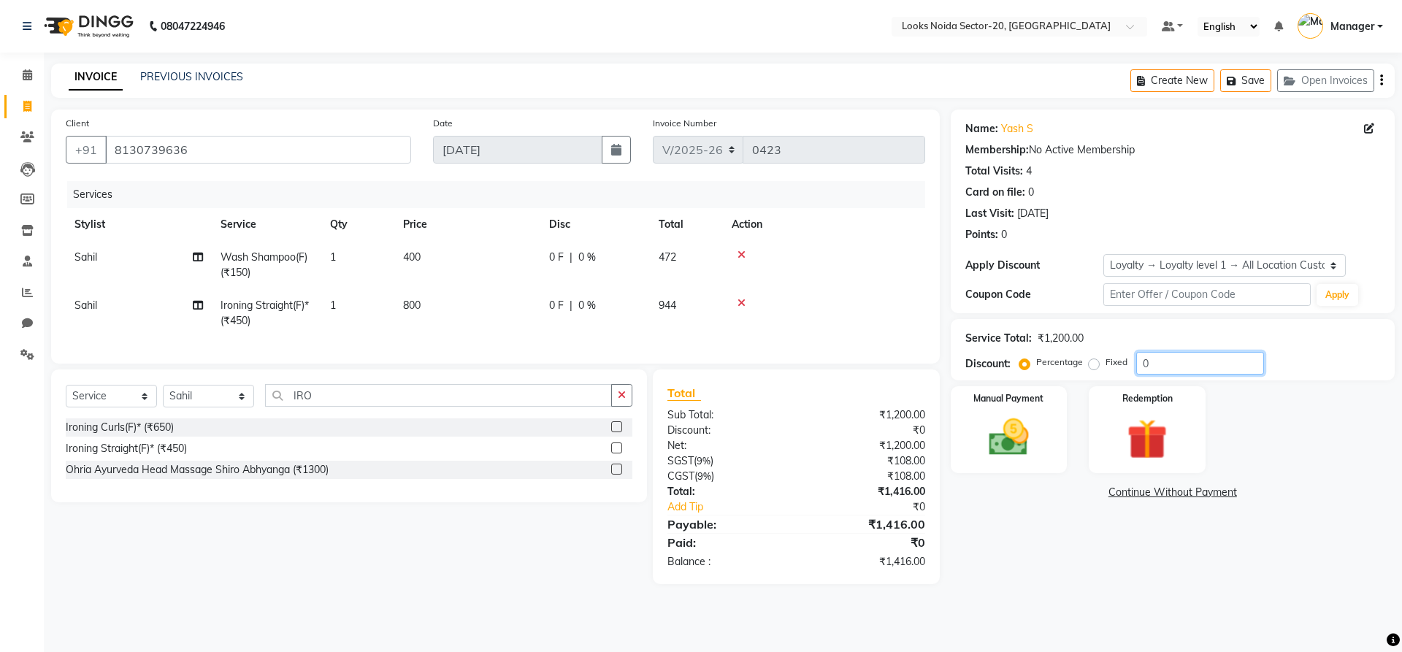
click at [1144, 359] on input "0" at bounding box center [1200, 363] width 128 height 23
type input "10"
click at [1032, 455] on img at bounding box center [1009, 437] width 68 height 48
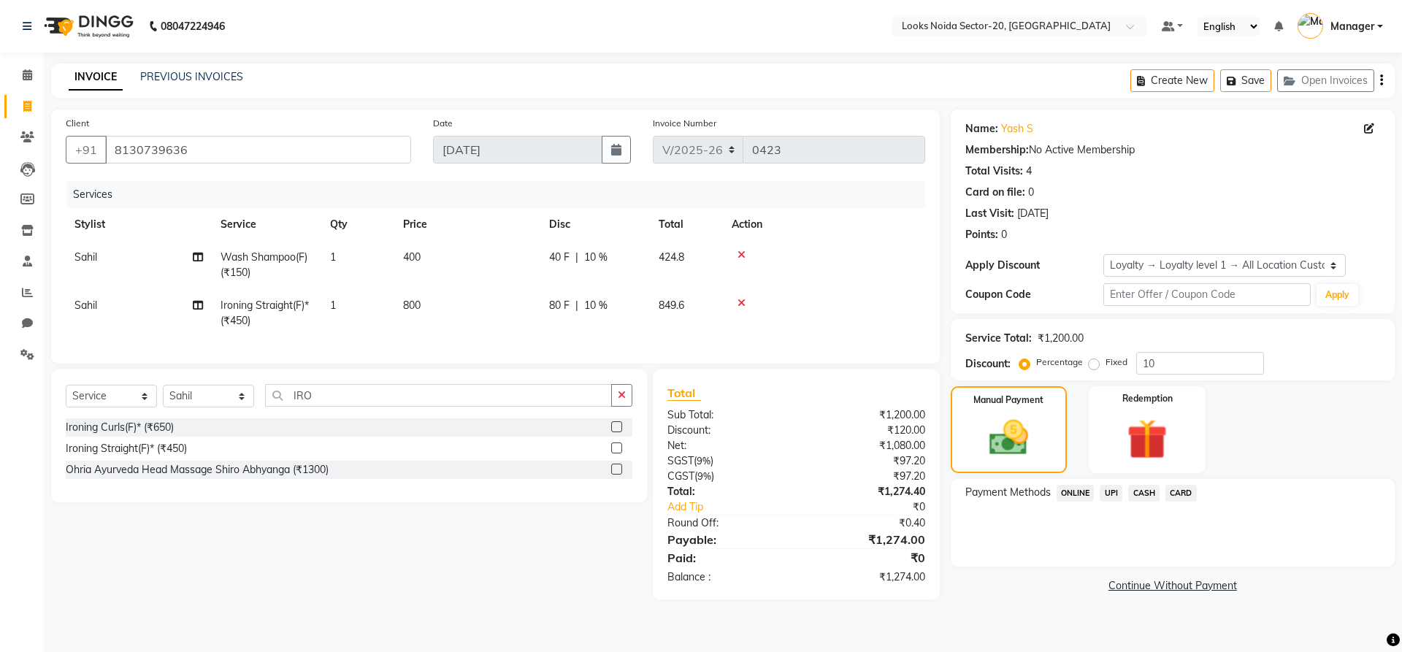
click at [1117, 495] on span "UPI" at bounding box center [1111, 493] width 23 height 17
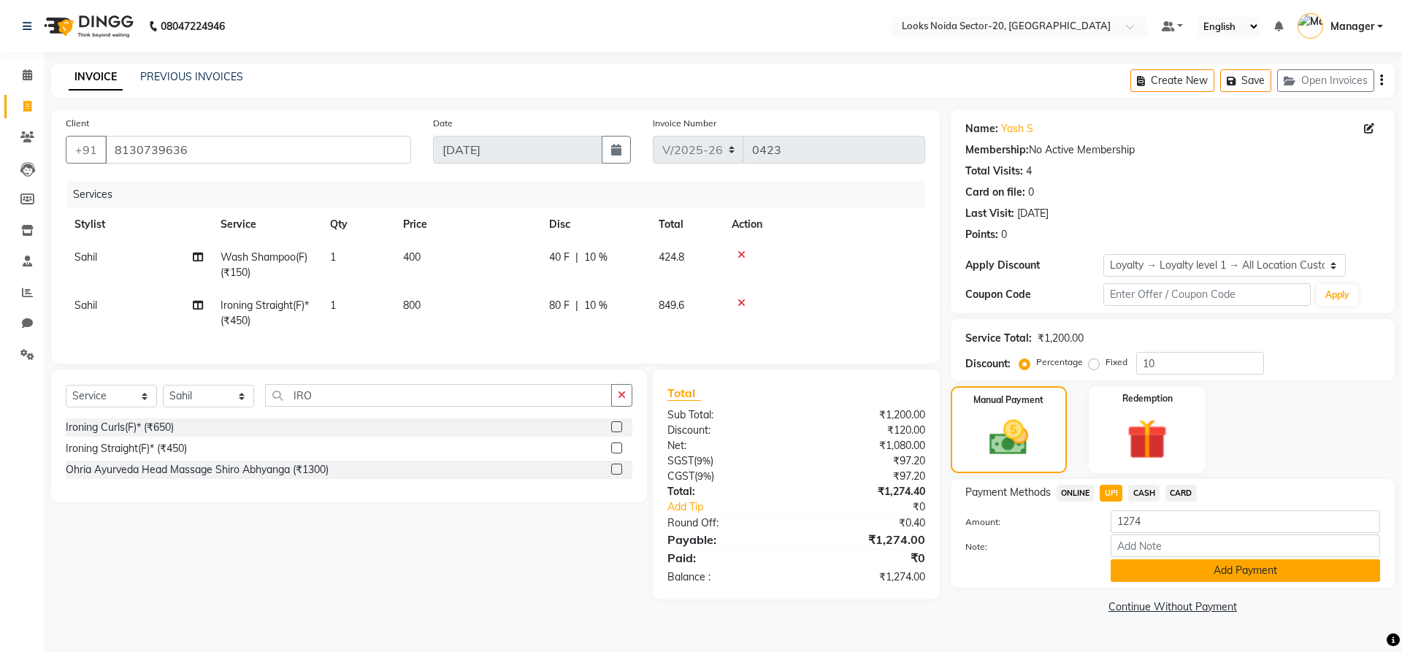
click at [1133, 567] on button "Add Payment" at bounding box center [1245, 570] width 269 height 23
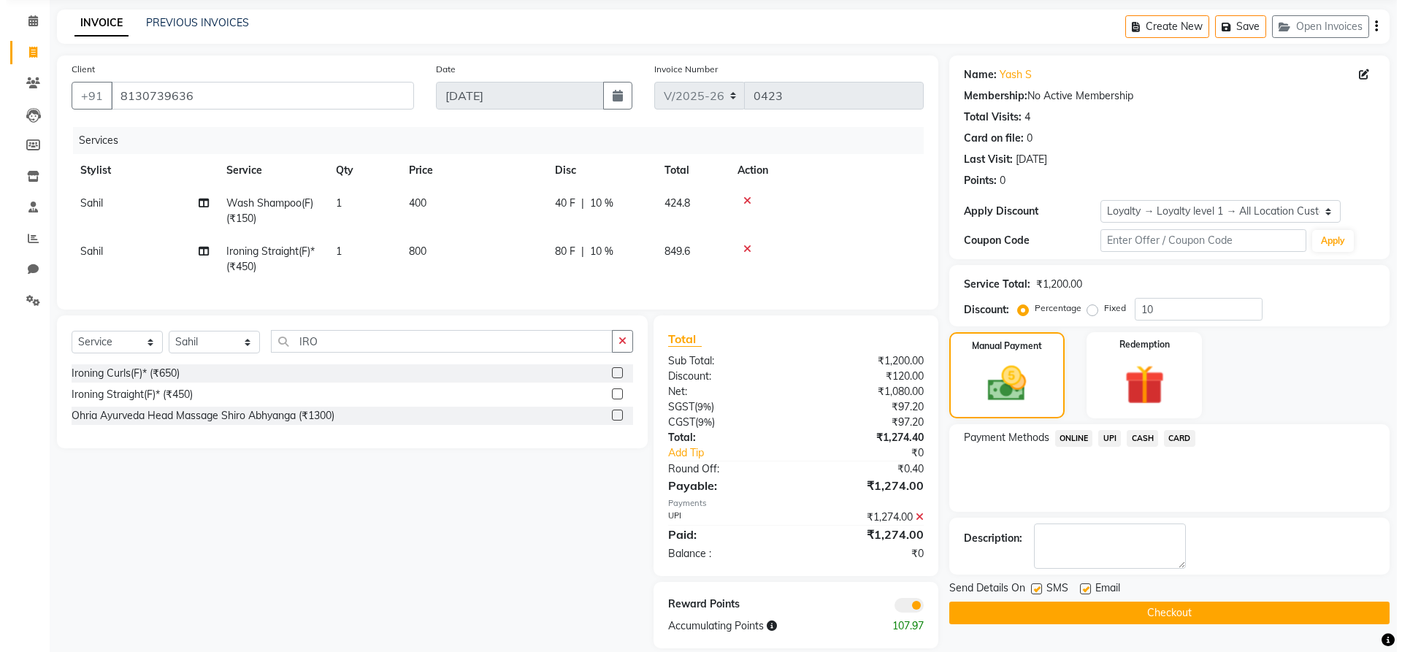
scroll to position [83, 0]
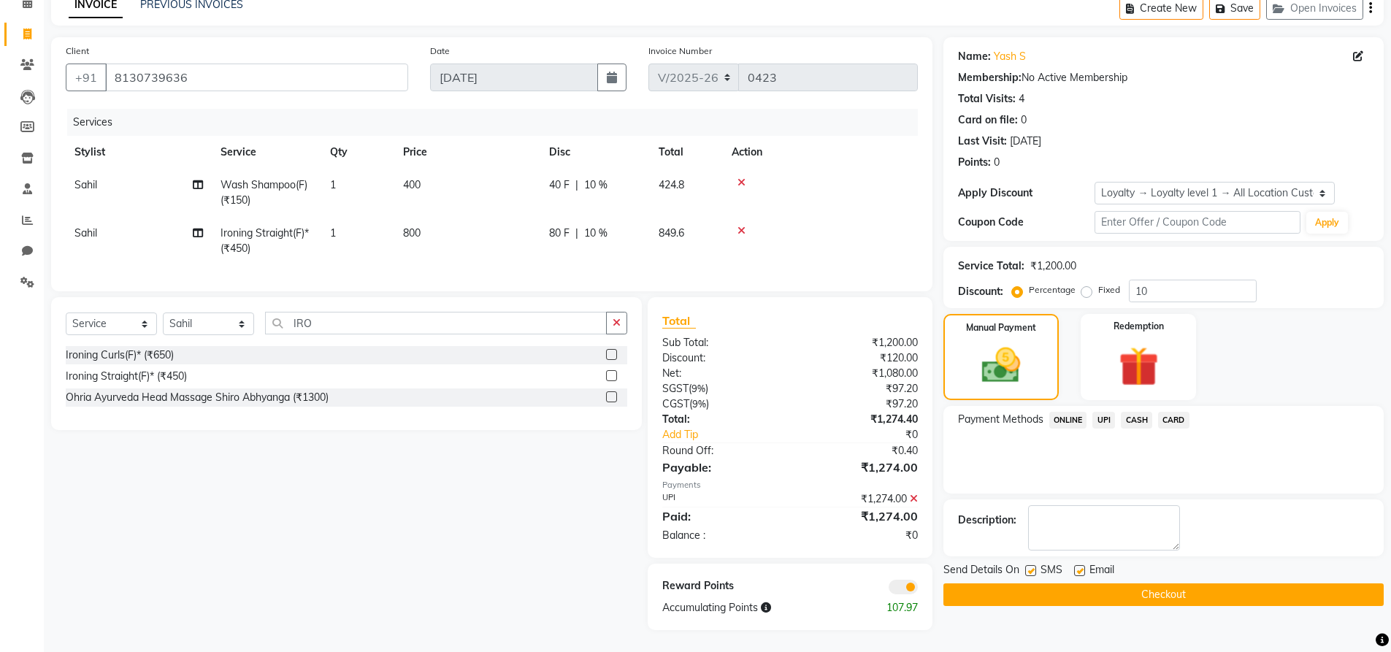
click at [897, 592] on span at bounding box center [903, 587] width 29 height 15
click at [918, 589] on input "checkbox" at bounding box center [918, 589] width 0 height 0
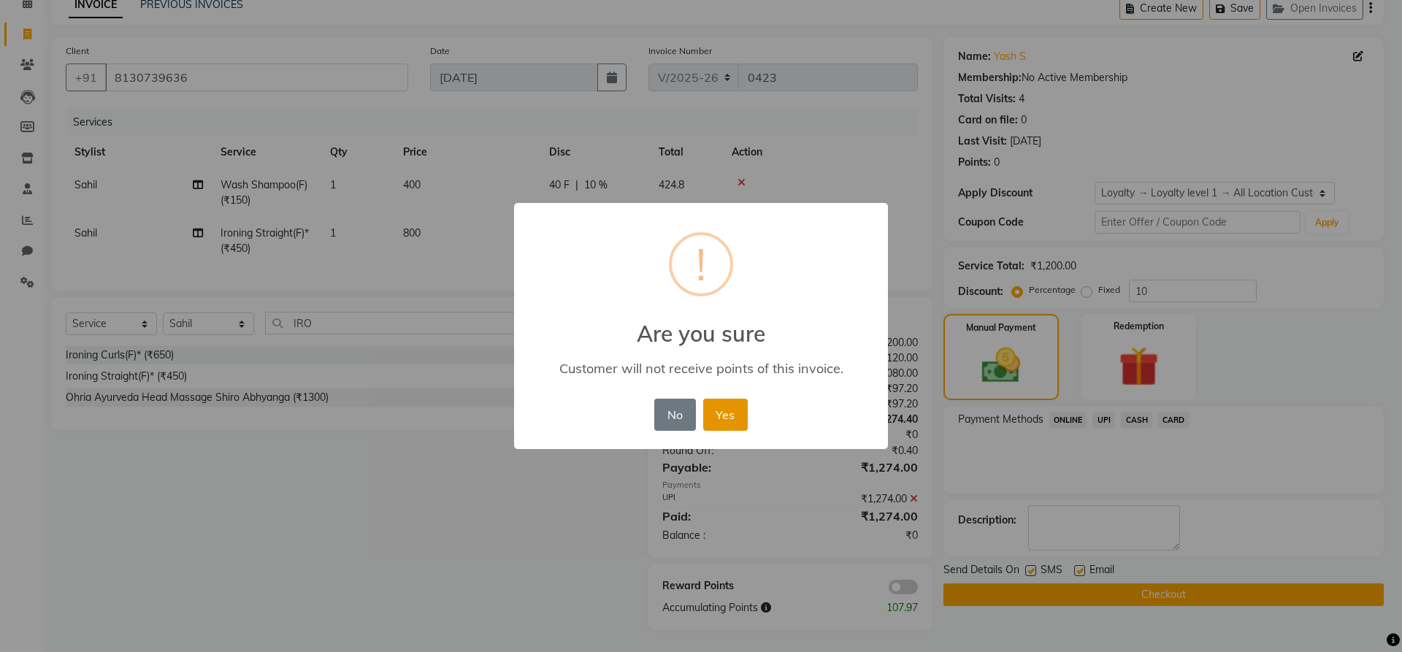
click at [724, 405] on button "Yes" at bounding box center [725, 415] width 45 height 32
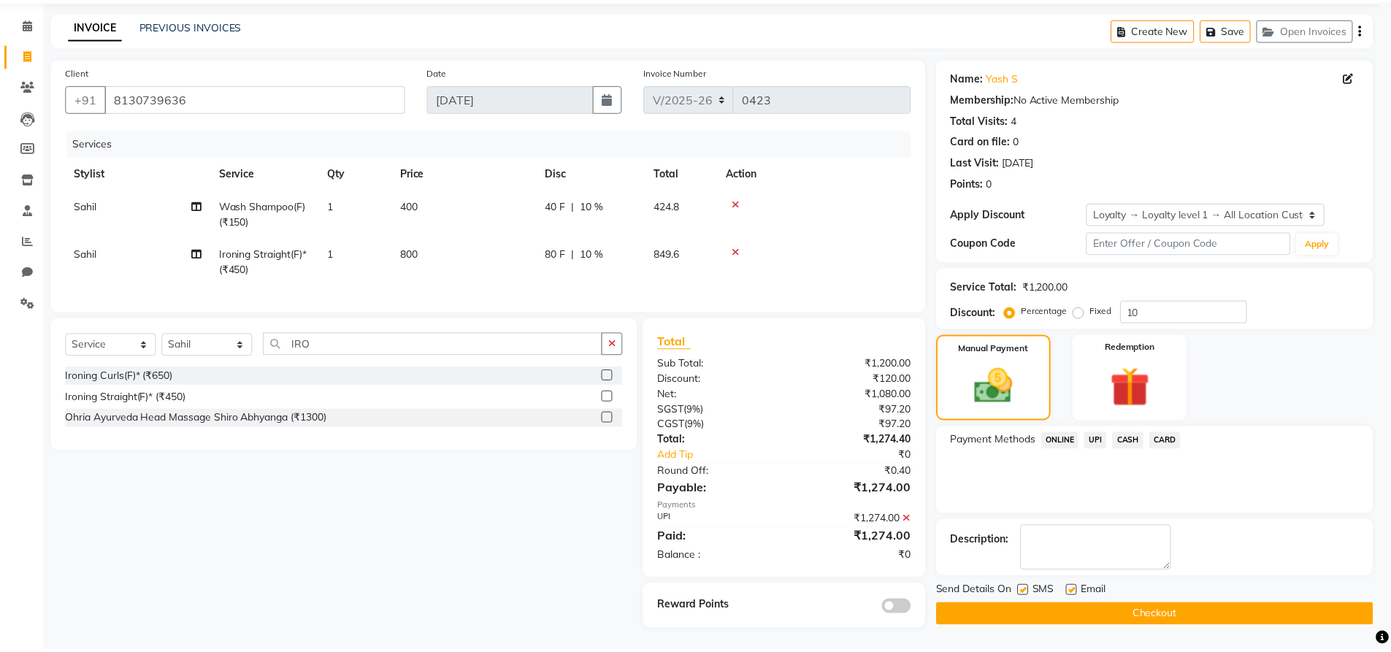
scroll to position [62, 0]
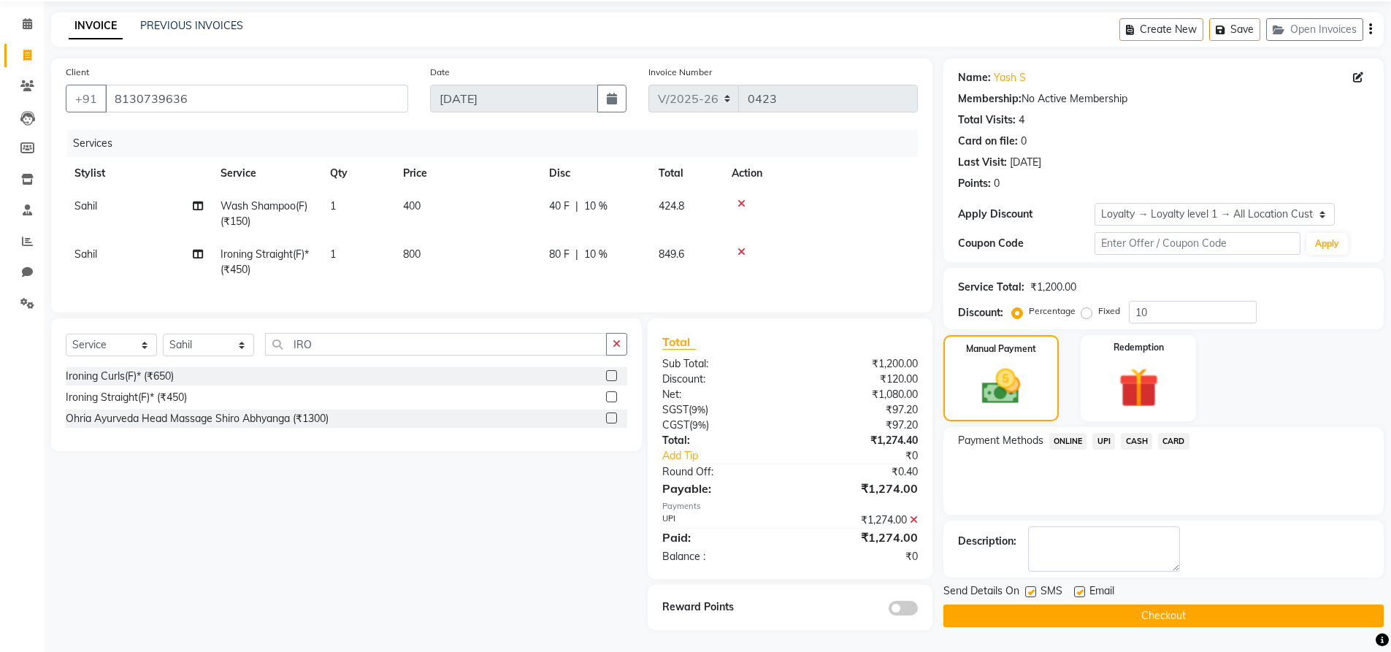
click at [1068, 605] on button "Checkout" at bounding box center [1164, 616] width 440 height 23
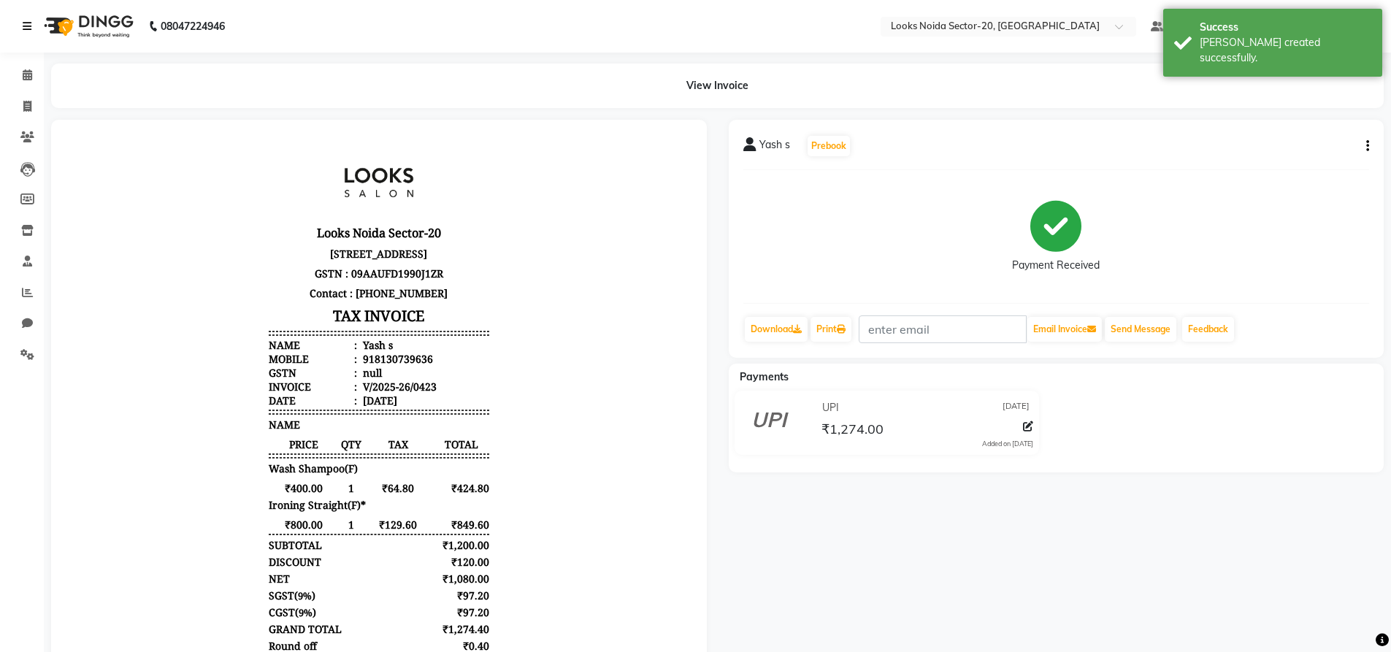
click at [29, 20] on link at bounding box center [30, 26] width 15 height 41
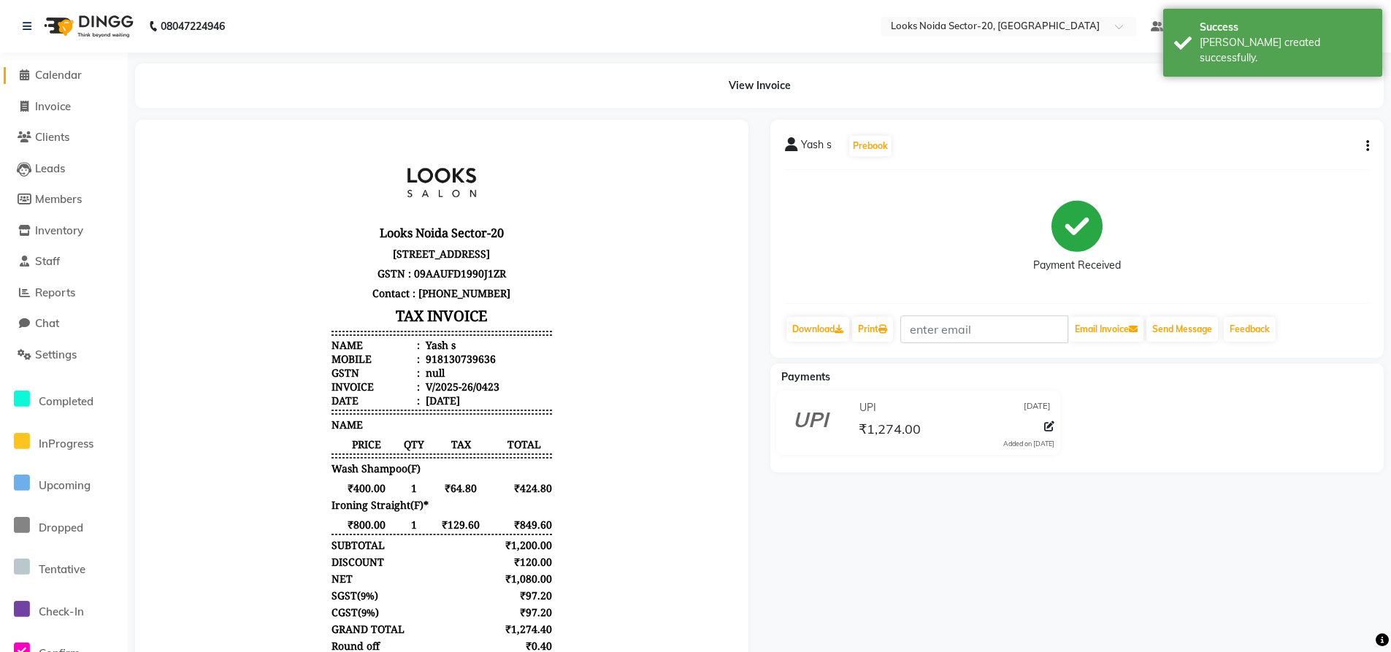
click at [60, 72] on span "Calendar" at bounding box center [58, 75] width 47 height 14
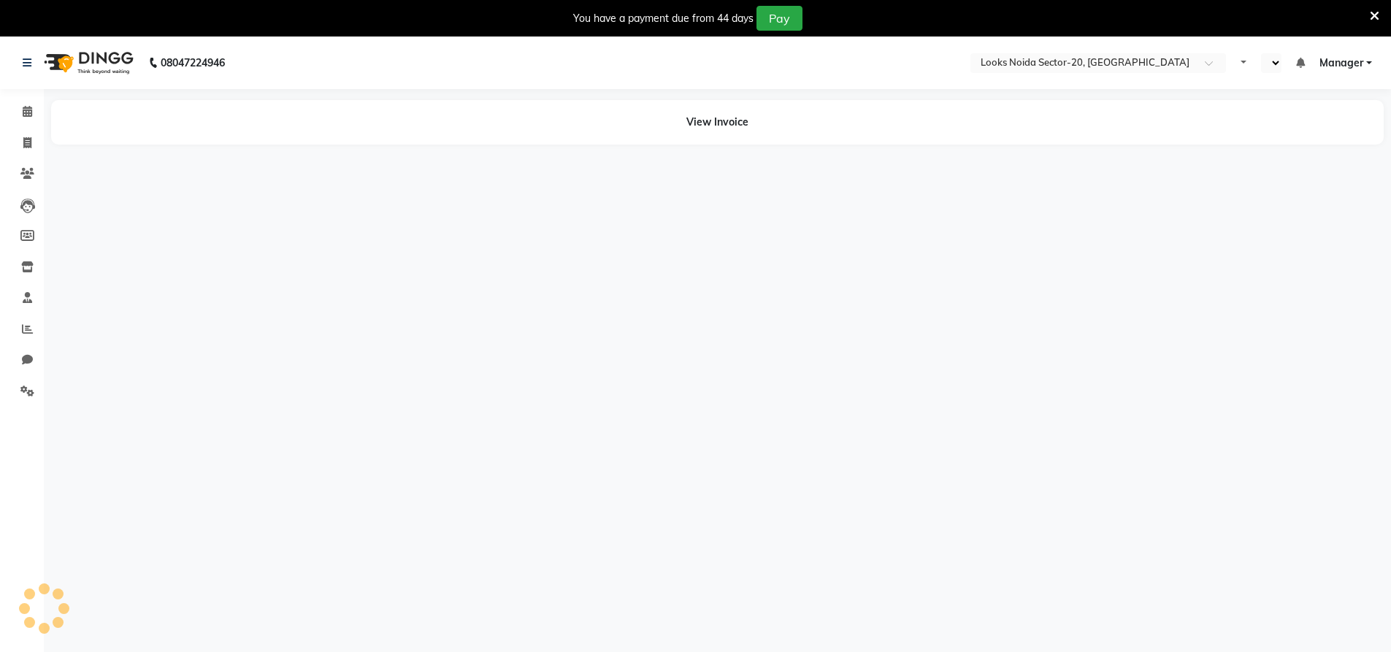
select select "en"
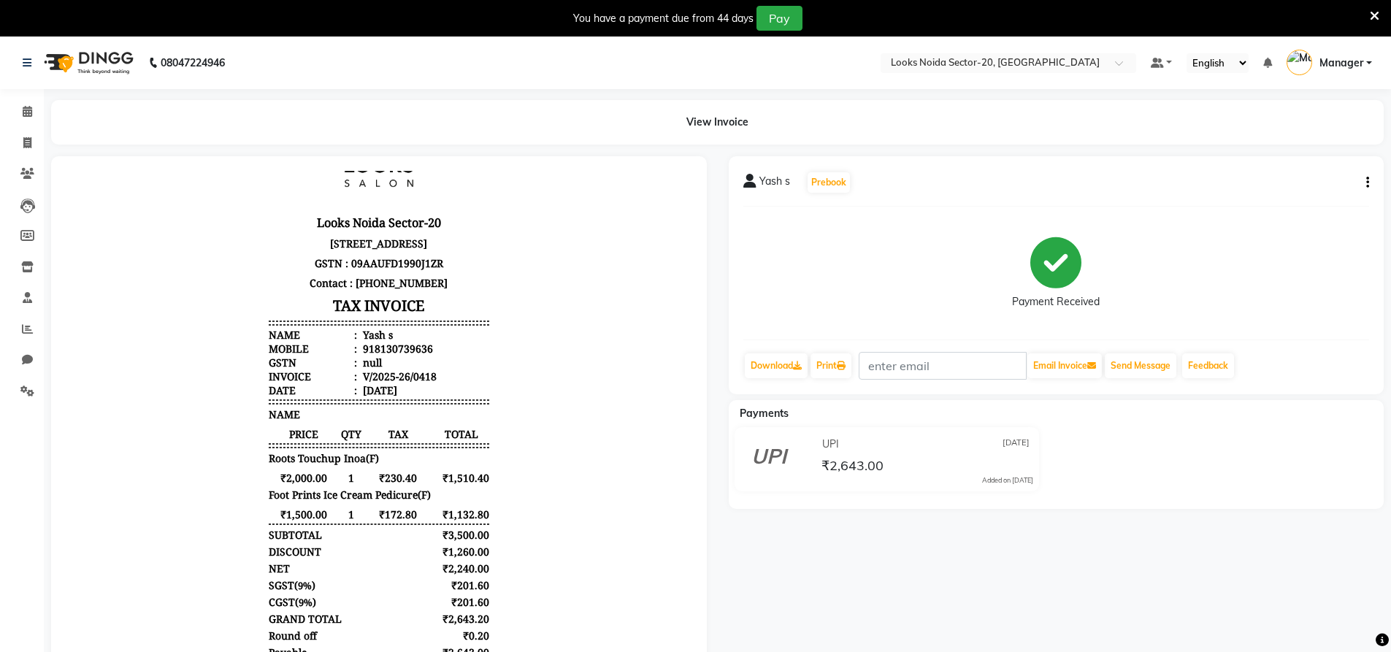
scroll to position [89, 0]
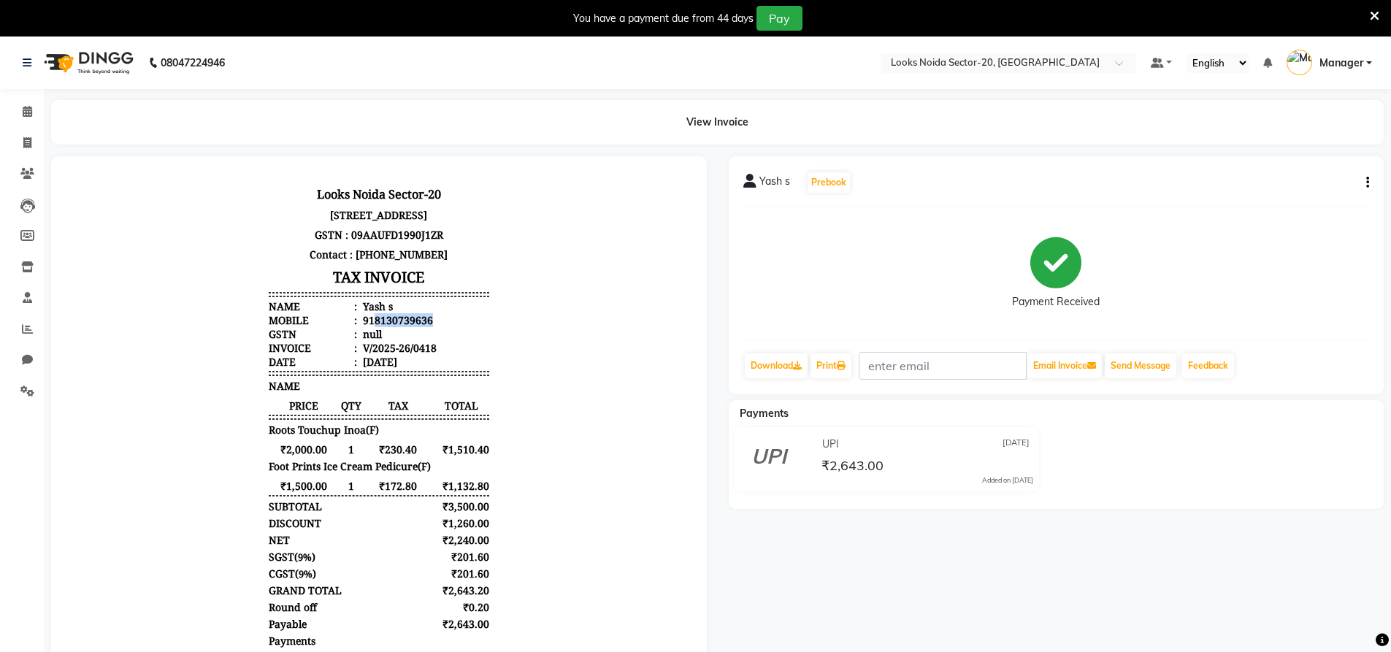
drag, startPoint x: 434, startPoint y: 313, endPoint x: 364, endPoint y: 316, distance: 70.2
click at [364, 324] on li "Mobile : 918130739636" at bounding box center [379, 320] width 221 height 14
copy div "8130739636"
click at [28, 61] on icon at bounding box center [27, 63] width 9 height 10
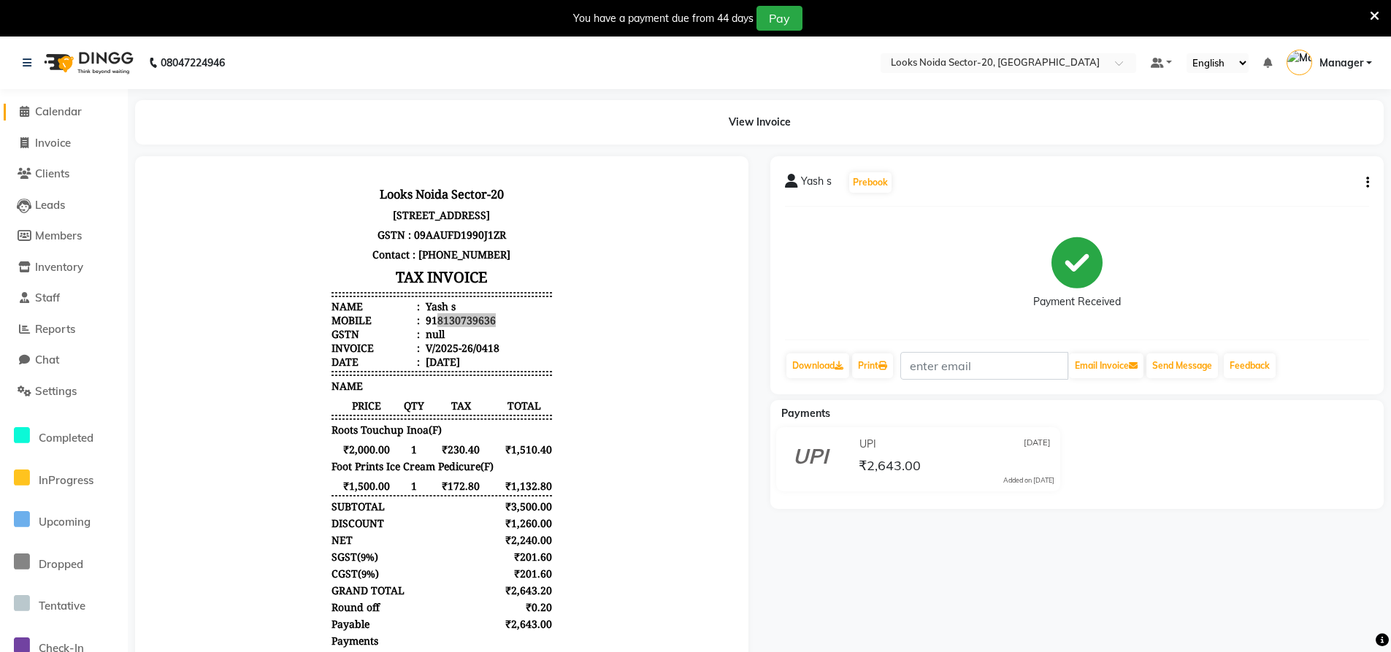
click at [39, 105] on span "Calendar" at bounding box center [58, 111] width 47 height 14
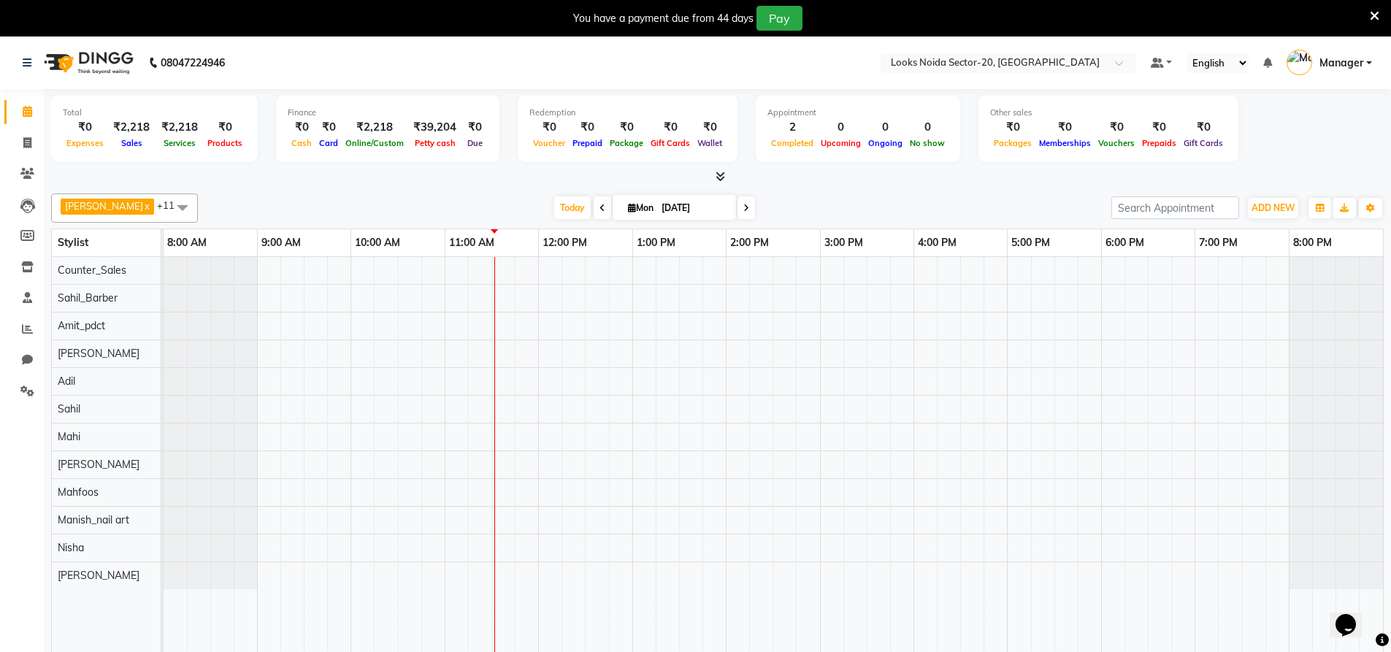
click at [1376, 13] on icon at bounding box center [1374, 15] width 9 height 13
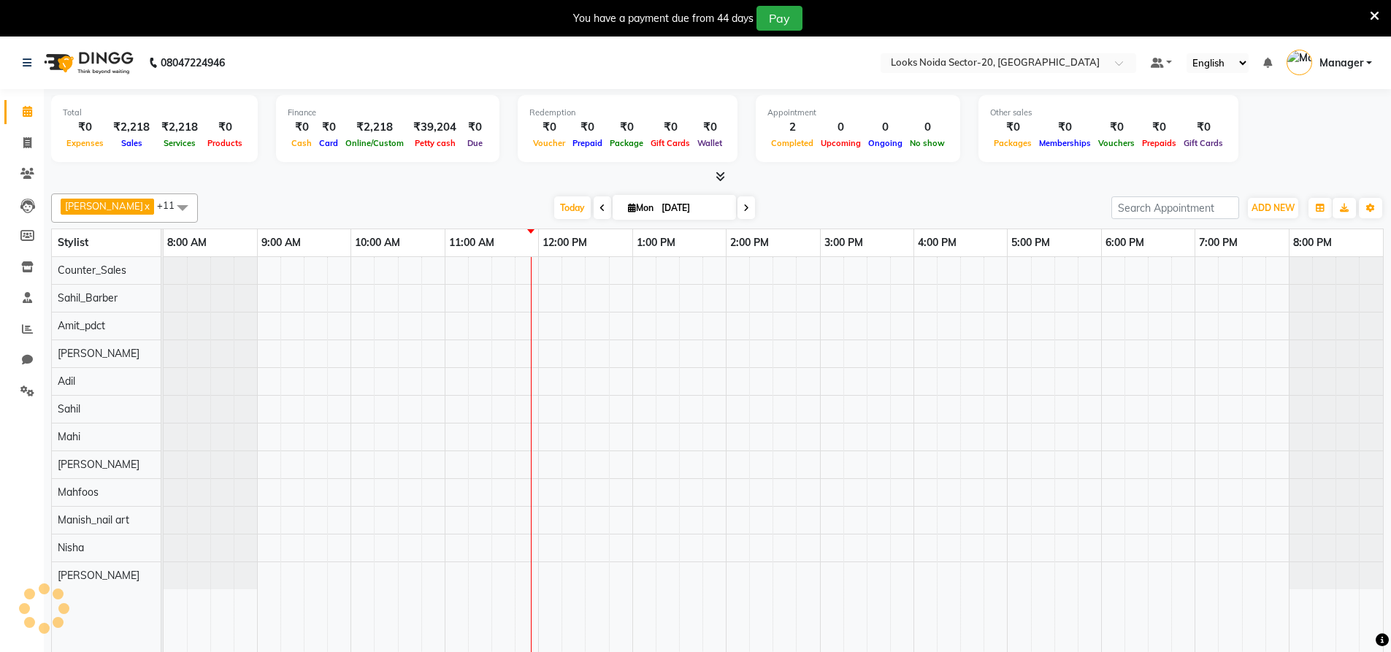
click at [1376, 15] on icon at bounding box center [1374, 15] width 9 height 13
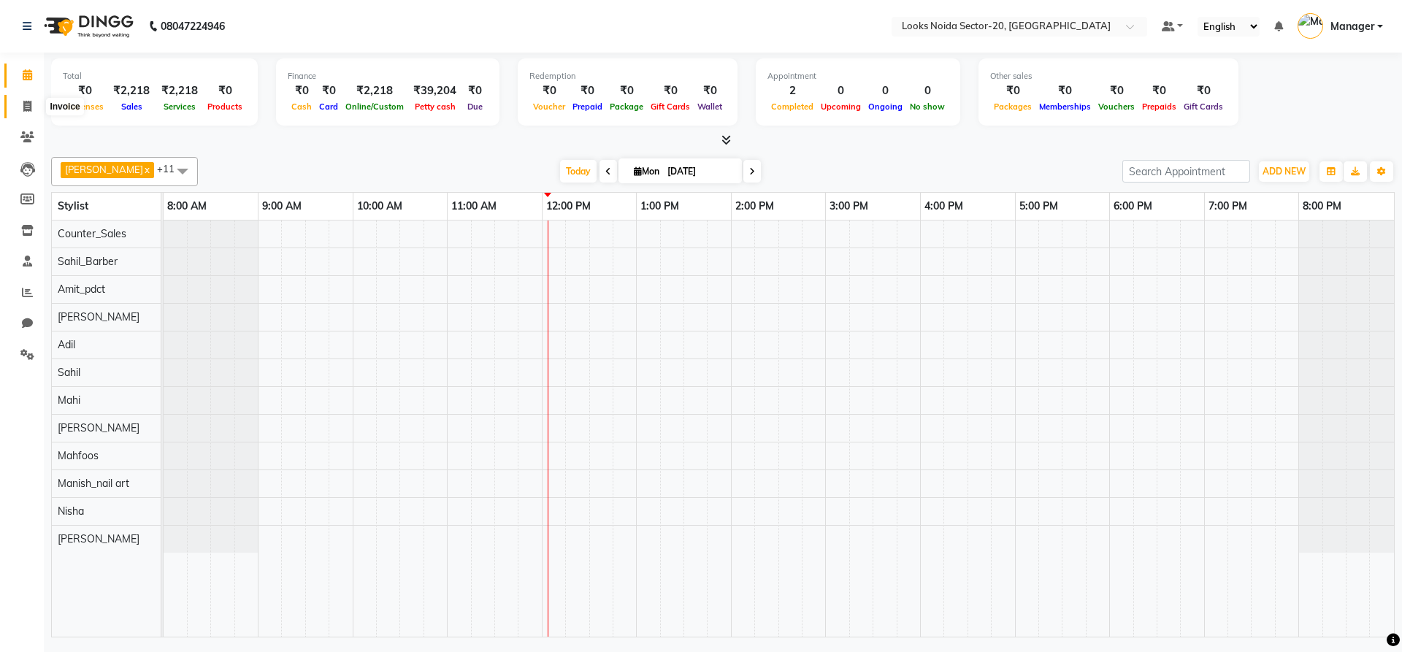
click at [15, 104] on span at bounding box center [28, 107] width 26 height 17
select select "service"
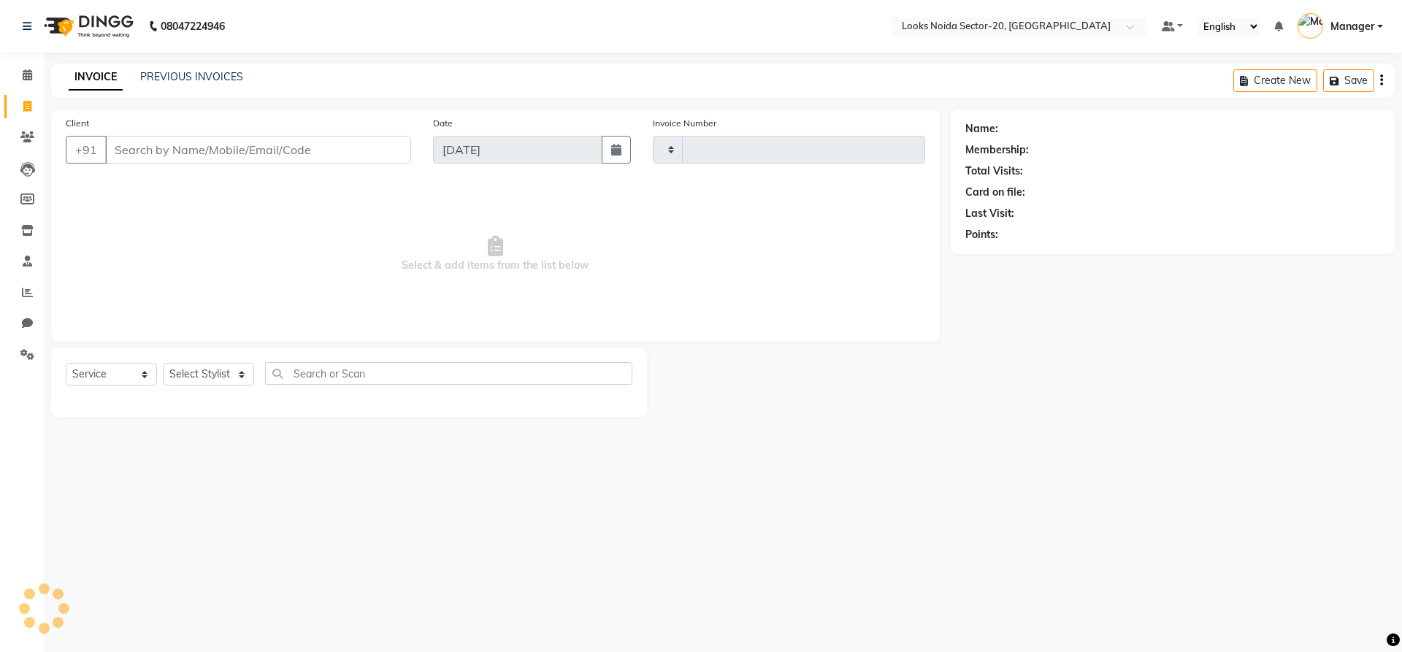
type input "0424"
select select "8646"
click at [159, 154] on input "Client" at bounding box center [258, 150] width 306 height 28
click at [172, 148] on input "Client" at bounding box center [258, 150] width 306 height 28
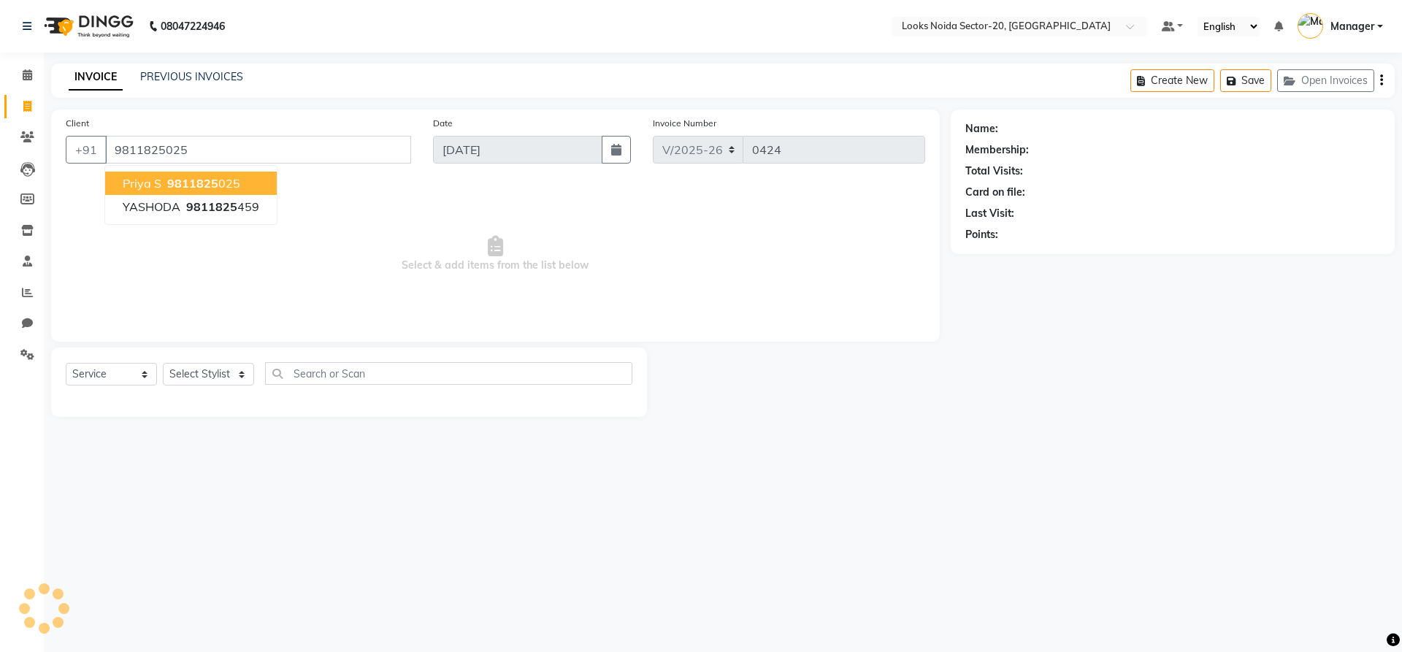
type input "9811825025"
select select "1: Object"
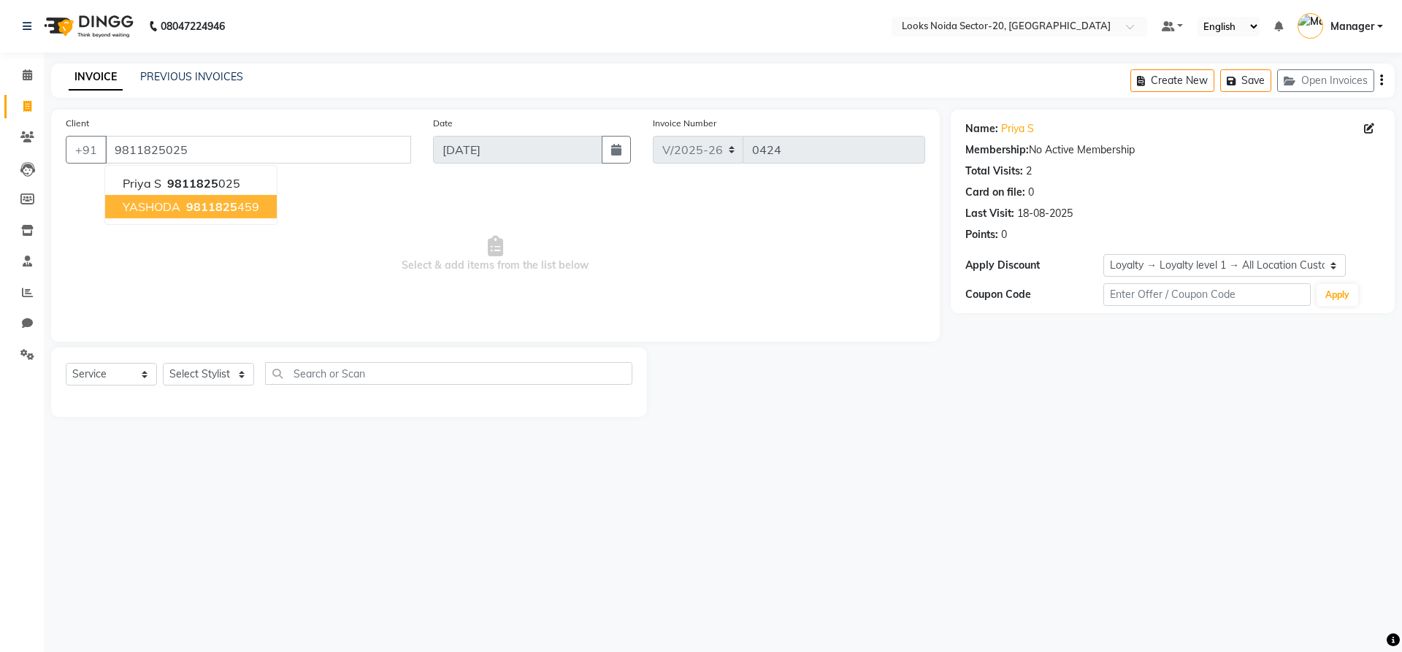
click at [308, 215] on span "Select & add items from the list below" at bounding box center [496, 254] width 860 height 146
click at [194, 378] on select "Select Stylist [PERSON_NAME] [PERSON_NAME] Amit_pdct Counter_Sales [PERSON_NAME…" at bounding box center [208, 374] width 91 height 23
select select "88090"
click at [163, 363] on select "Select Stylist [PERSON_NAME] [PERSON_NAME] Amit_pdct Counter_Sales [PERSON_NAME…" at bounding box center [208, 374] width 91 height 23
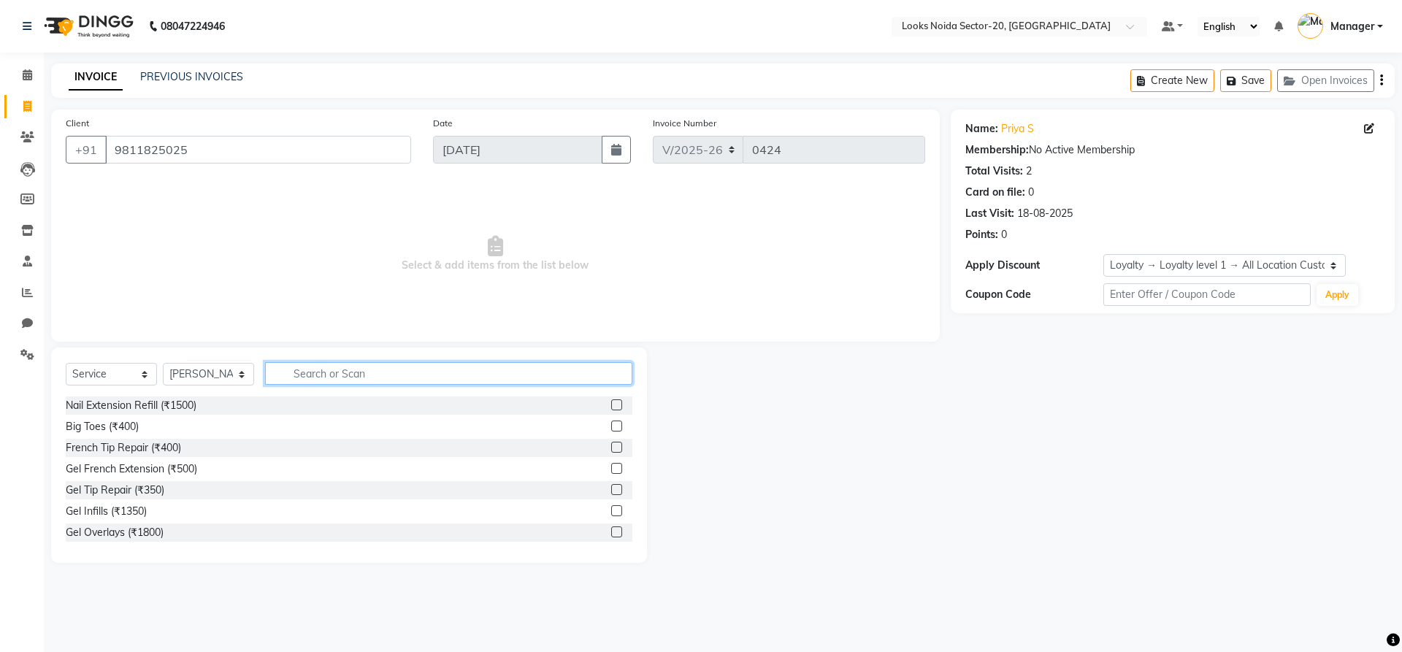
click at [339, 374] on input "text" at bounding box center [448, 373] width 367 height 23
type input "WASH"
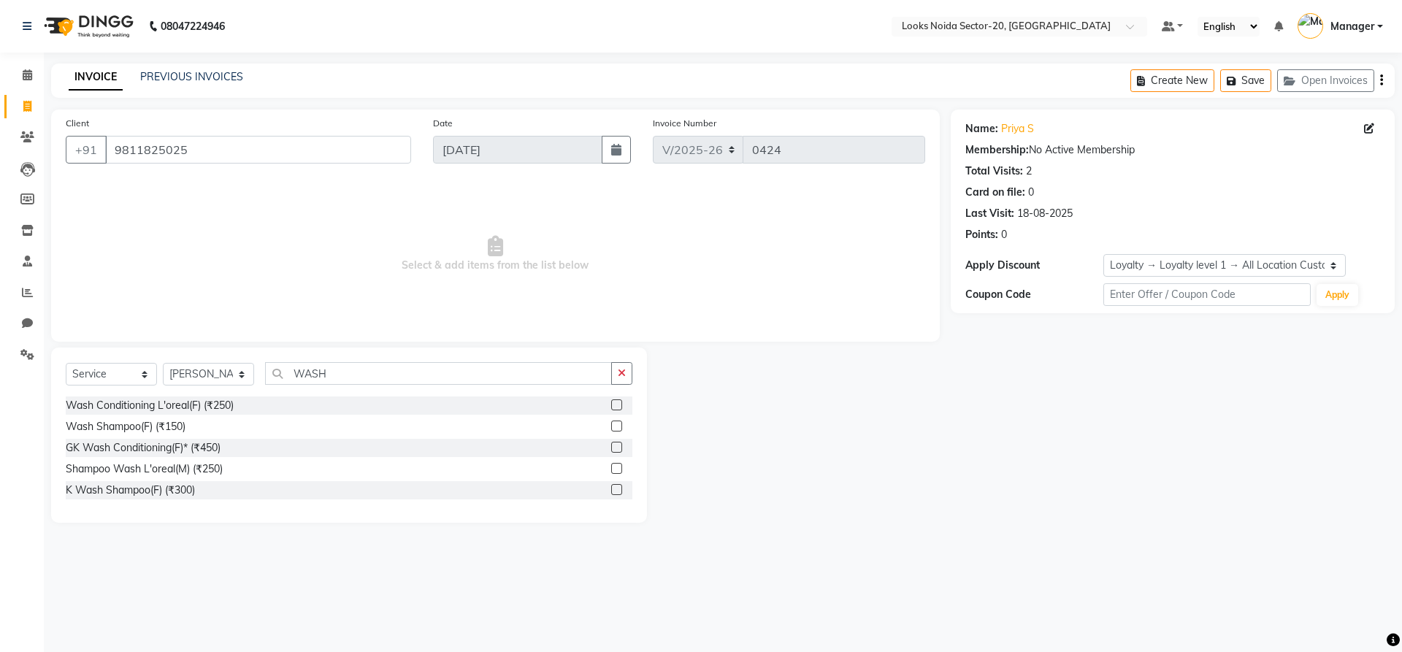
drag, startPoint x: 624, startPoint y: 406, endPoint x: 612, endPoint y: 403, distance: 12.0
click at [616, 405] on div at bounding box center [621, 406] width 21 height 18
click at [611, 403] on label at bounding box center [616, 404] width 11 height 11
click at [611, 403] on input "checkbox" at bounding box center [615, 405] width 9 height 9
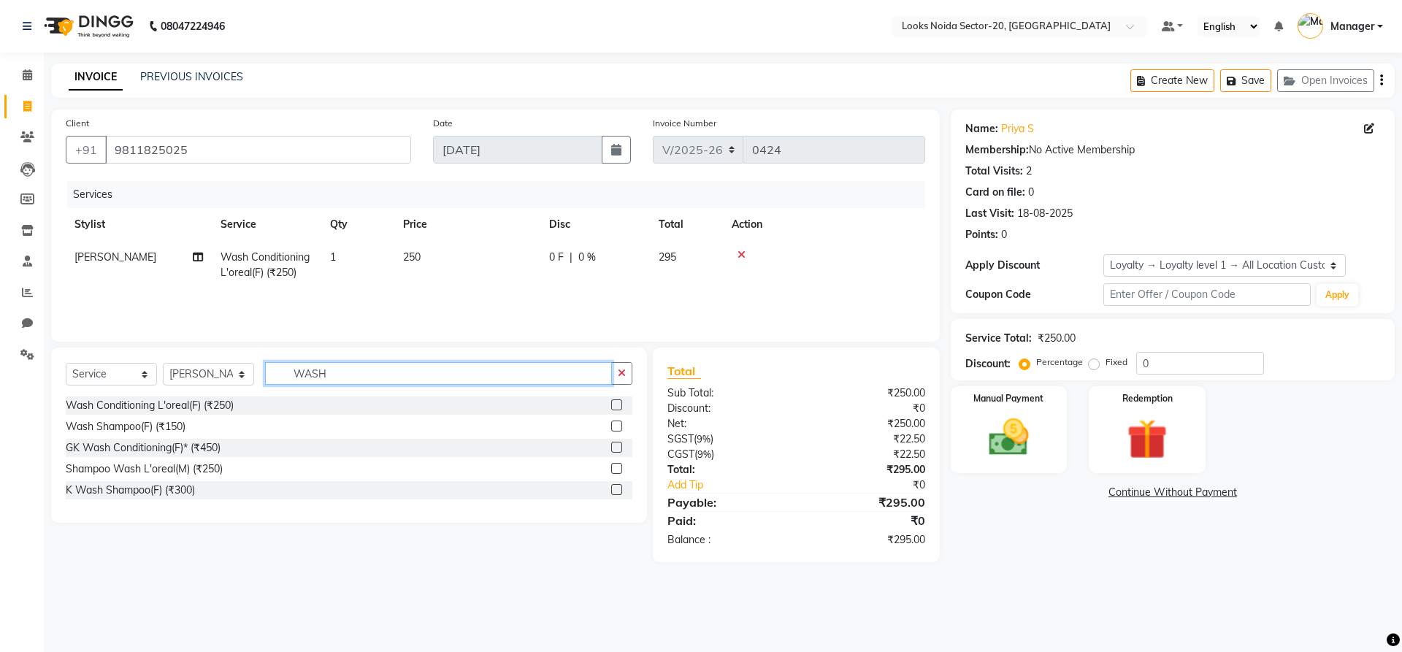
checkbox input "false"
click at [516, 378] on input "WASH" at bounding box center [438, 373] width 347 height 23
type input "W"
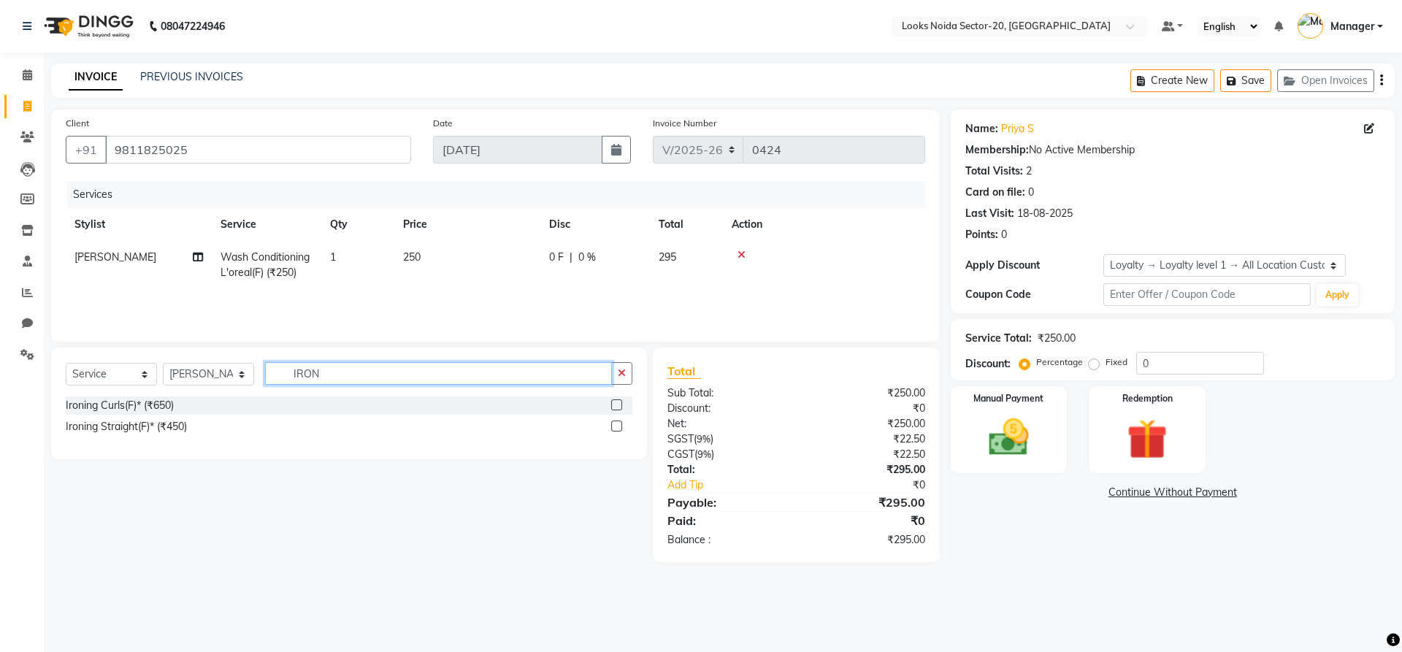
type input "IRON"
click at [616, 424] on label at bounding box center [616, 426] width 11 height 11
click at [616, 424] on input "checkbox" at bounding box center [615, 426] width 9 height 9
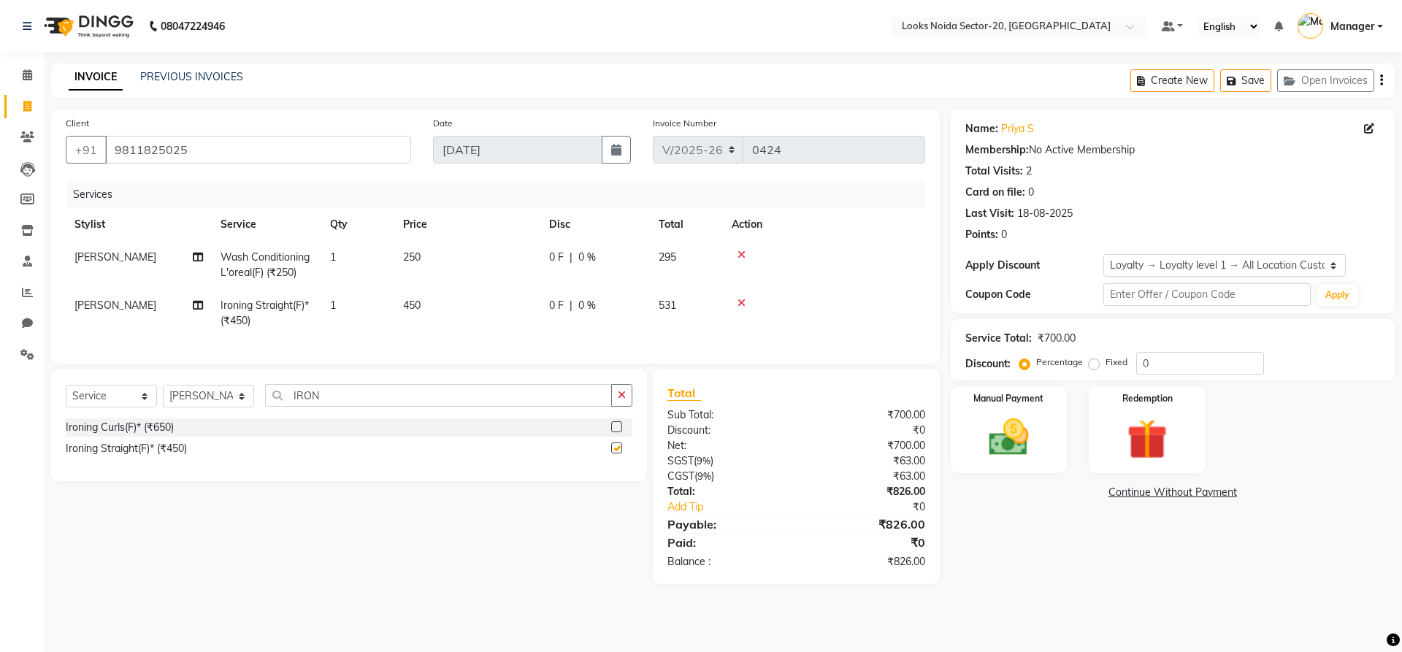
checkbox input "false"
click at [350, 407] on input "IRON" at bounding box center [438, 395] width 347 height 23
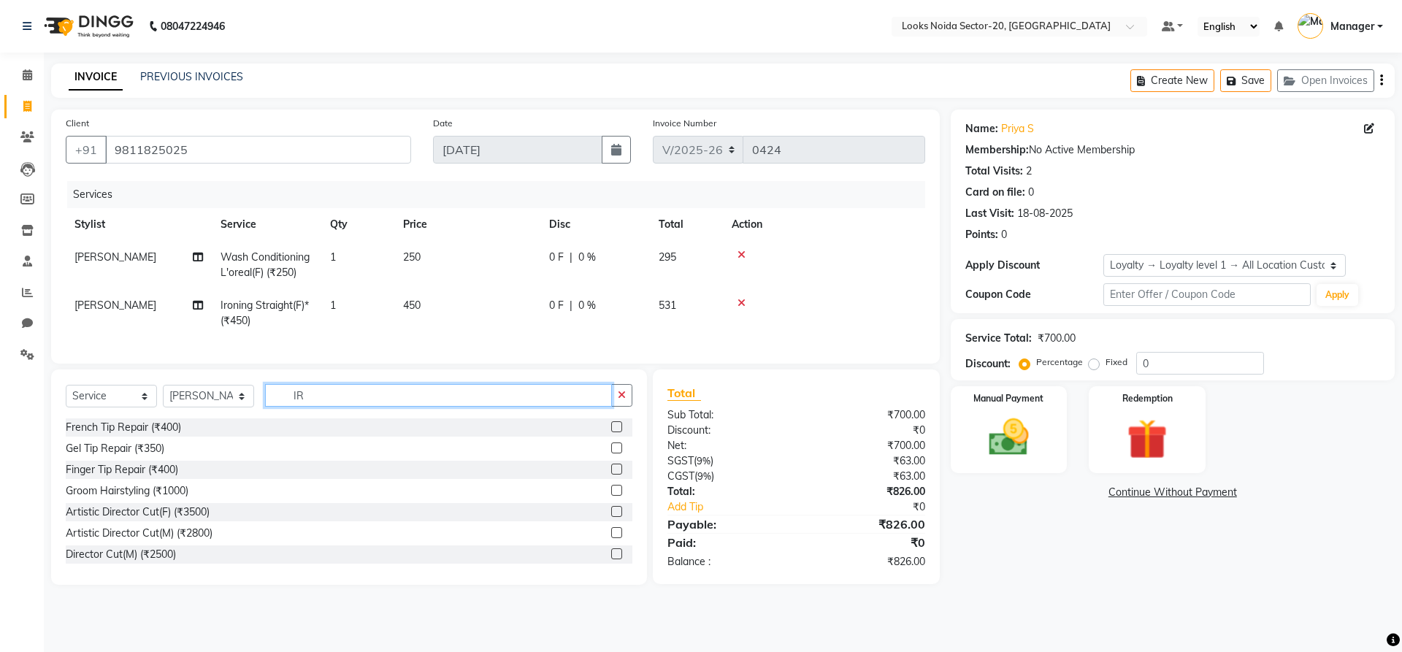
type input "I"
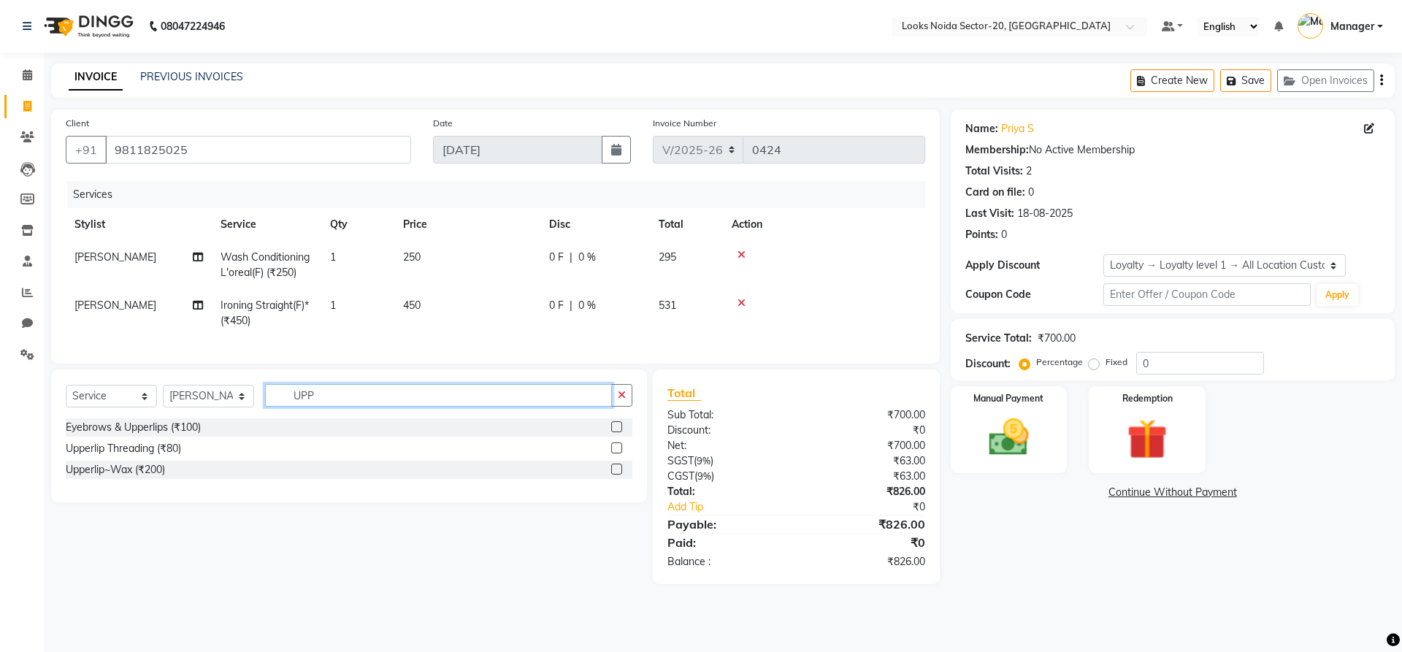
type input "UPP"
click at [616, 454] on label at bounding box center [616, 448] width 11 height 11
click at [616, 454] on input "checkbox" at bounding box center [615, 448] width 9 height 9
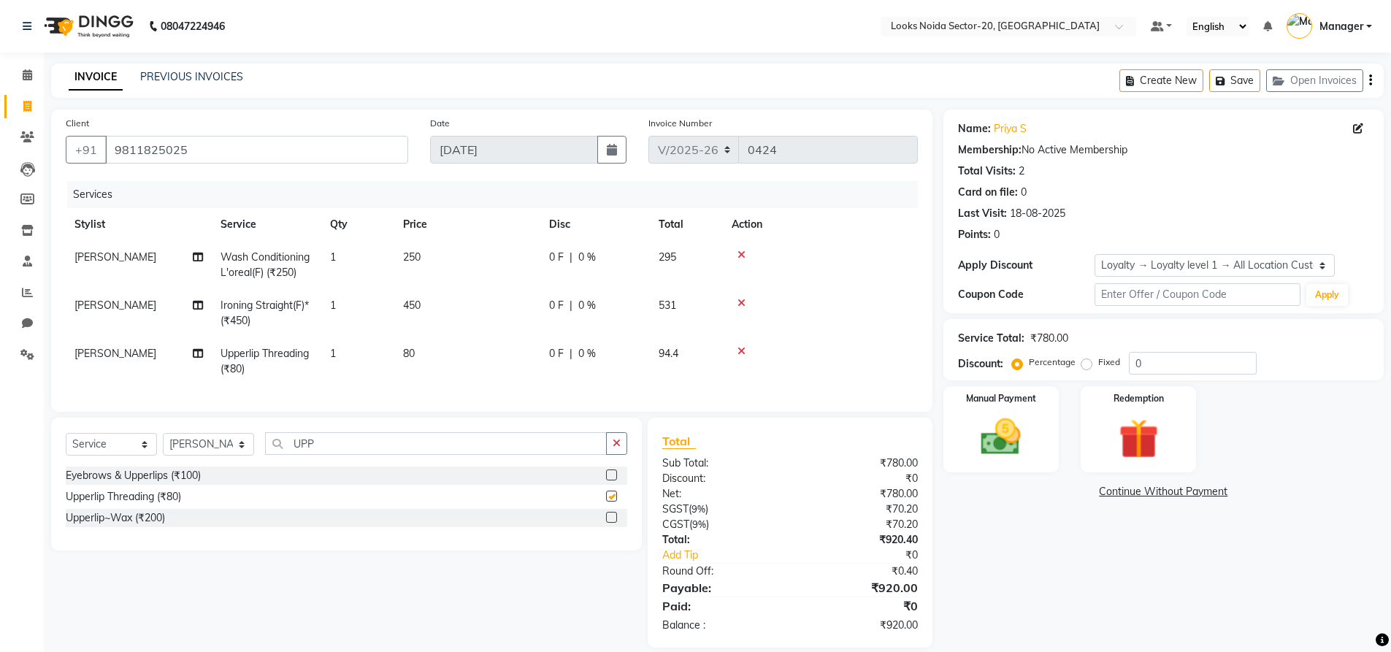
checkbox input "false"
click at [428, 348] on td "80" at bounding box center [467, 361] width 146 height 48
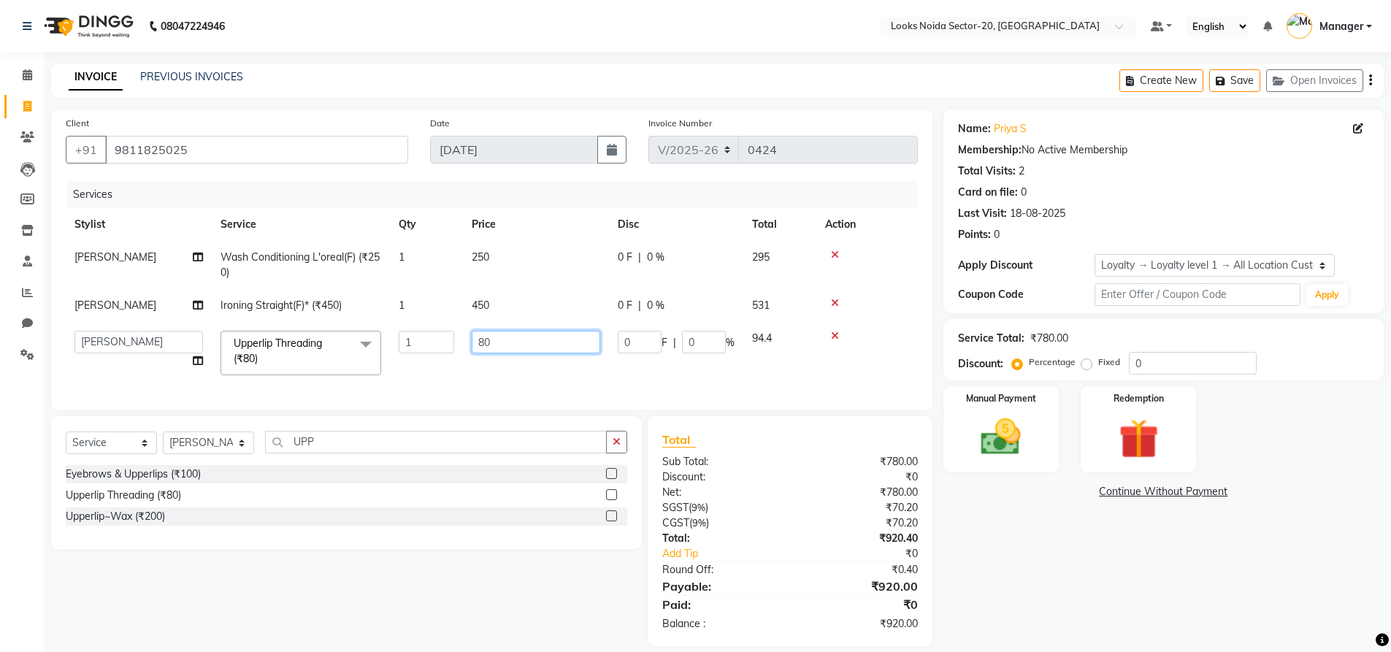
click at [525, 348] on input "80" at bounding box center [536, 342] width 129 height 23
type input "8"
type input "50"
click at [521, 305] on td "450" at bounding box center [536, 305] width 146 height 33
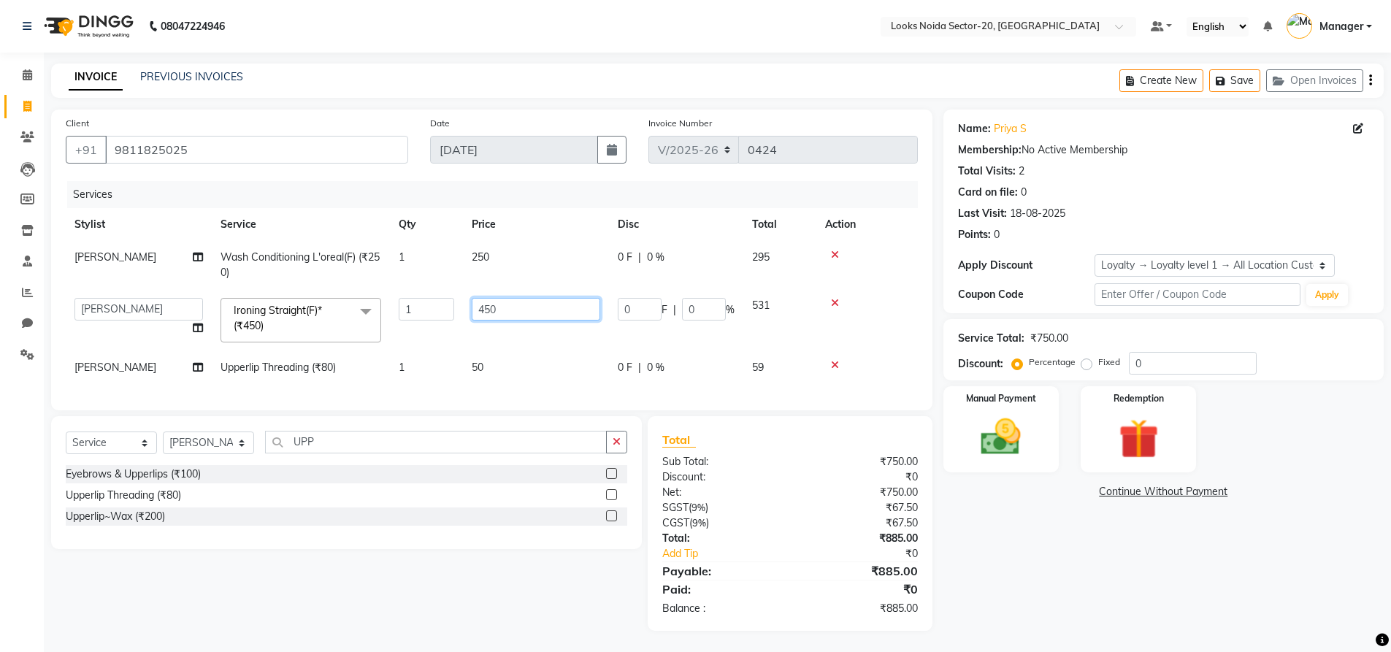
click at [527, 306] on input "450" at bounding box center [536, 309] width 129 height 23
type input "4"
type input "800"
click at [524, 272] on td "250" at bounding box center [536, 265] width 146 height 48
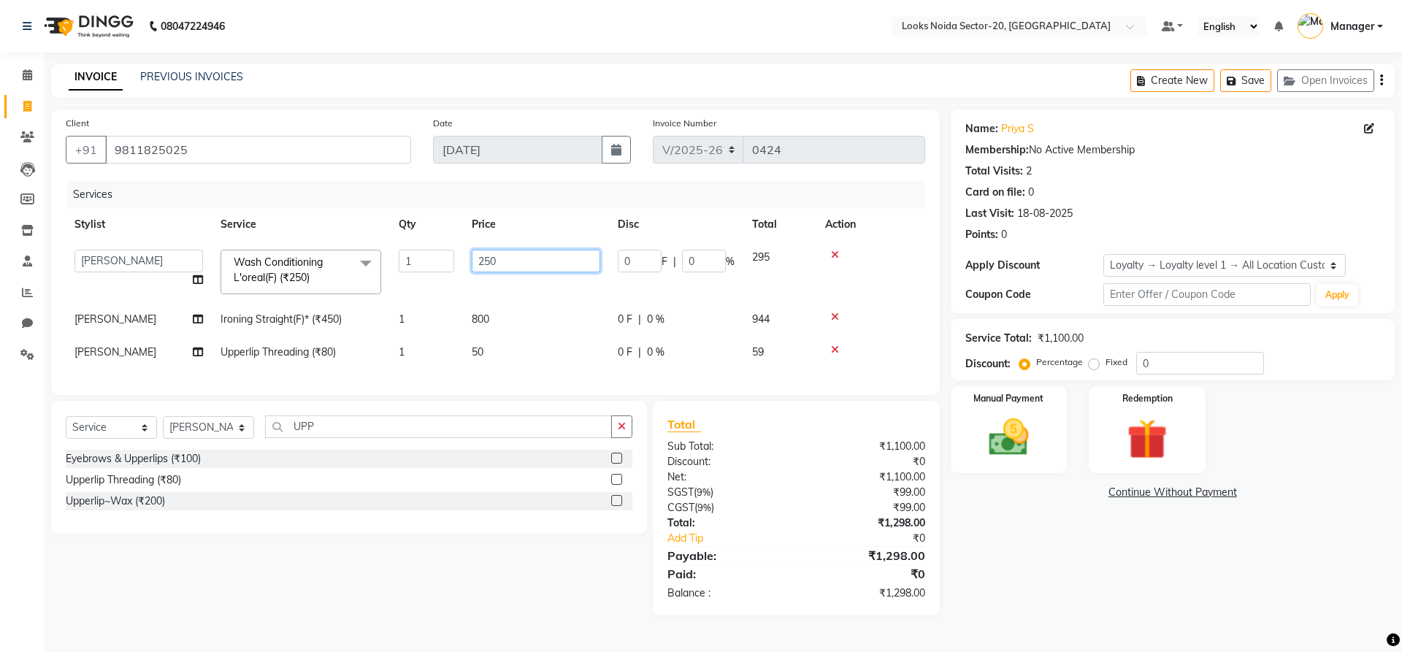
click at [527, 268] on input "250" at bounding box center [536, 261] width 129 height 23
type input "2"
type input "400"
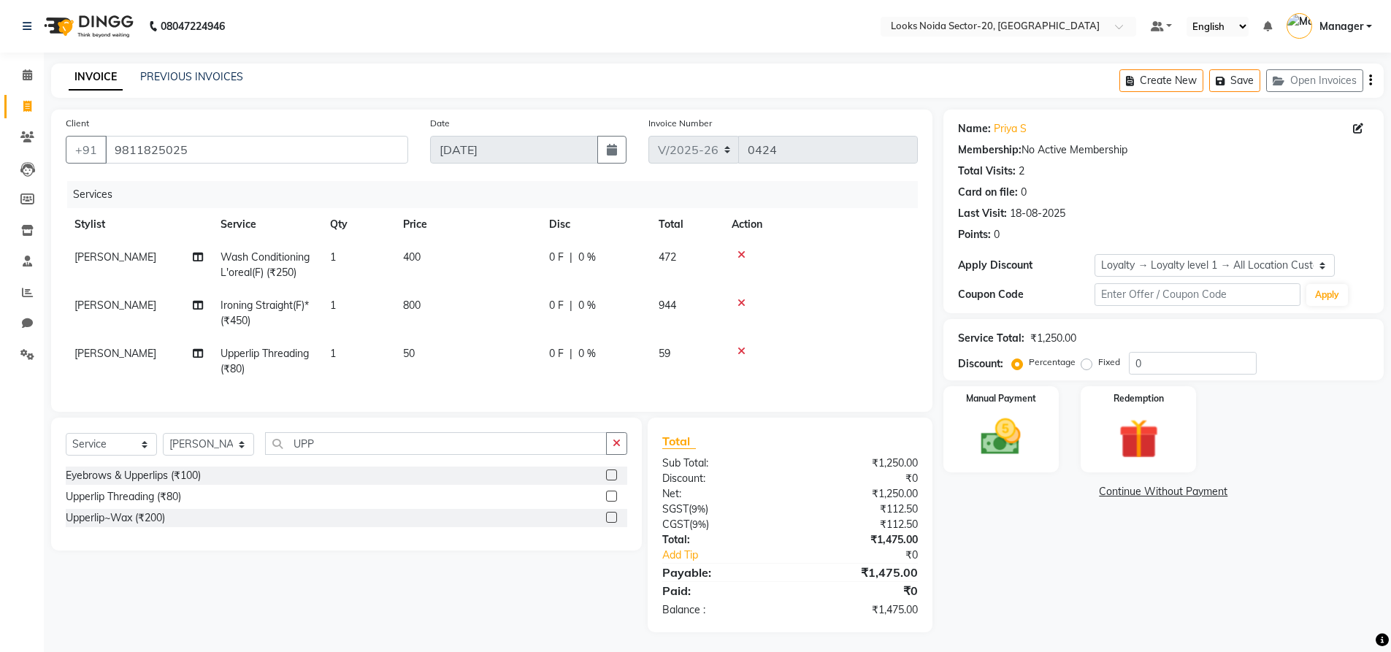
click at [143, 315] on td "[PERSON_NAME]" at bounding box center [139, 313] width 146 height 48
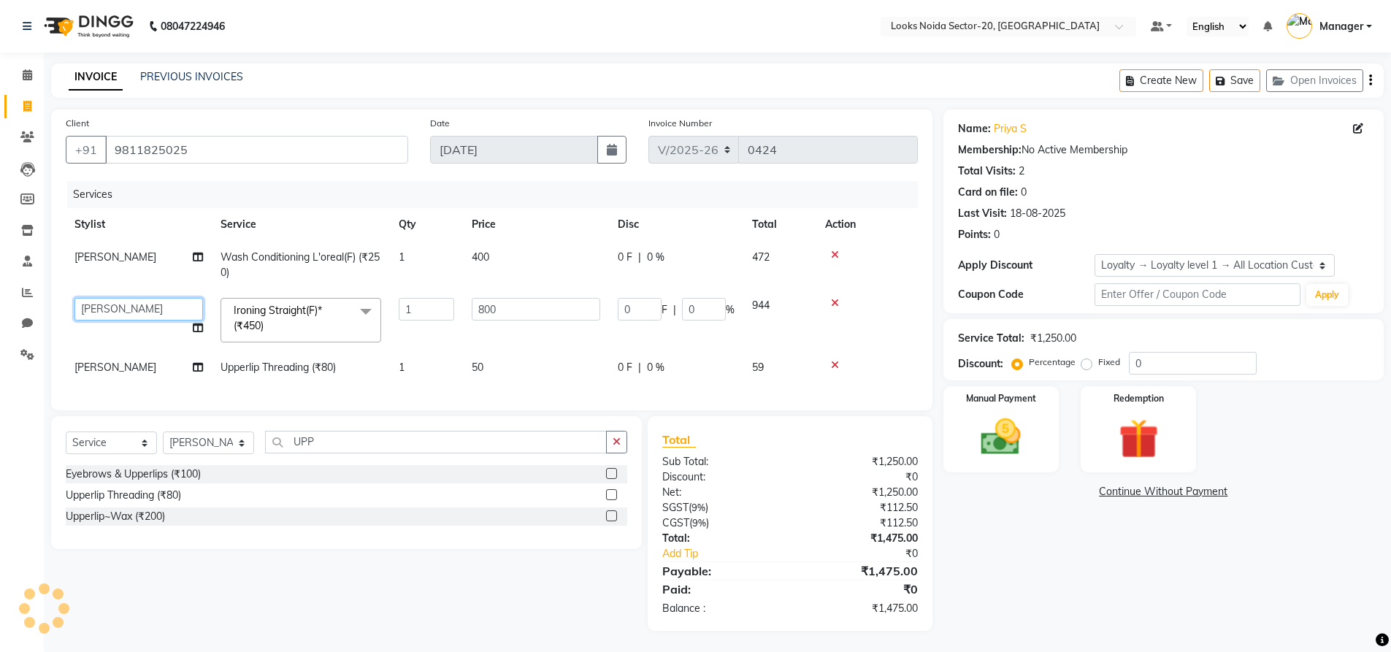
click at [154, 310] on select "Aarti Sharma Adil Amit_pdct Counter_Sales Fardeen Mahfoos Mahi Manager Manish_n…" at bounding box center [138, 309] width 129 height 23
select select "86762"
click at [1017, 486] on link "Continue Without Payment" at bounding box center [1163, 491] width 435 height 15
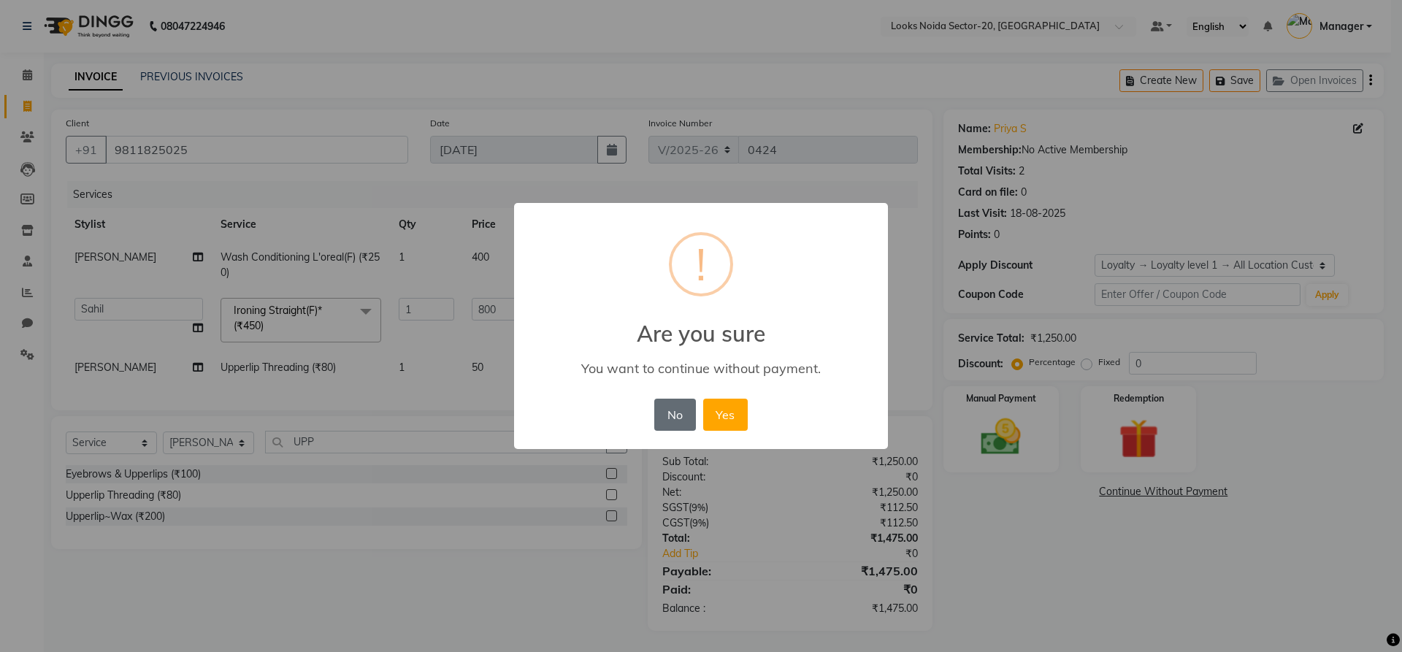
click at [657, 415] on button "No" at bounding box center [674, 415] width 41 height 32
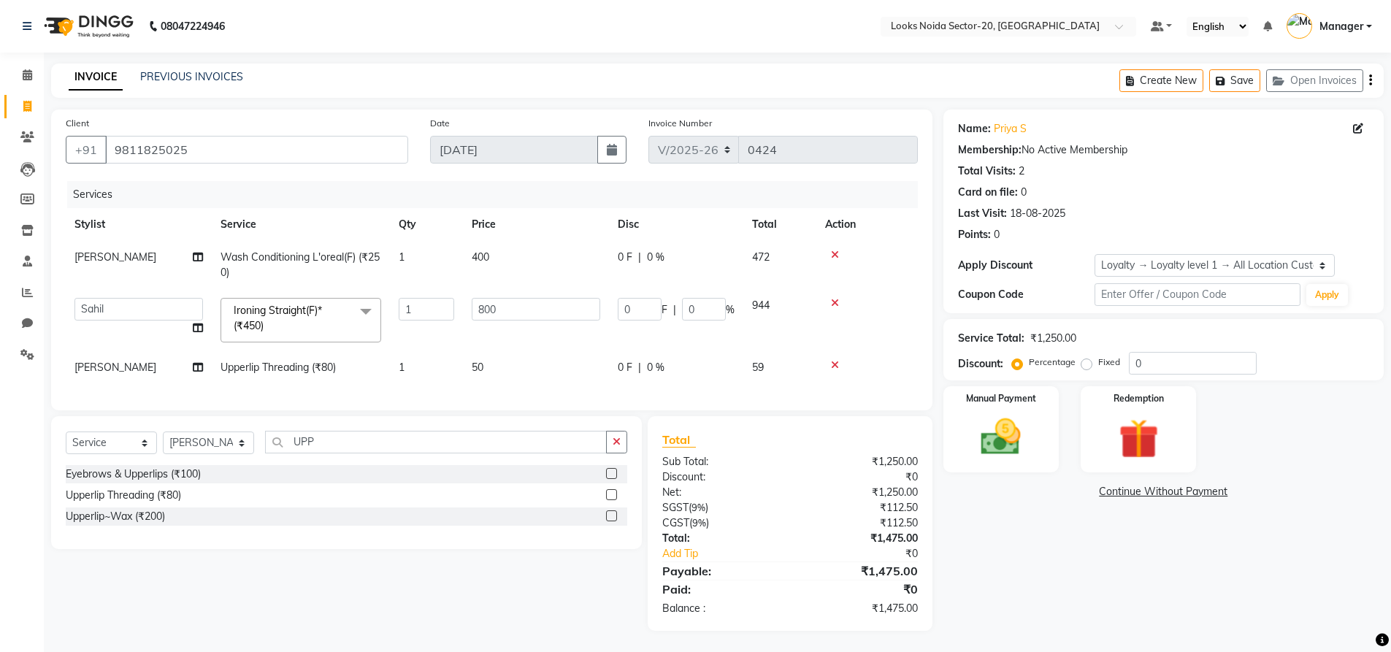
click at [527, 90] on div "INVOICE PREVIOUS INVOICES Create New Save Open Invoices" at bounding box center [717, 81] width 1333 height 34
click at [1163, 374] on input "0" at bounding box center [1193, 363] width 128 height 23
click at [1003, 450] on img at bounding box center [1001, 436] width 67 height 47
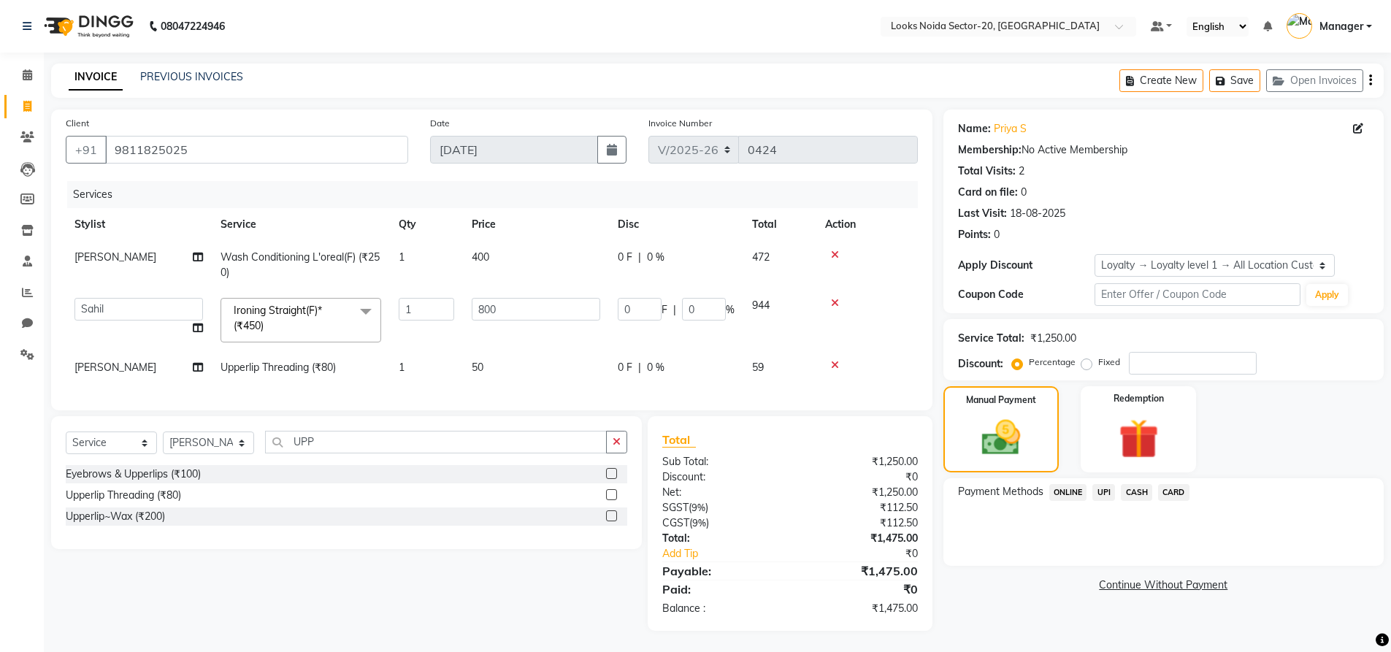
click at [1158, 491] on span "CARD" at bounding box center [1173, 492] width 31 height 17
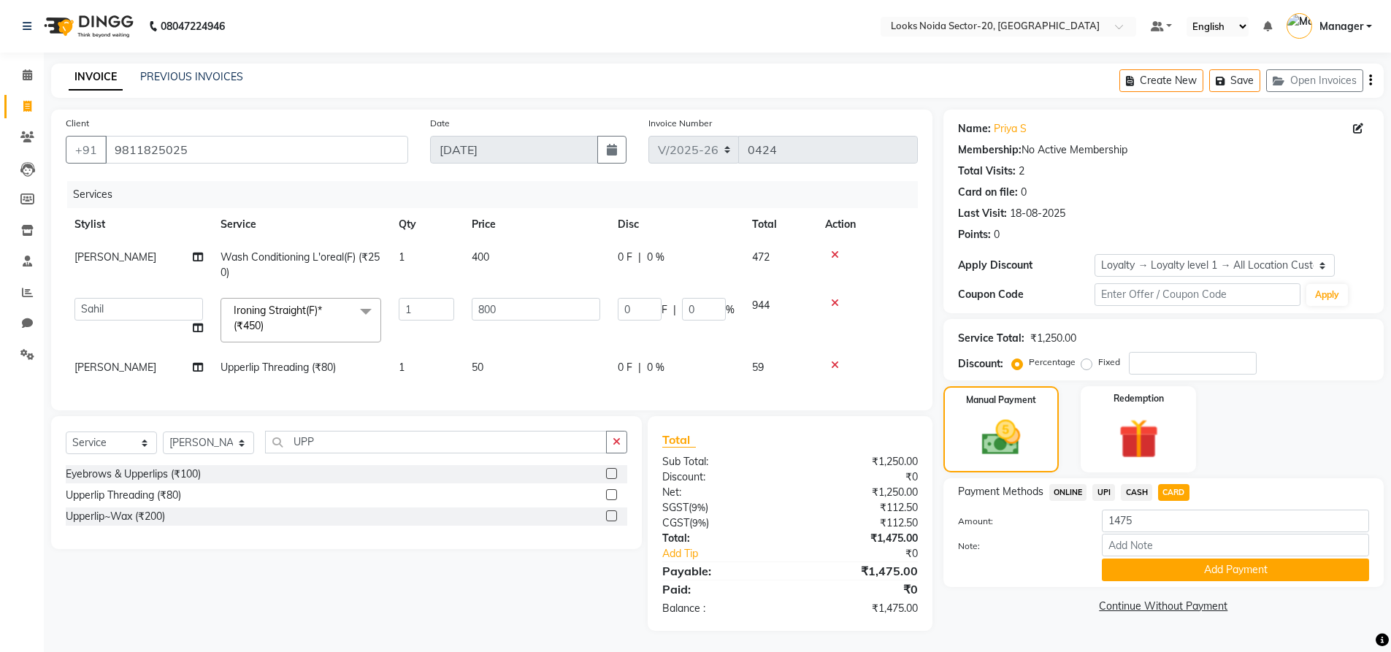
click at [1144, 491] on span "CASH" at bounding box center [1136, 492] width 31 height 17
click at [1168, 564] on button "Add Payment" at bounding box center [1235, 570] width 267 height 23
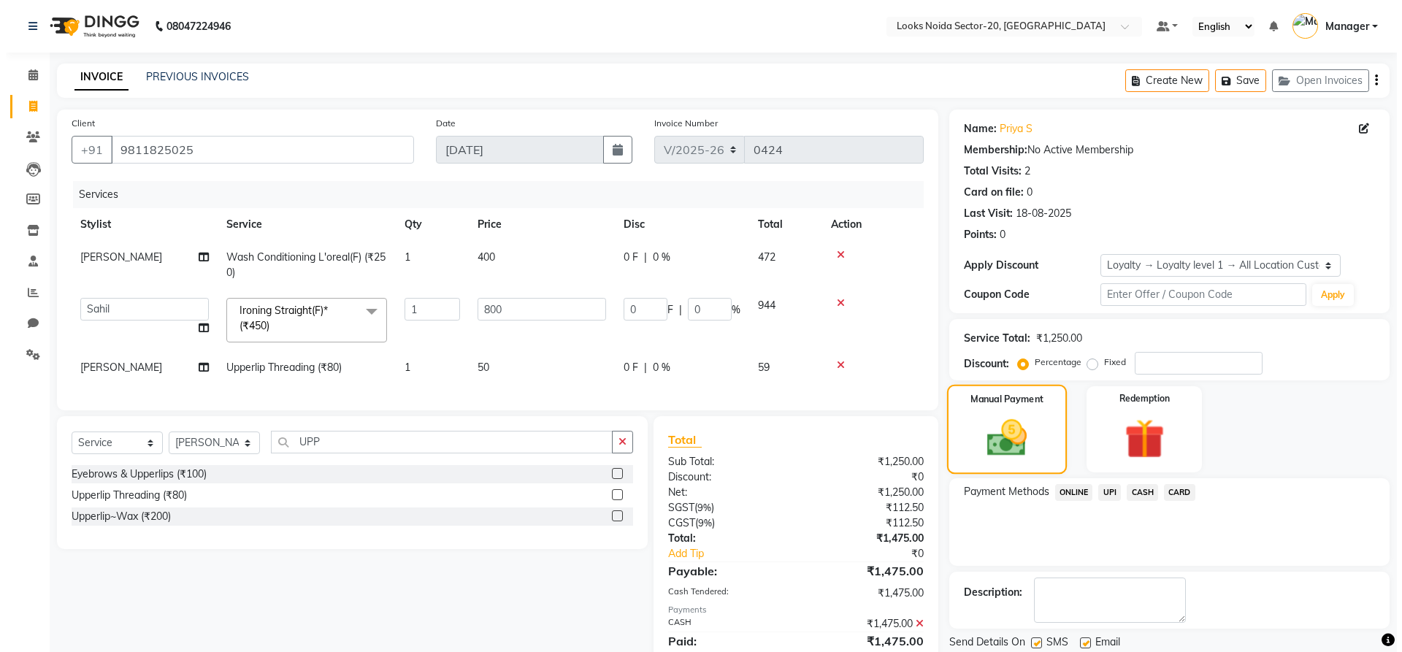
scroll to position [136, 0]
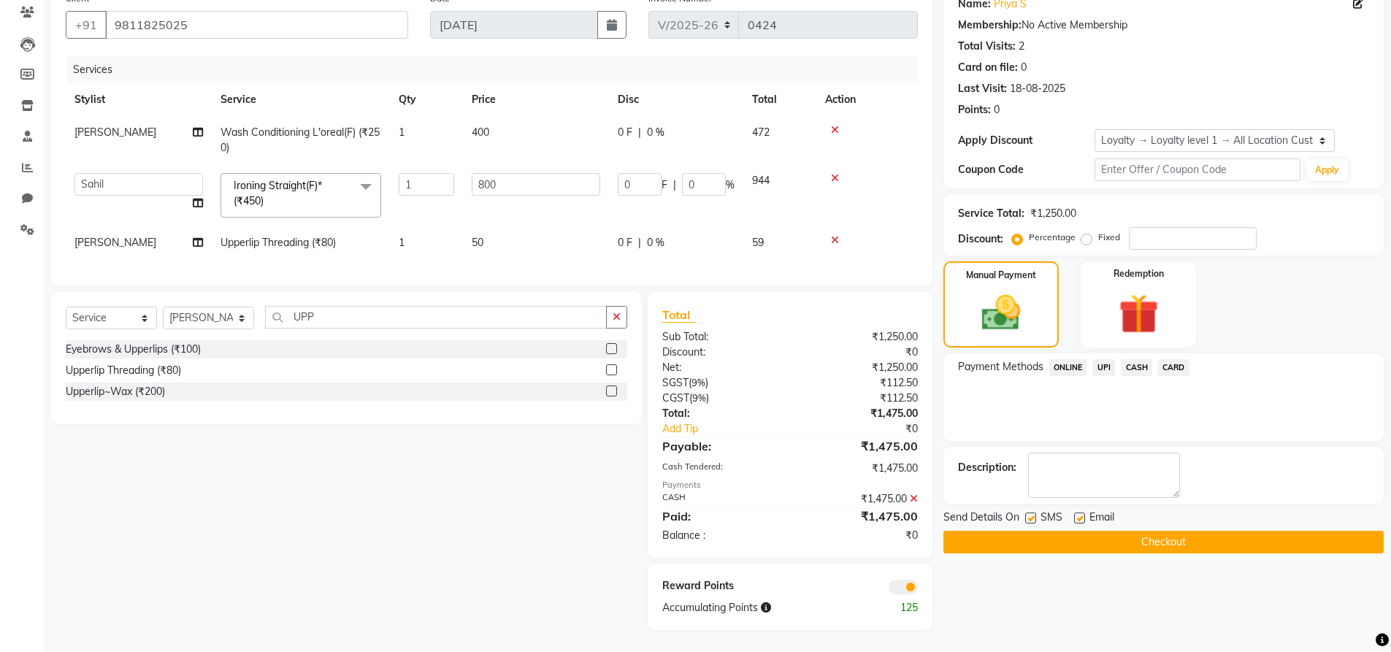
click at [895, 594] on span at bounding box center [903, 587] width 29 height 15
click at [918, 589] on input "checkbox" at bounding box center [918, 589] width 0 height 0
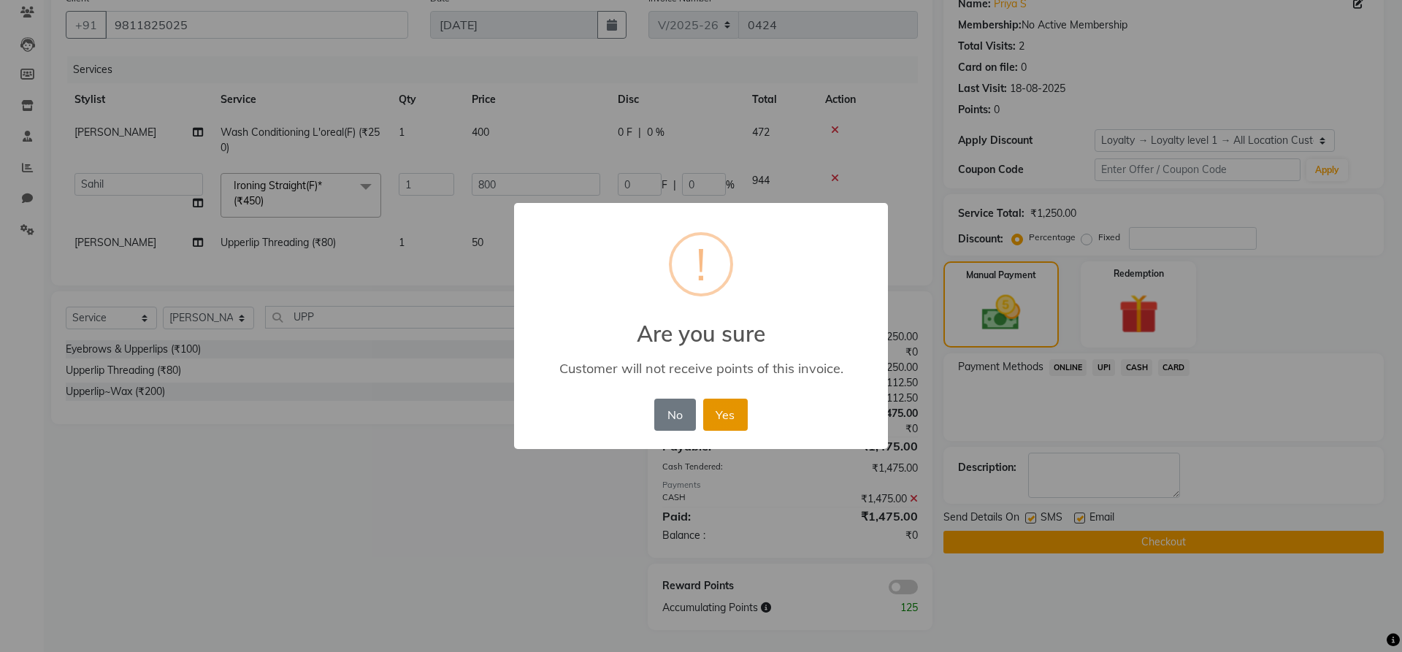
click at [713, 413] on button "Yes" at bounding box center [725, 415] width 45 height 32
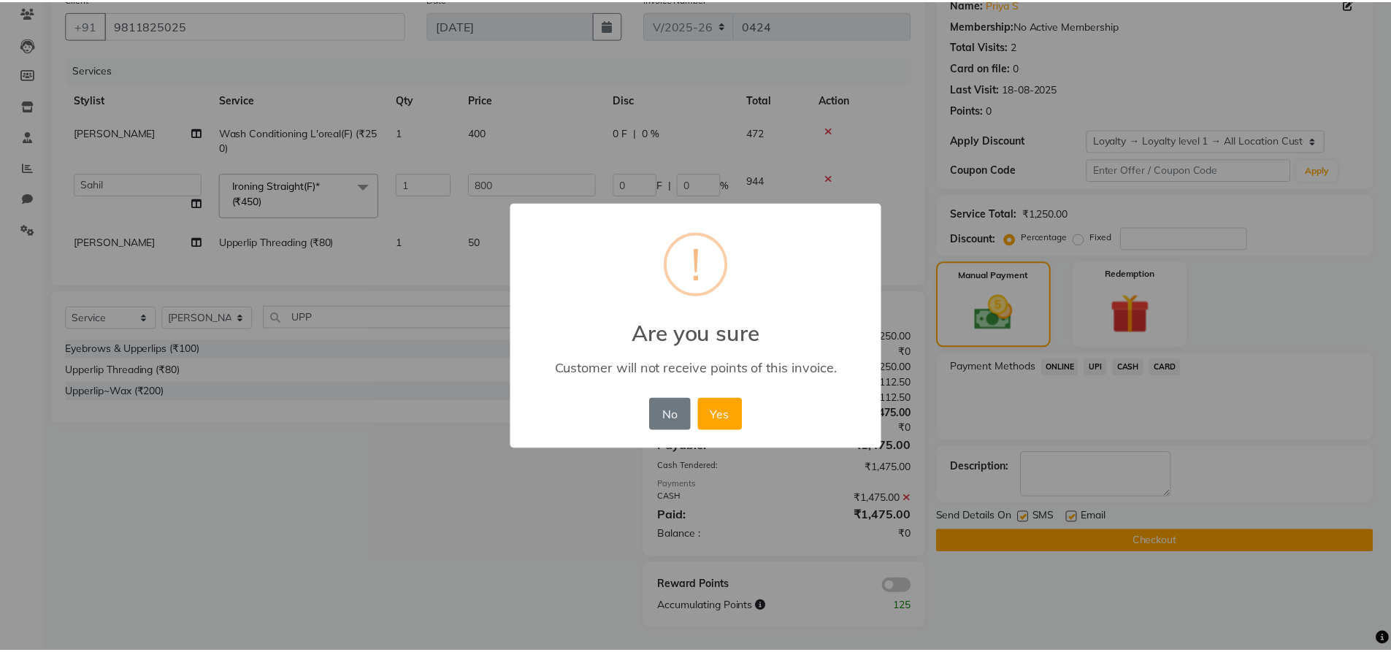
scroll to position [115, 0]
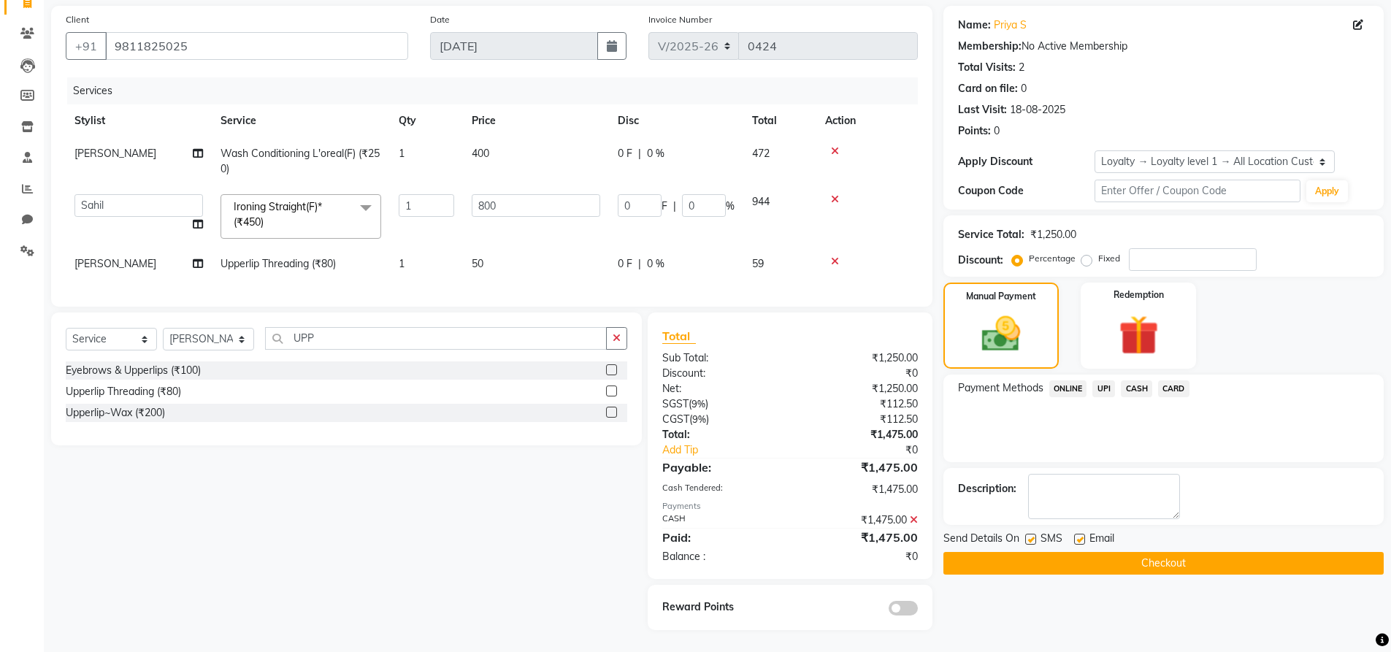
click at [1124, 552] on button "Checkout" at bounding box center [1164, 563] width 440 height 23
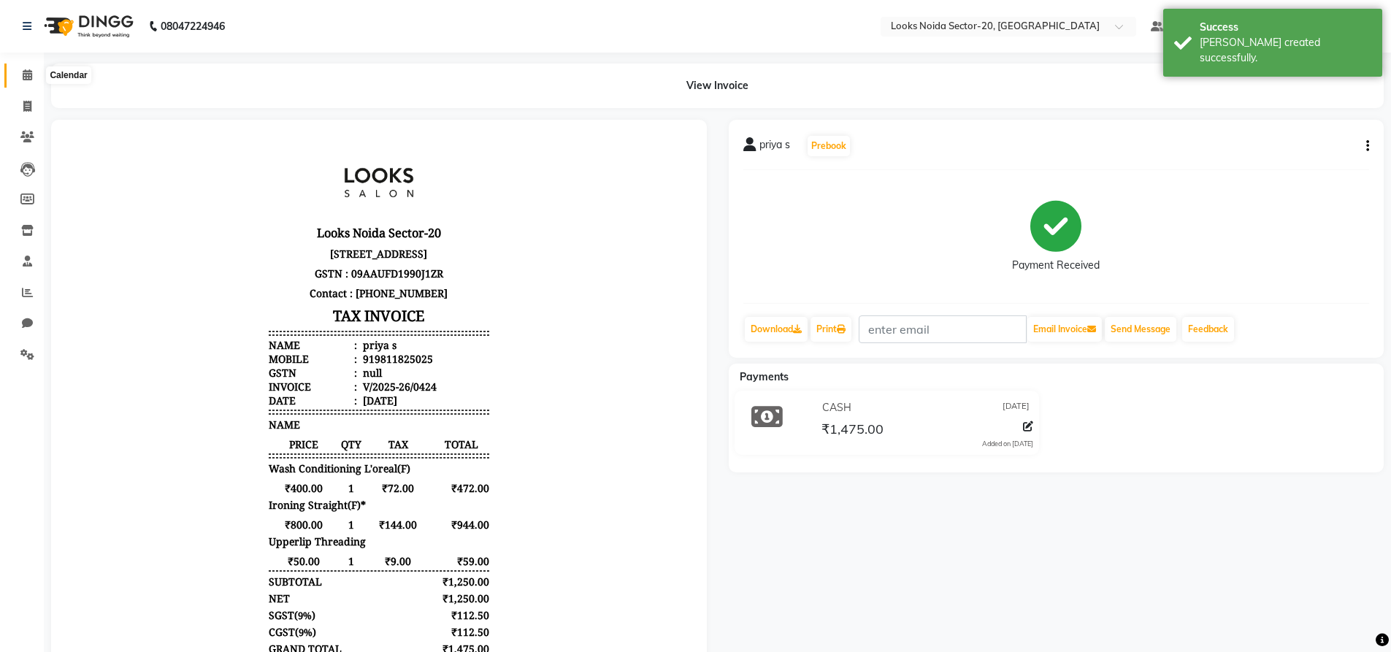
click at [28, 69] on span at bounding box center [28, 75] width 26 height 17
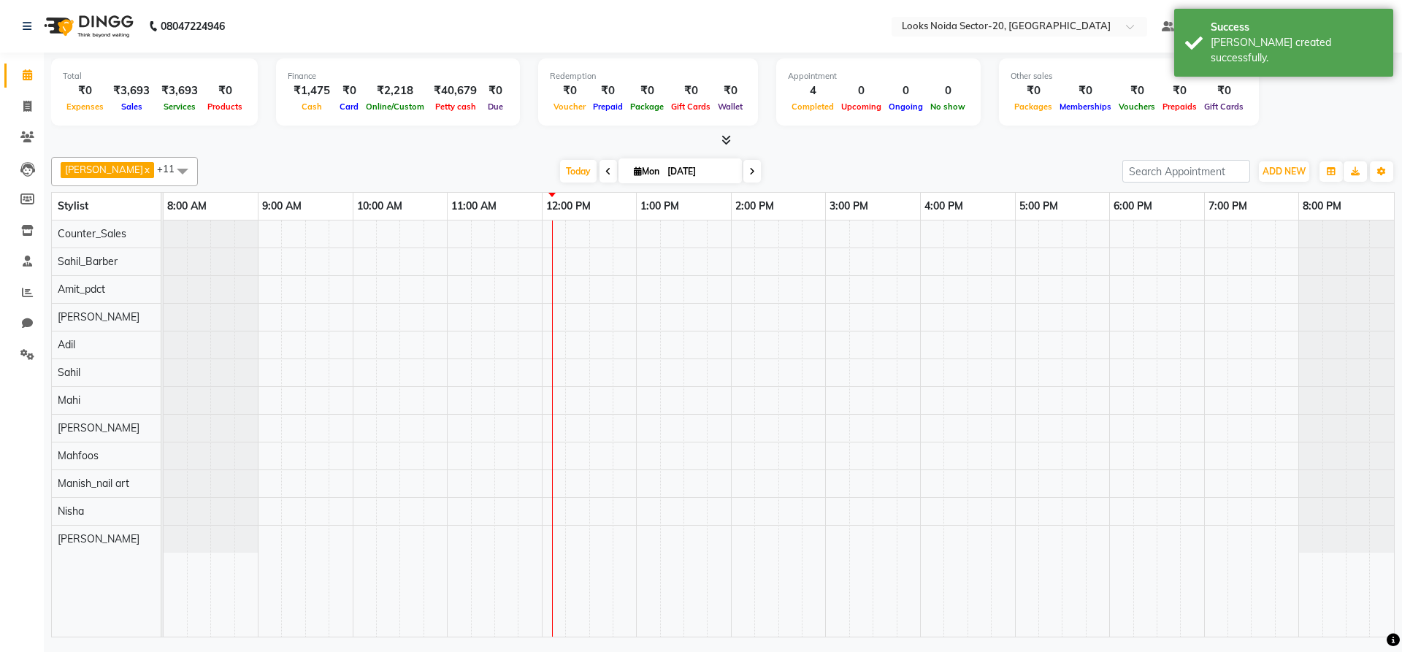
drag, startPoint x: 551, startPoint y: 14, endPoint x: 529, endPoint y: -5, distance: 29.5
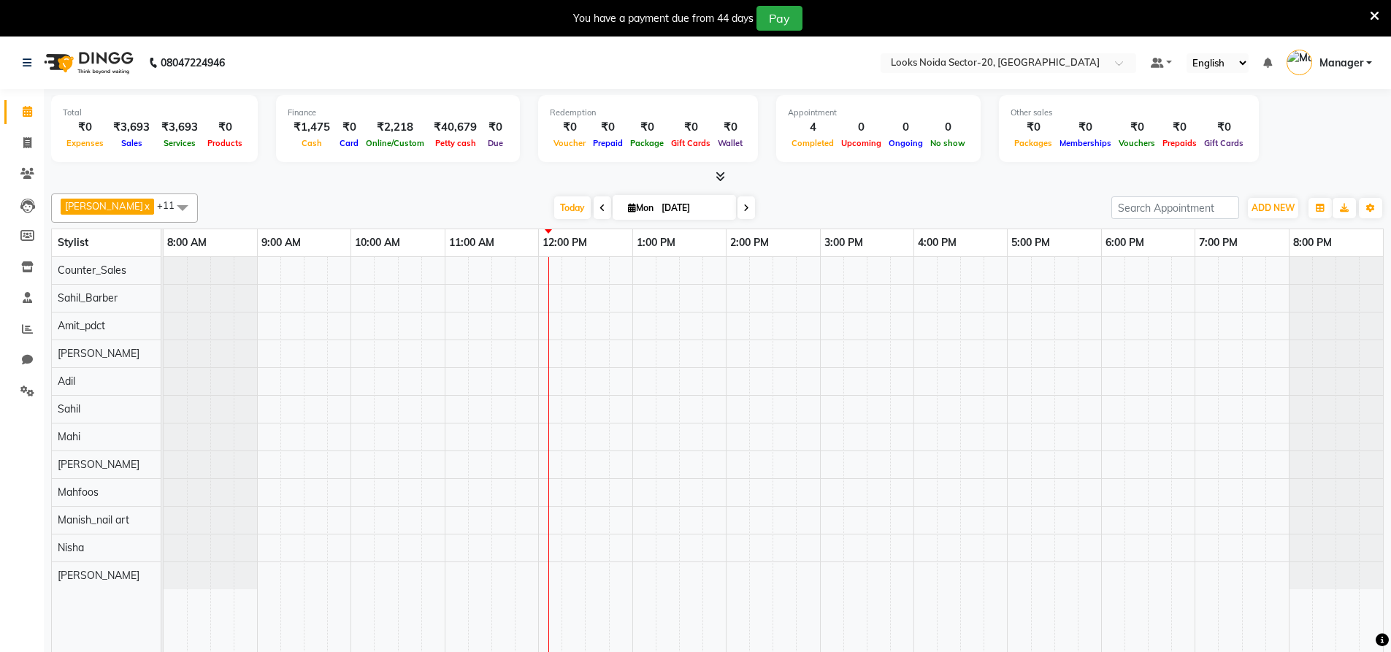
click at [1377, 11] on icon at bounding box center [1374, 15] width 9 height 13
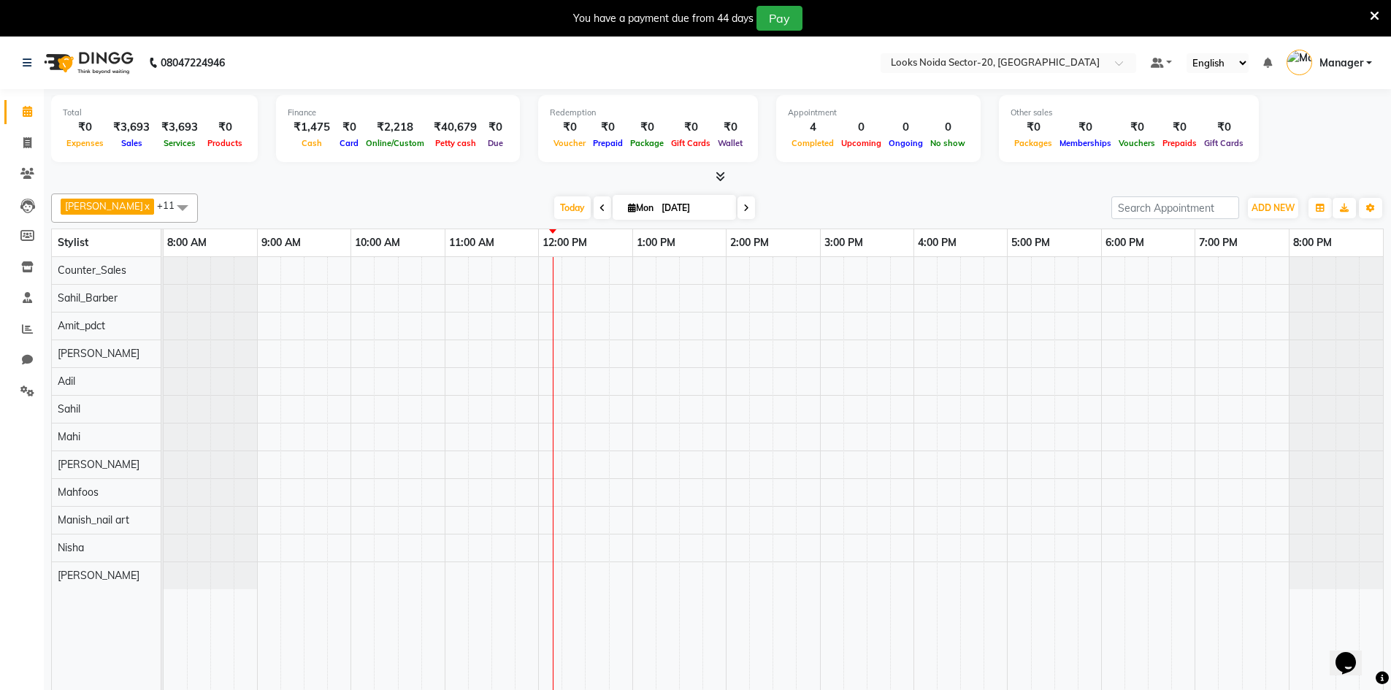
click at [1372, 14] on icon at bounding box center [1374, 15] width 9 height 13
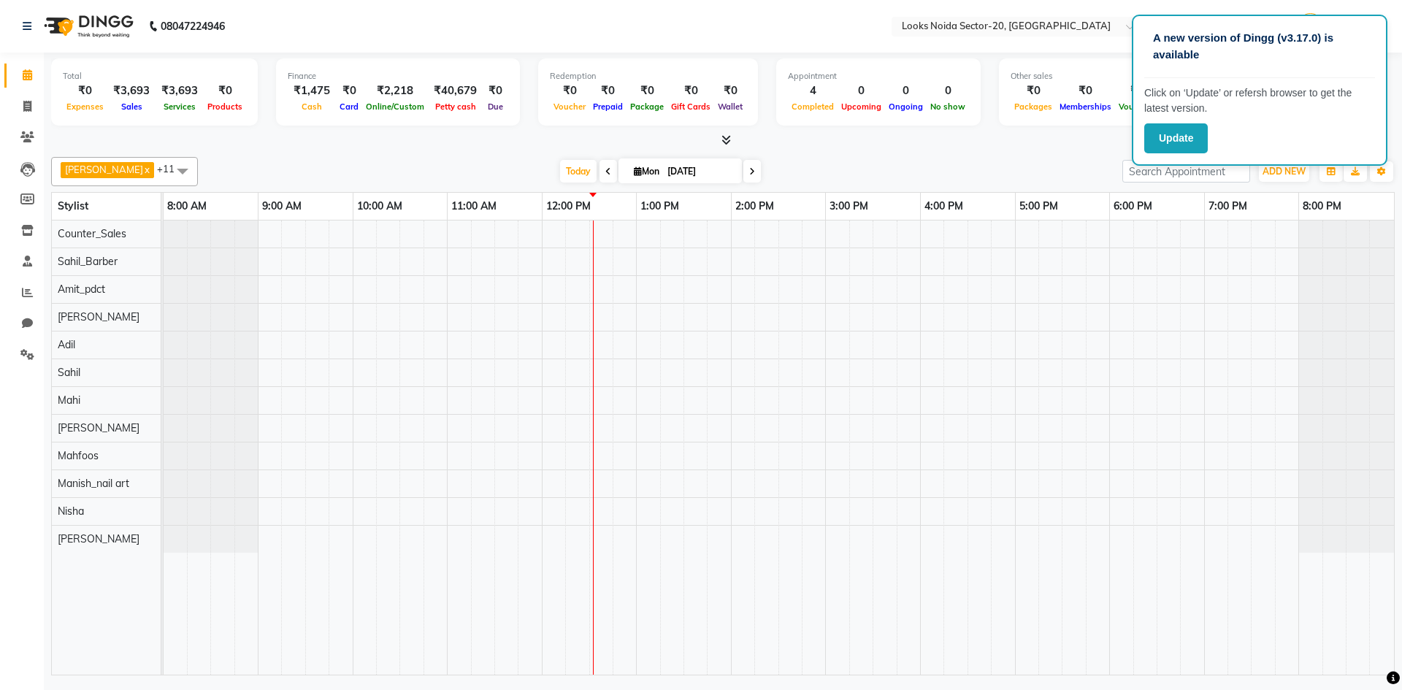
click at [968, 142] on div at bounding box center [723, 140] width 1344 height 15
click at [1393, 34] on nav "08047224946 Select Location × Looks [GEOGRAPHIC_DATA] Sector-20, Noida Default …" at bounding box center [701, 26] width 1402 height 53
click at [1258, 142] on div "Update" at bounding box center [1259, 138] width 231 height 30
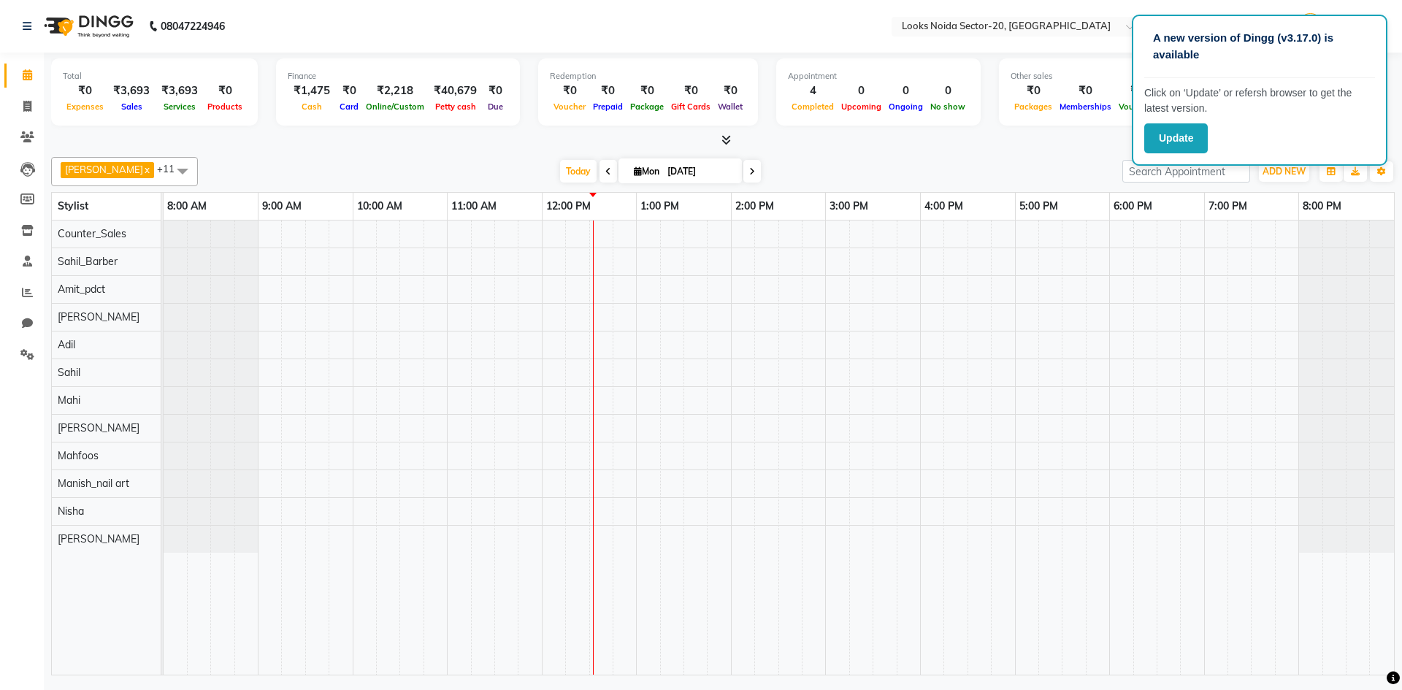
click at [1213, 310] on div at bounding box center [779, 448] width 1231 height 454
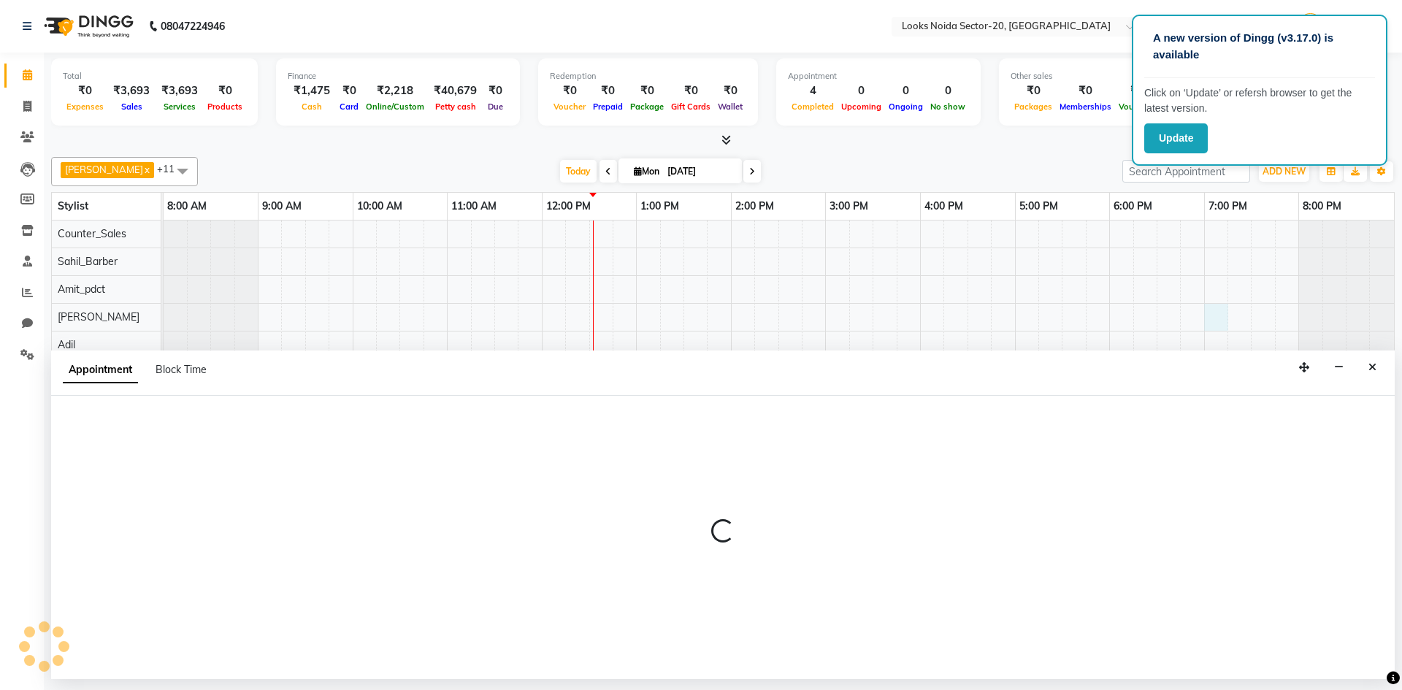
click at [960, 141] on div at bounding box center [723, 140] width 1344 height 15
select select "86760"
select select "1140"
select select "tentative"
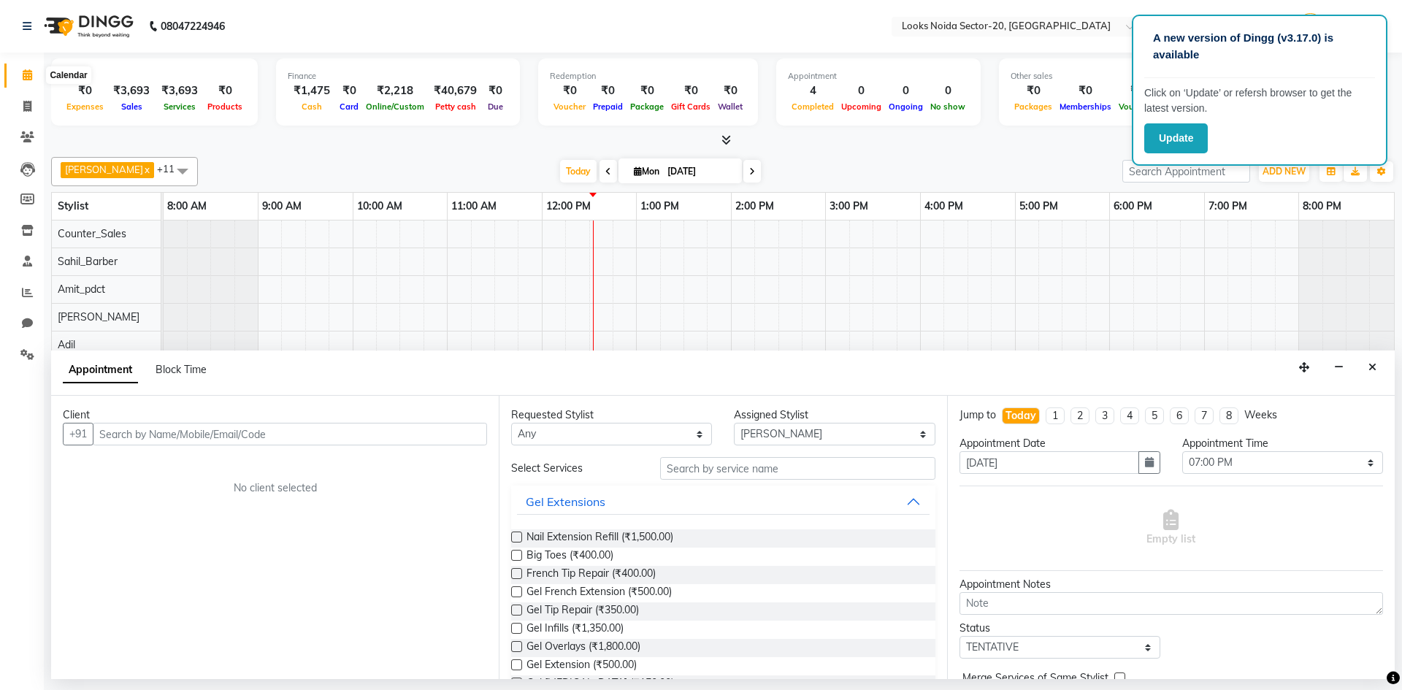
click at [26, 73] on icon at bounding box center [27, 74] width 9 height 11
click at [26, 103] on icon at bounding box center [27, 106] width 8 height 11
select select "service"
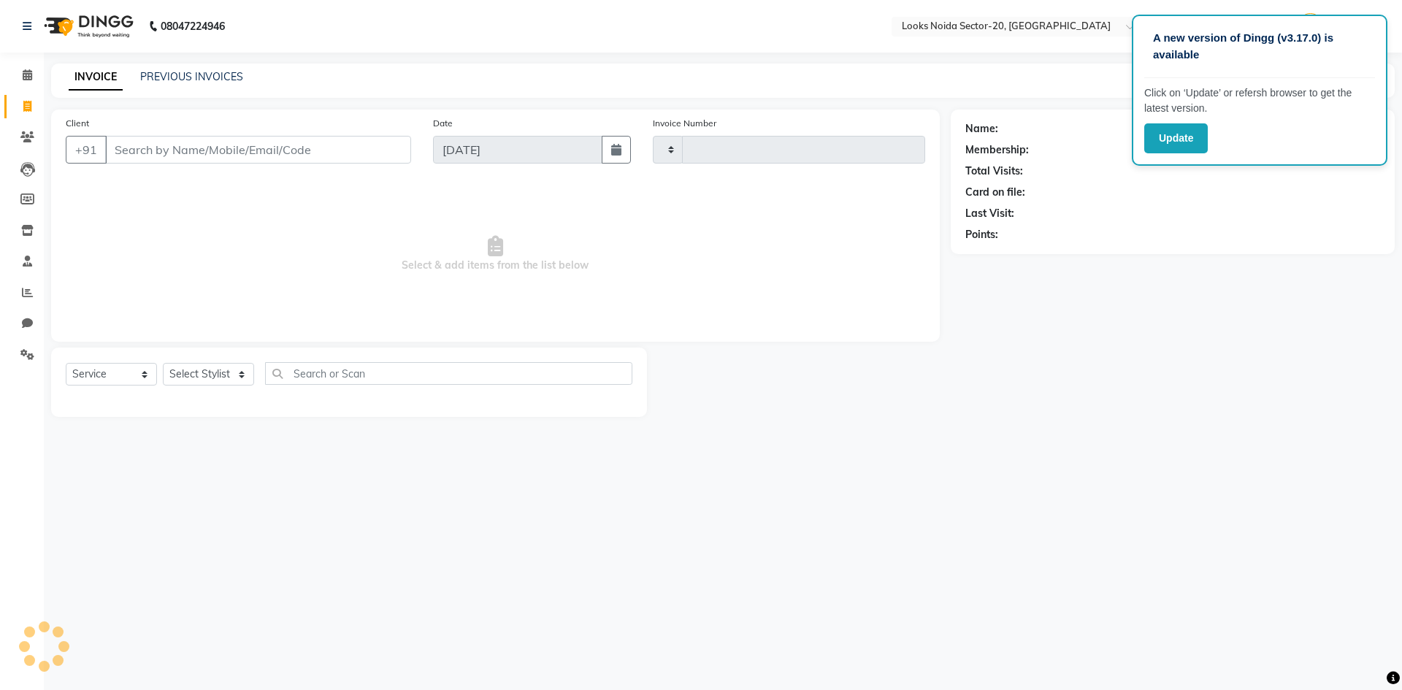
type input "0425"
select select "8646"
click at [31, 80] on icon at bounding box center [27, 74] width 9 height 11
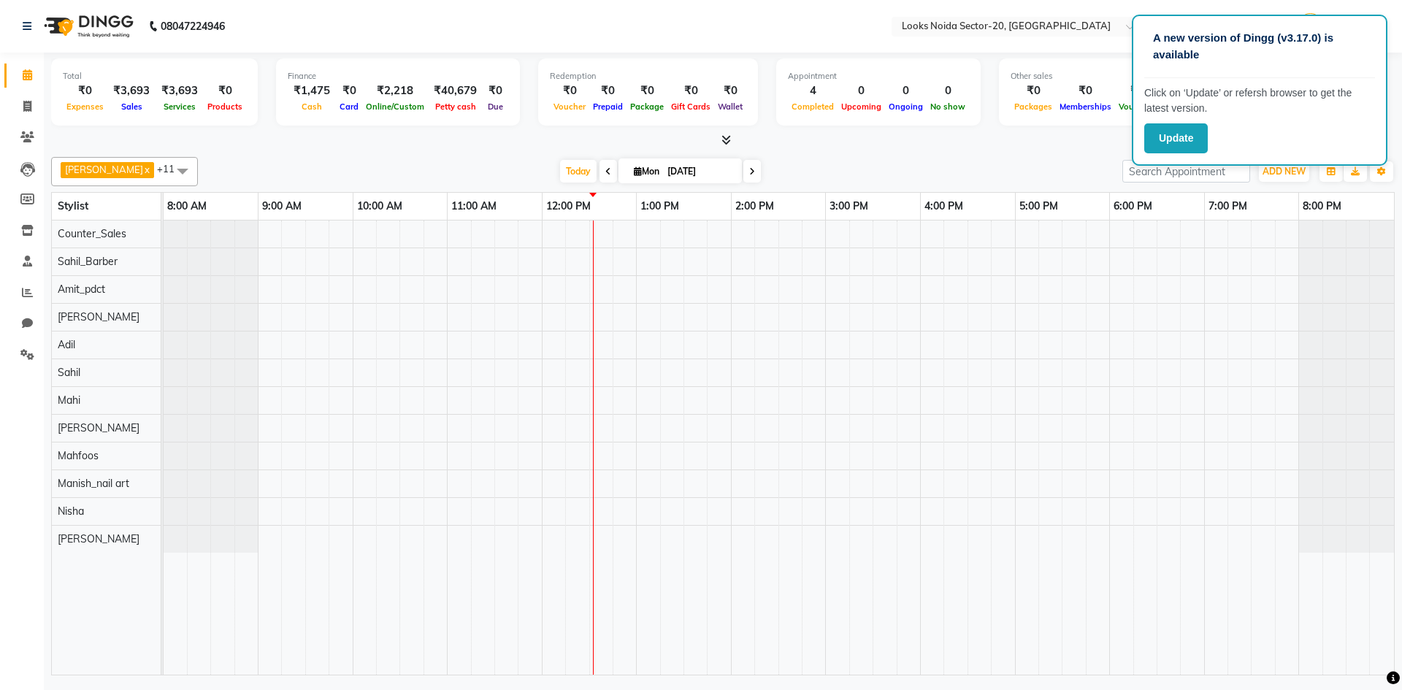
click at [1097, 50] on nav "08047224946 Select Location × Looks Noida Sector-20, Noida Default Panel My Pan…" at bounding box center [701, 26] width 1402 height 53
click at [1345, 105] on p "Click on ‘Update’ or refersh browser to get the latest version." at bounding box center [1259, 100] width 231 height 31
click at [1350, 138] on div "Update" at bounding box center [1259, 138] width 231 height 30
drag, startPoint x: 1350, startPoint y: 138, endPoint x: 1251, endPoint y: 120, distance: 100.3
click at [1344, 137] on div "Update" at bounding box center [1259, 138] width 231 height 30
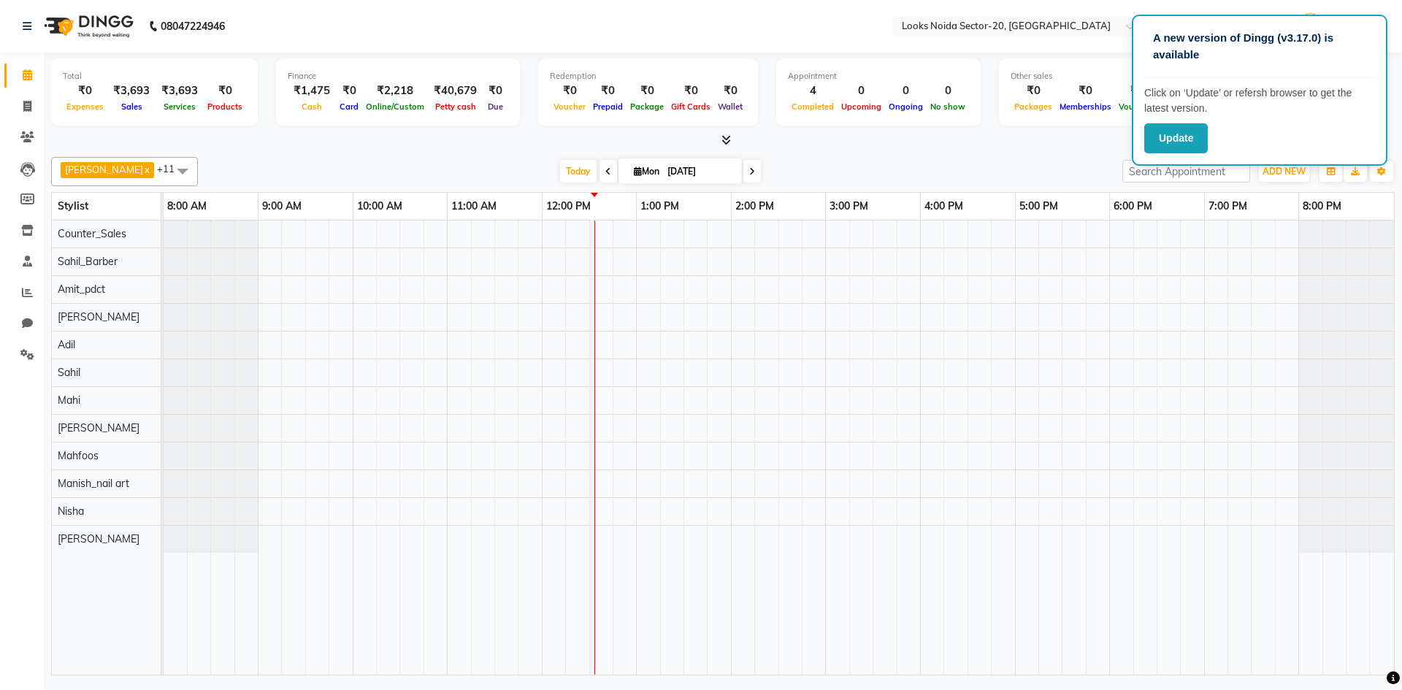
click at [587, 38] on nav "08047224946 Select Location × Looks Noida Sector-20, Noida Default Panel My Pan…" at bounding box center [701, 26] width 1402 height 53
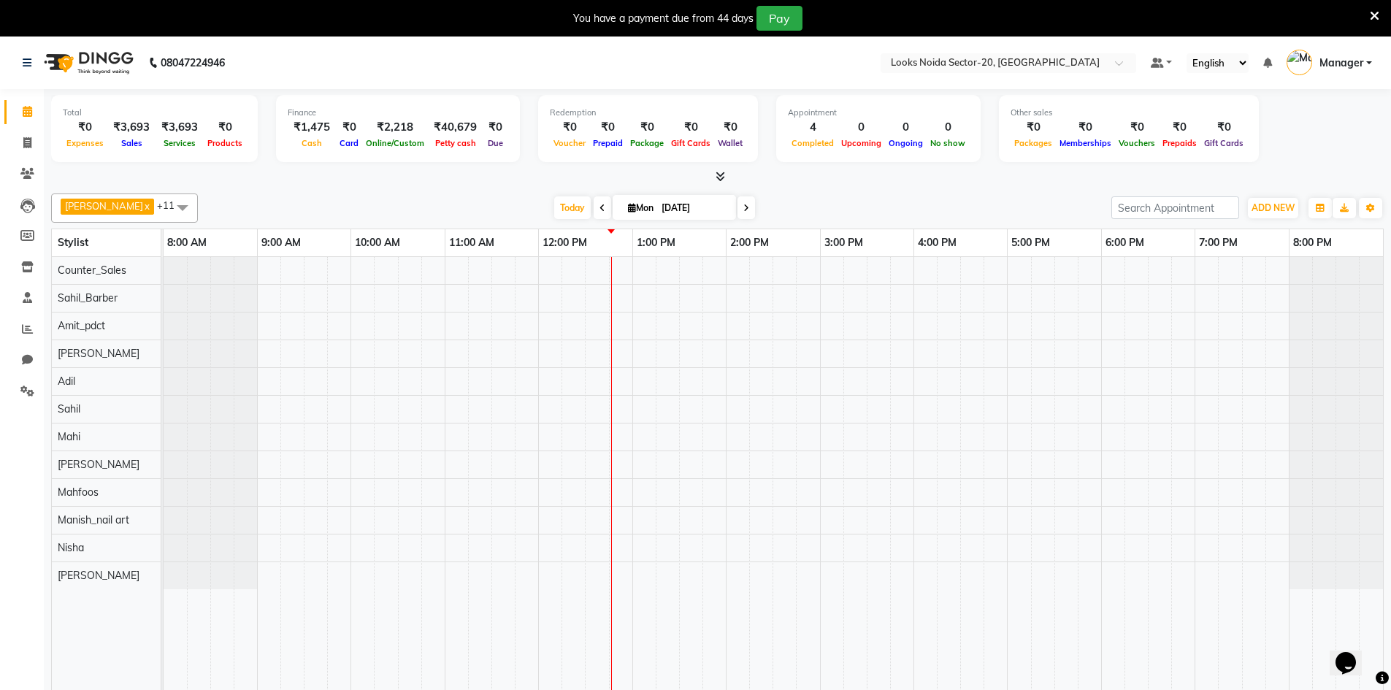
click at [1373, 21] on icon at bounding box center [1374, 15] width 9 height 13
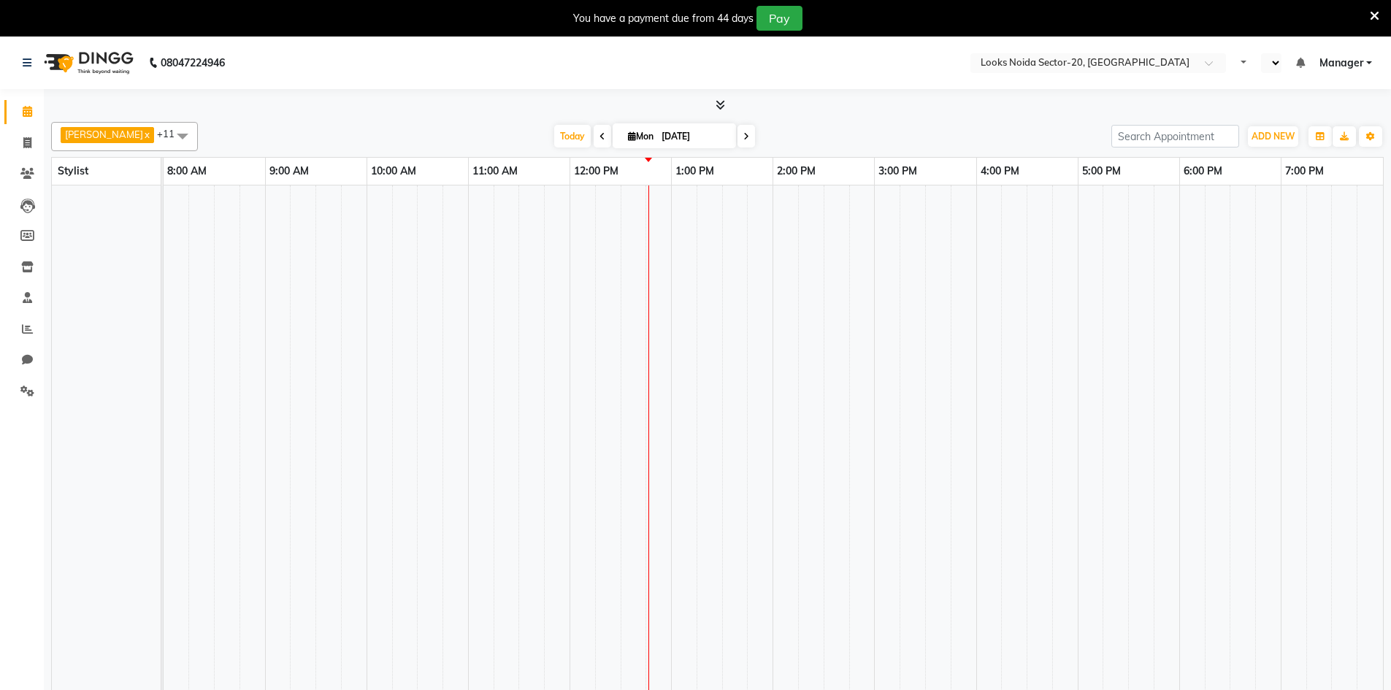
select select "en"
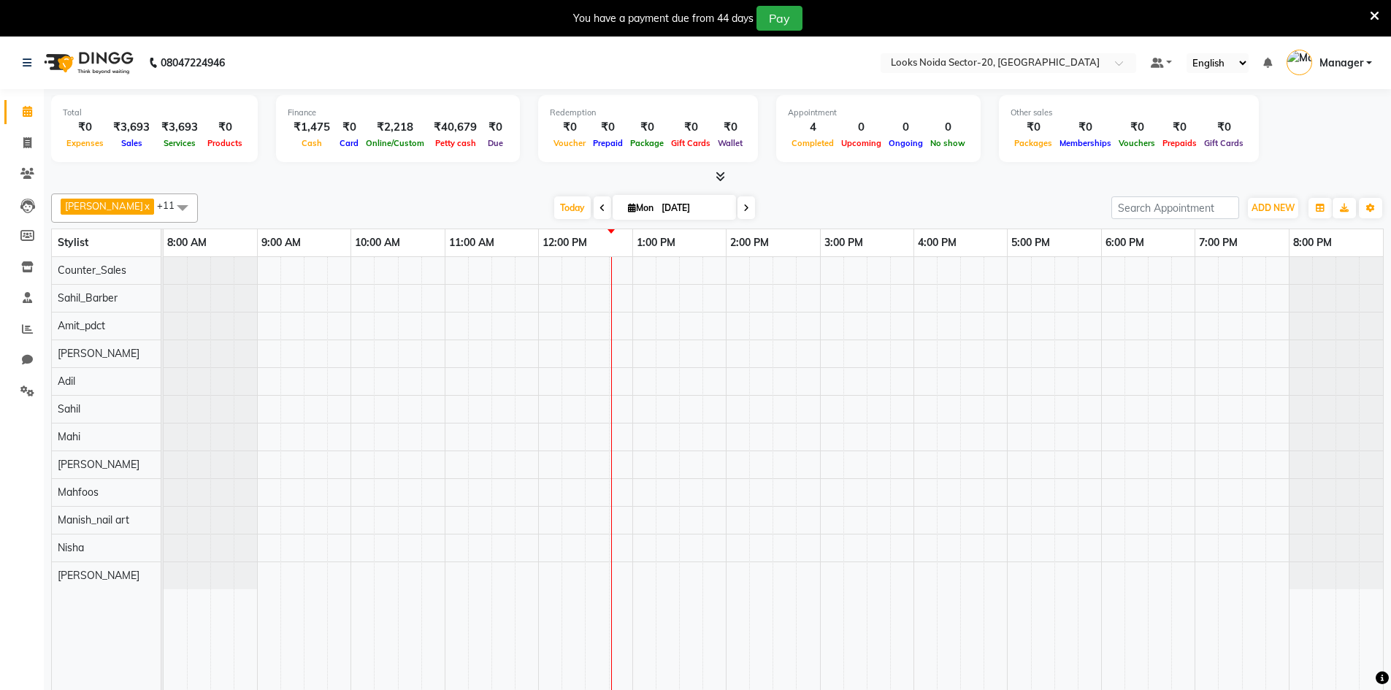
click at [1376, 18] on icon at bounding box center [1374, 15] width 9 height 13
